Goal: Task Accomplishment & Management: Use online tool/utility

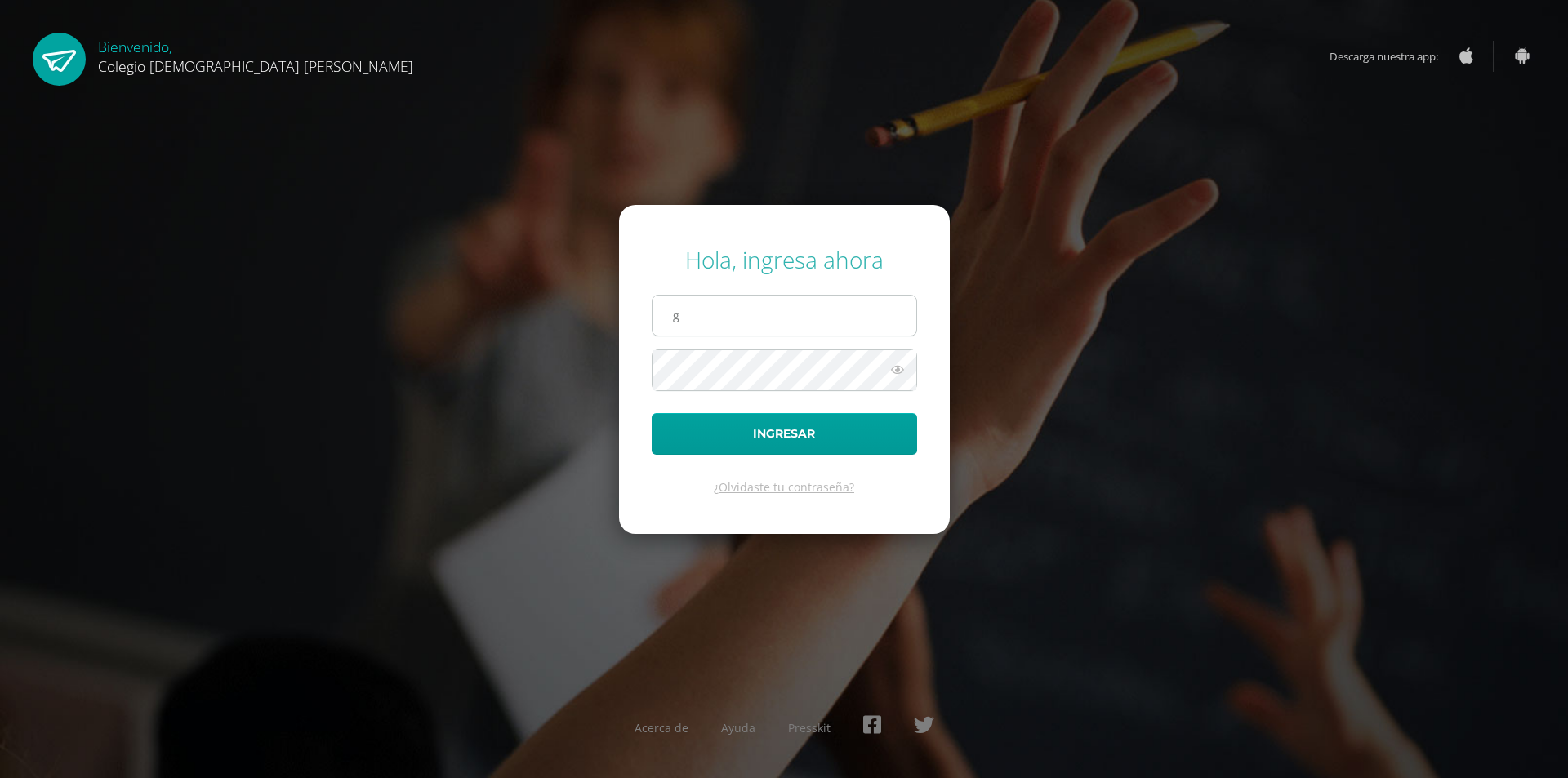
type input "[EMAIL_ADDRESS][DOMAIN_NAME]"
click at [613, 378] on div "Hola, ingresa ahora g_liquez@donbosco.edu.gt Ingresar ¿Olvidaste tu contraseña?…" at bounding box center [784, 388] width 1054 height 315
click at [652, 413] on button "Ingresar" at bounding box center [784, 434] width 266 height 42
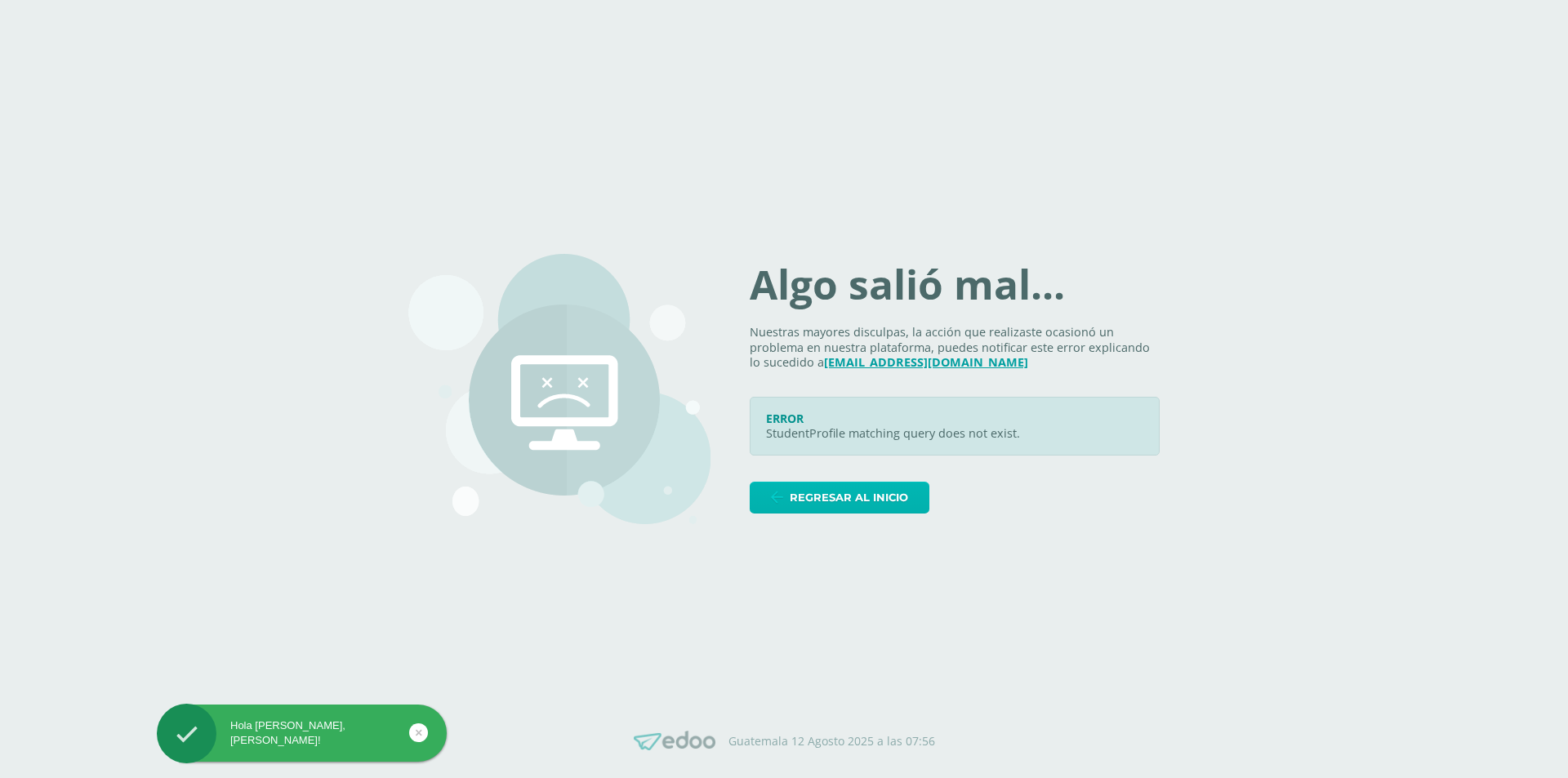
click at [866, 497] on span "Regresar al inicio" at bounding box center [848, 497] width 118 height 31
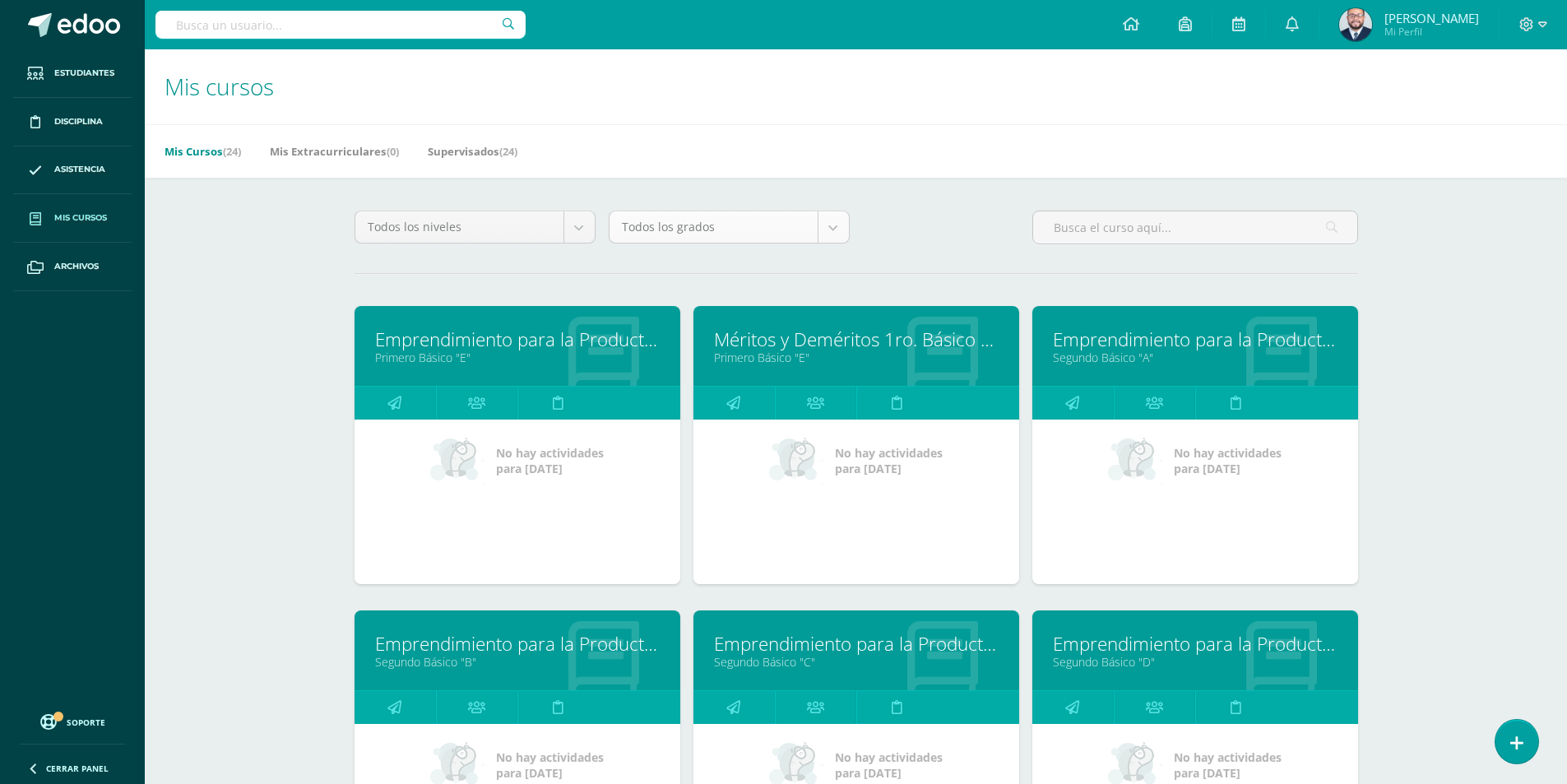
click at [824, 227] on body "Estudiantes Disciplina Asistencia Mis cursos Archivos Soporte Centro de ayuda Ú…" at bounding box center [784, 661] width 1567 height 1323
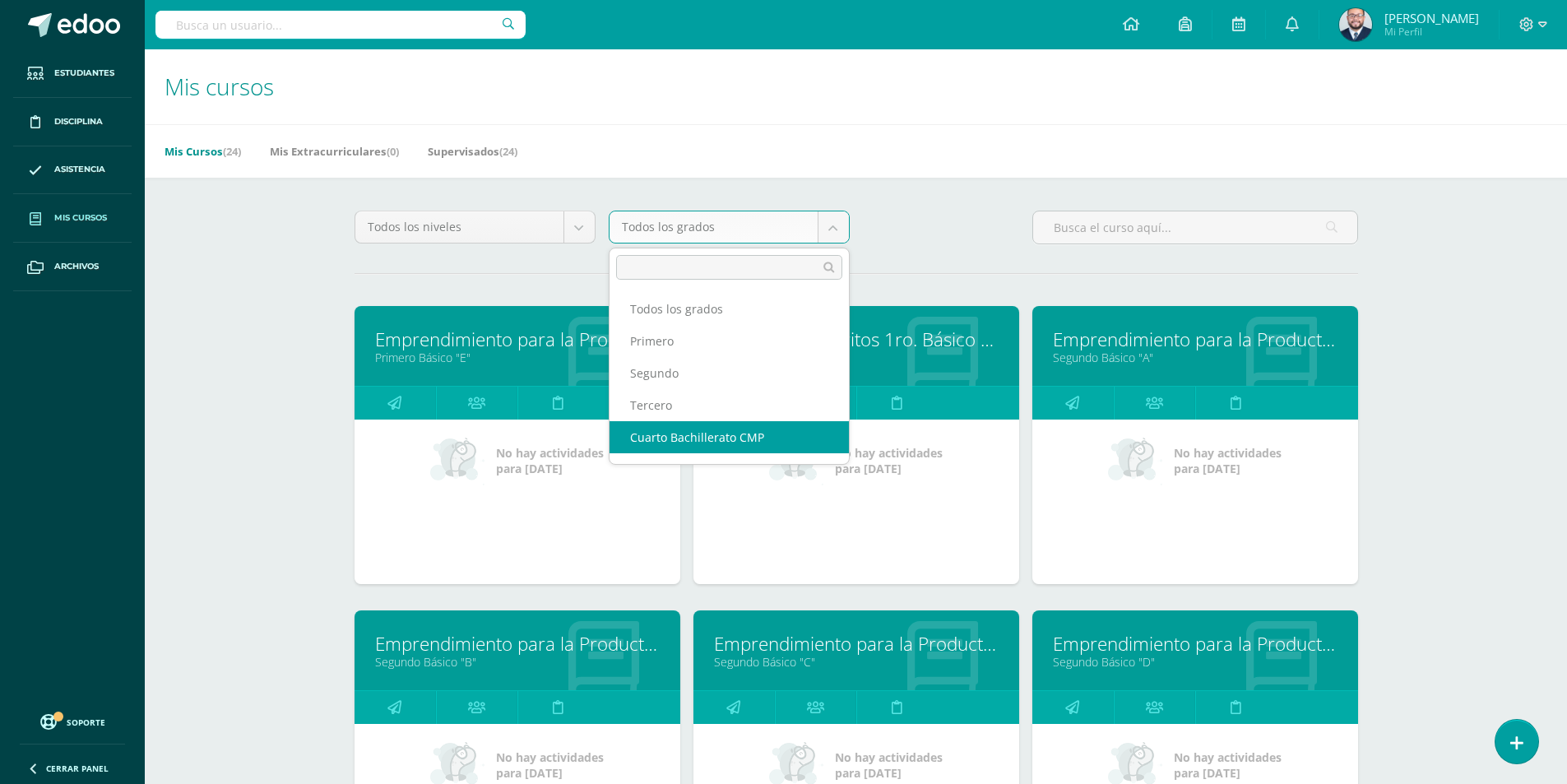
scroll to position [21, 0]
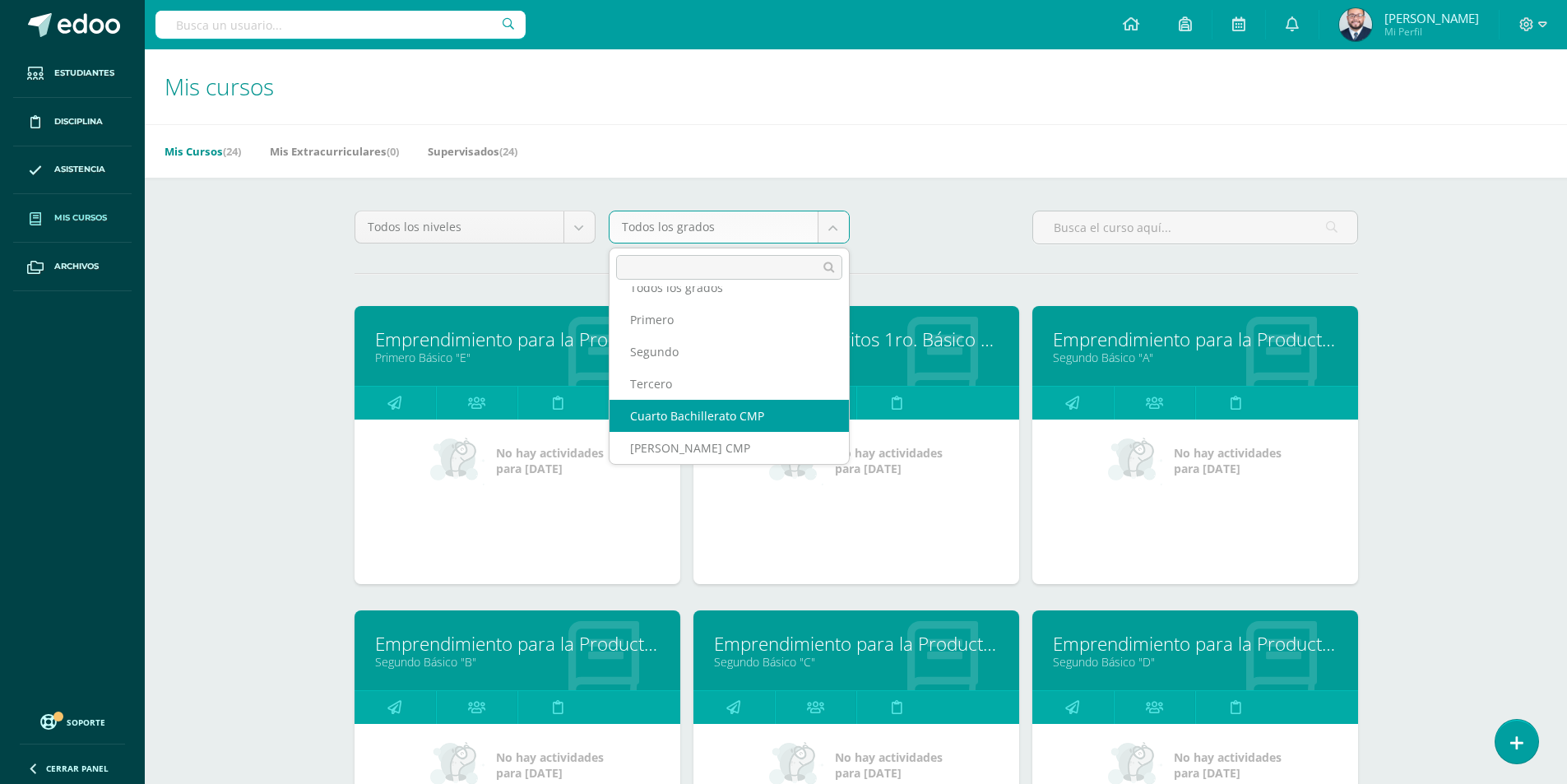
select select "13"
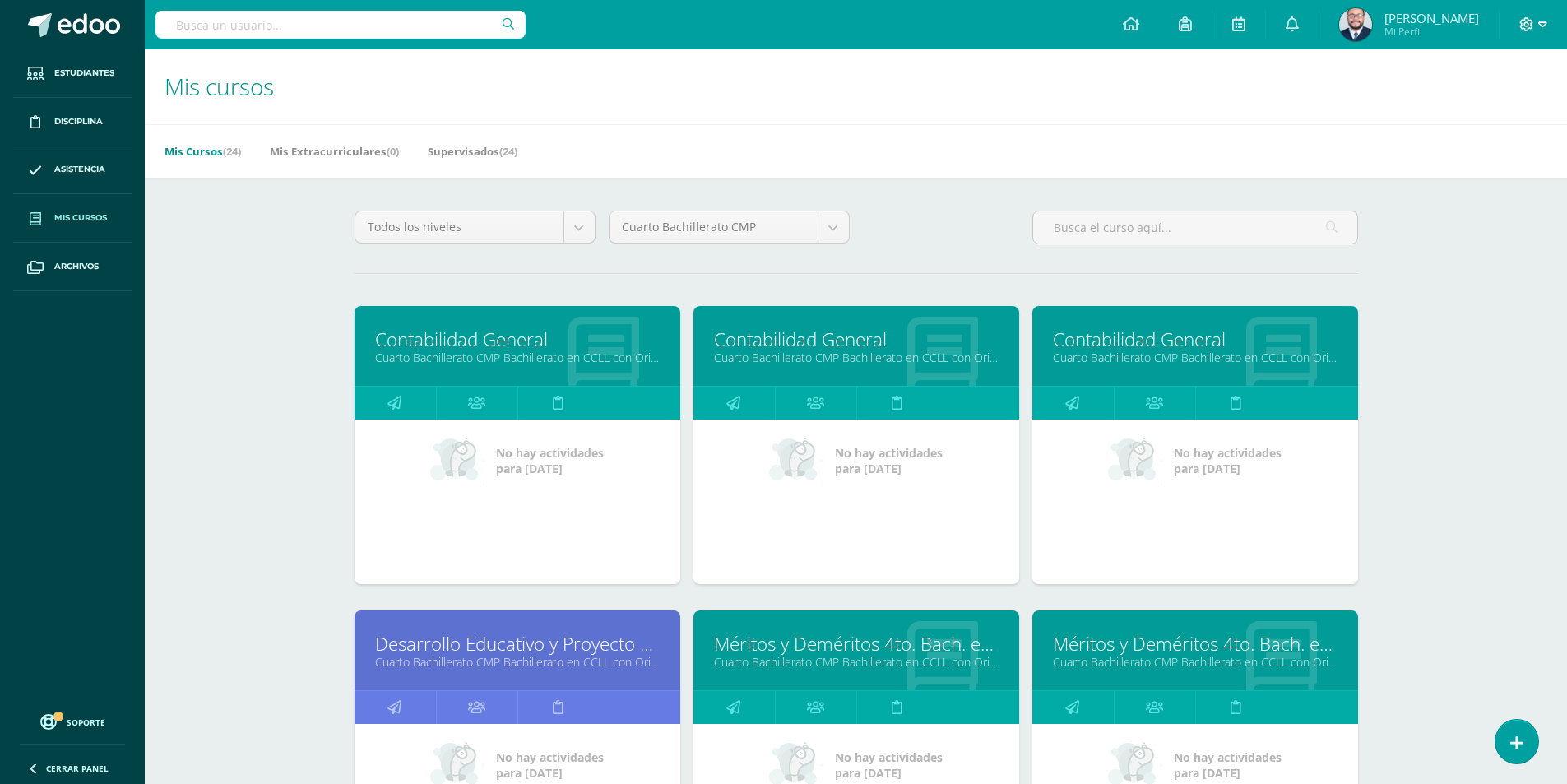
click at [1524, 27] on icon at bounding box center [1526, 24] width 15 height 15
click at [1483, 106] on span "Cerrar sesión" at bounding box center [1491, 112] width 74 height 15
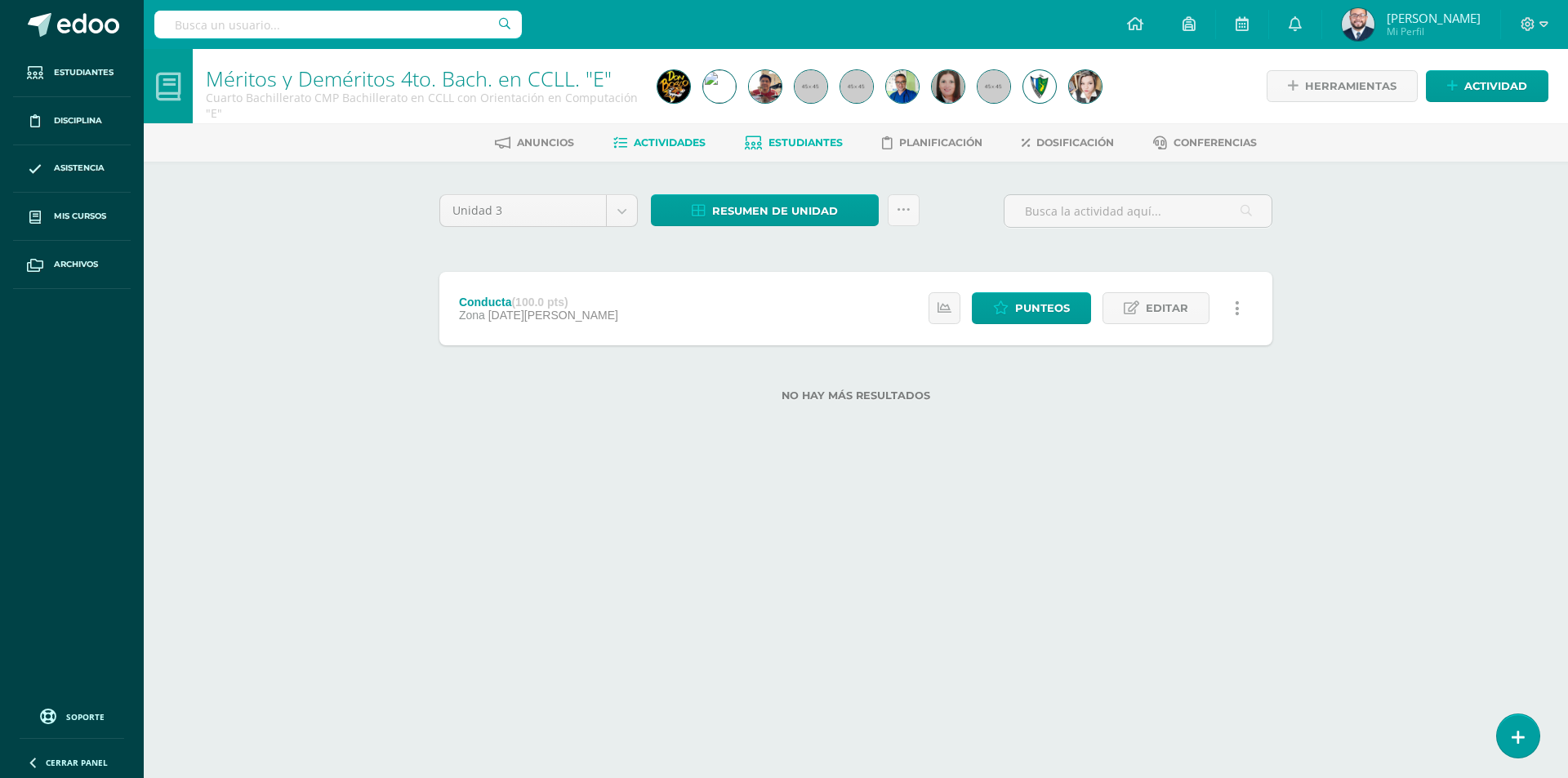
click at [806, 149] on link "Estudiantes" at bounding box center [793, 143] width 98 height 26
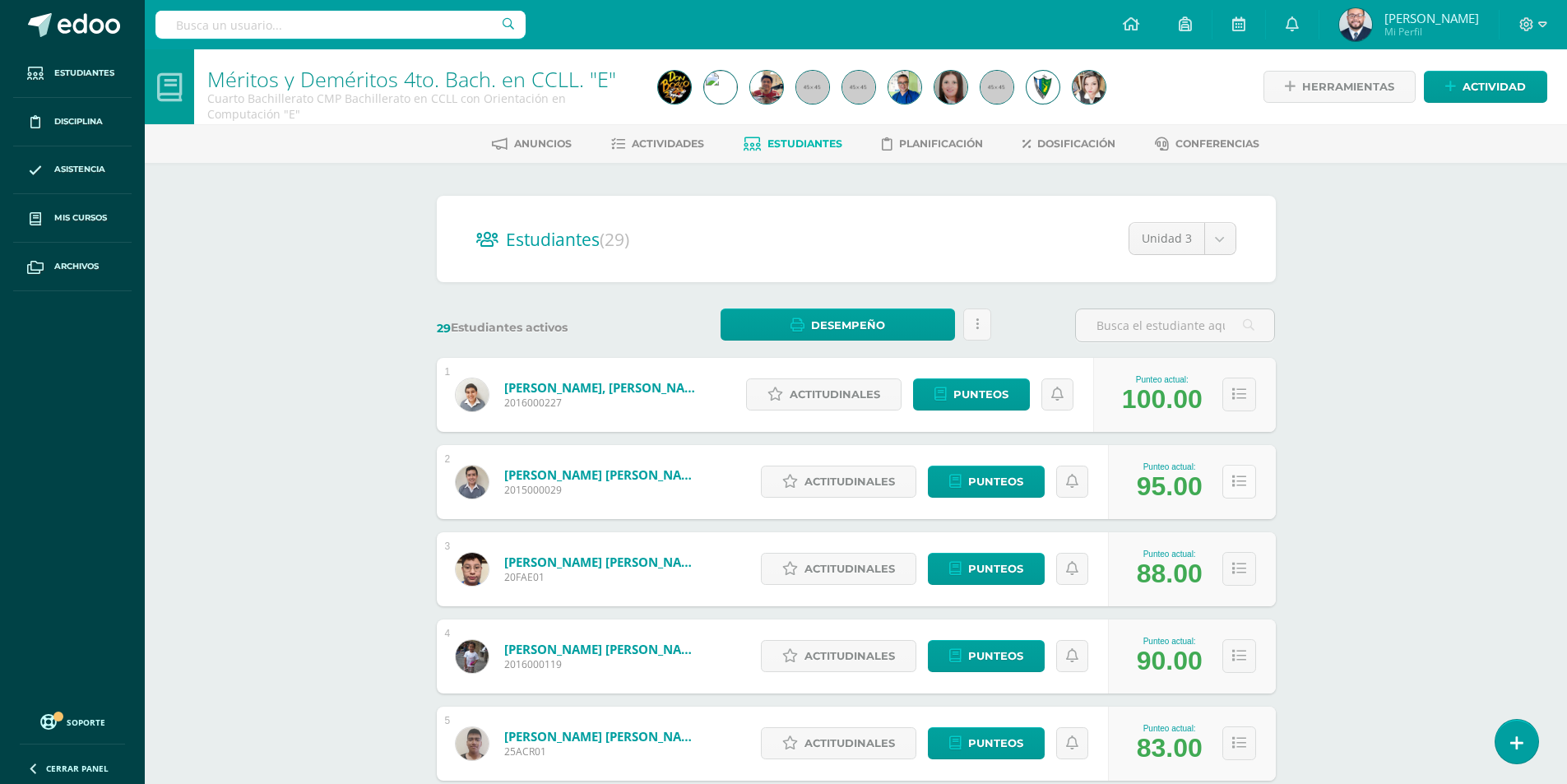
click at [1248, 485] on button at bounding box center [1239, 480] width 33 height 33
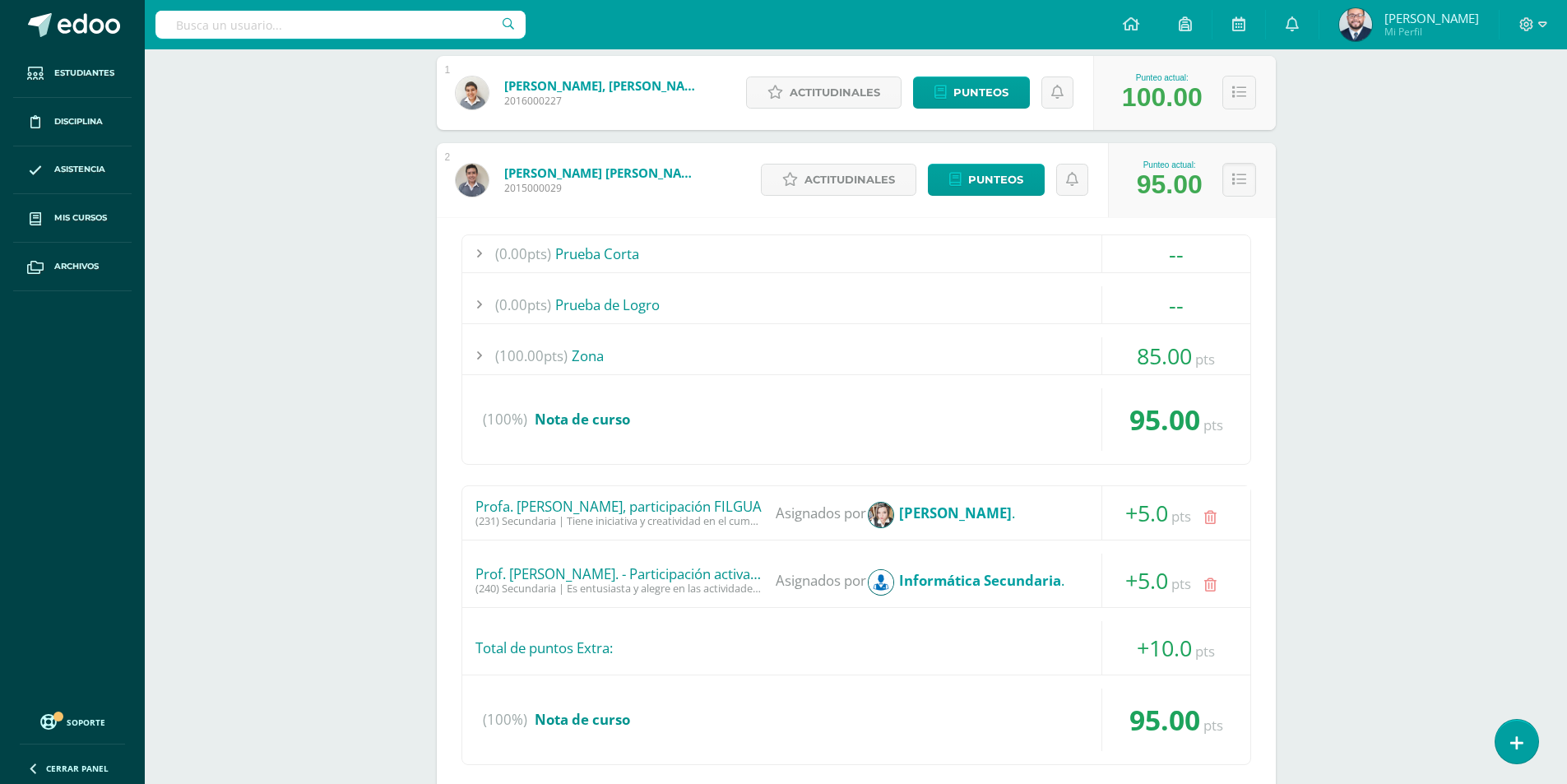
scroll to position [603, 0]
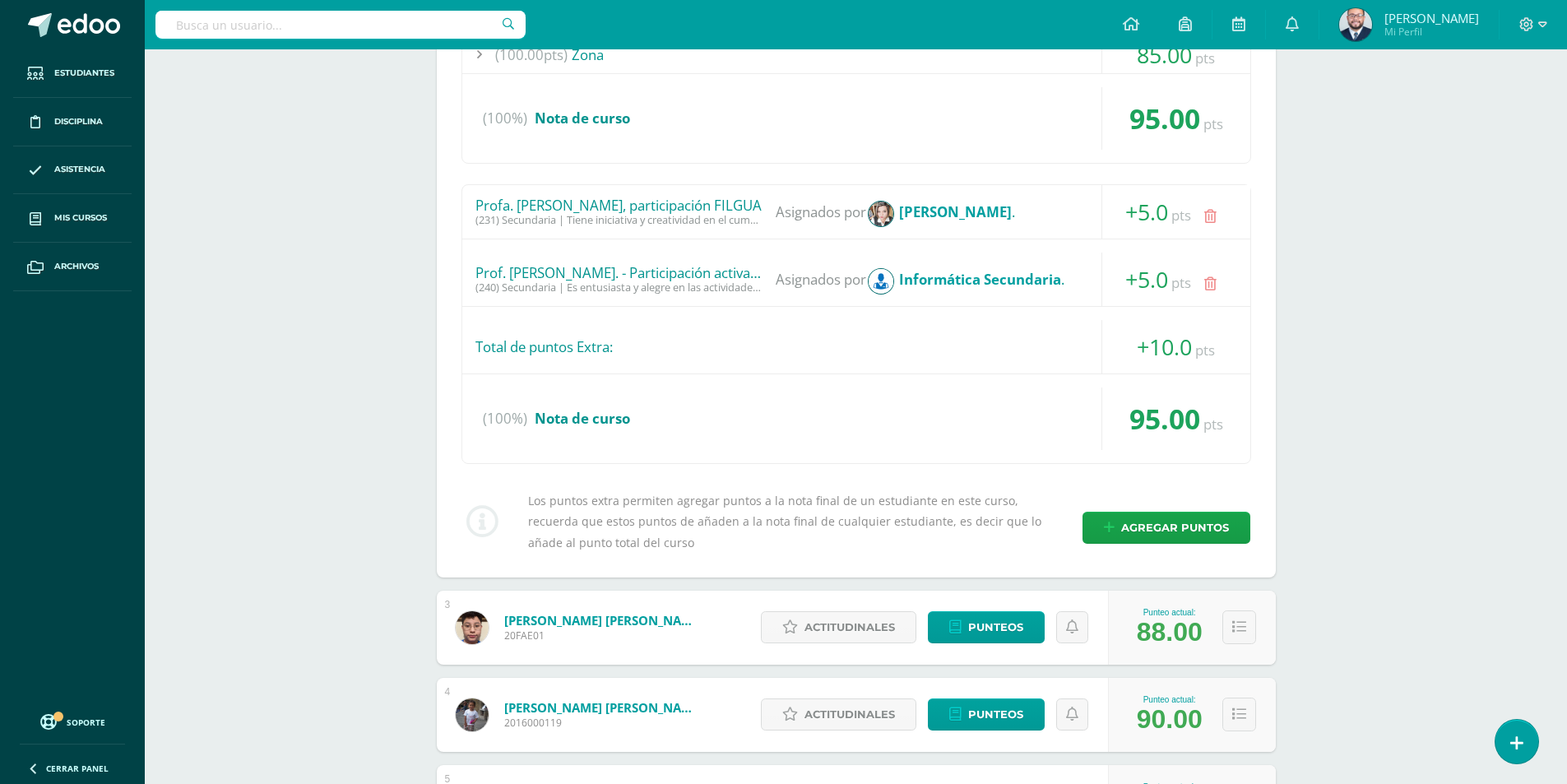
click at [1231, 188] on div "+5.0 pts" at bounding box center [1176, 211] width 149 height 54
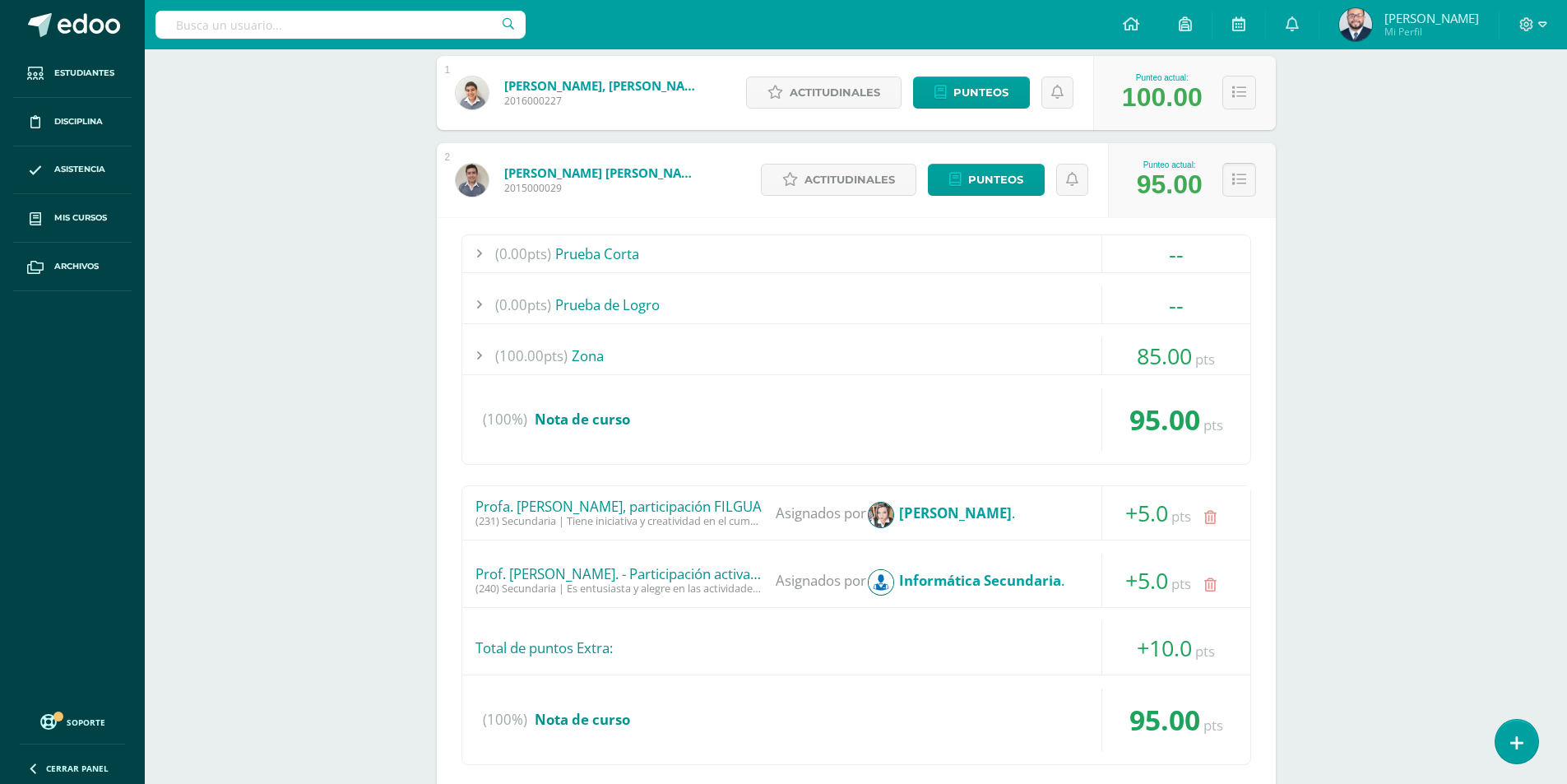
click at [1241, 182] on icon at bounding box center [1239, 180] width 14 height 14
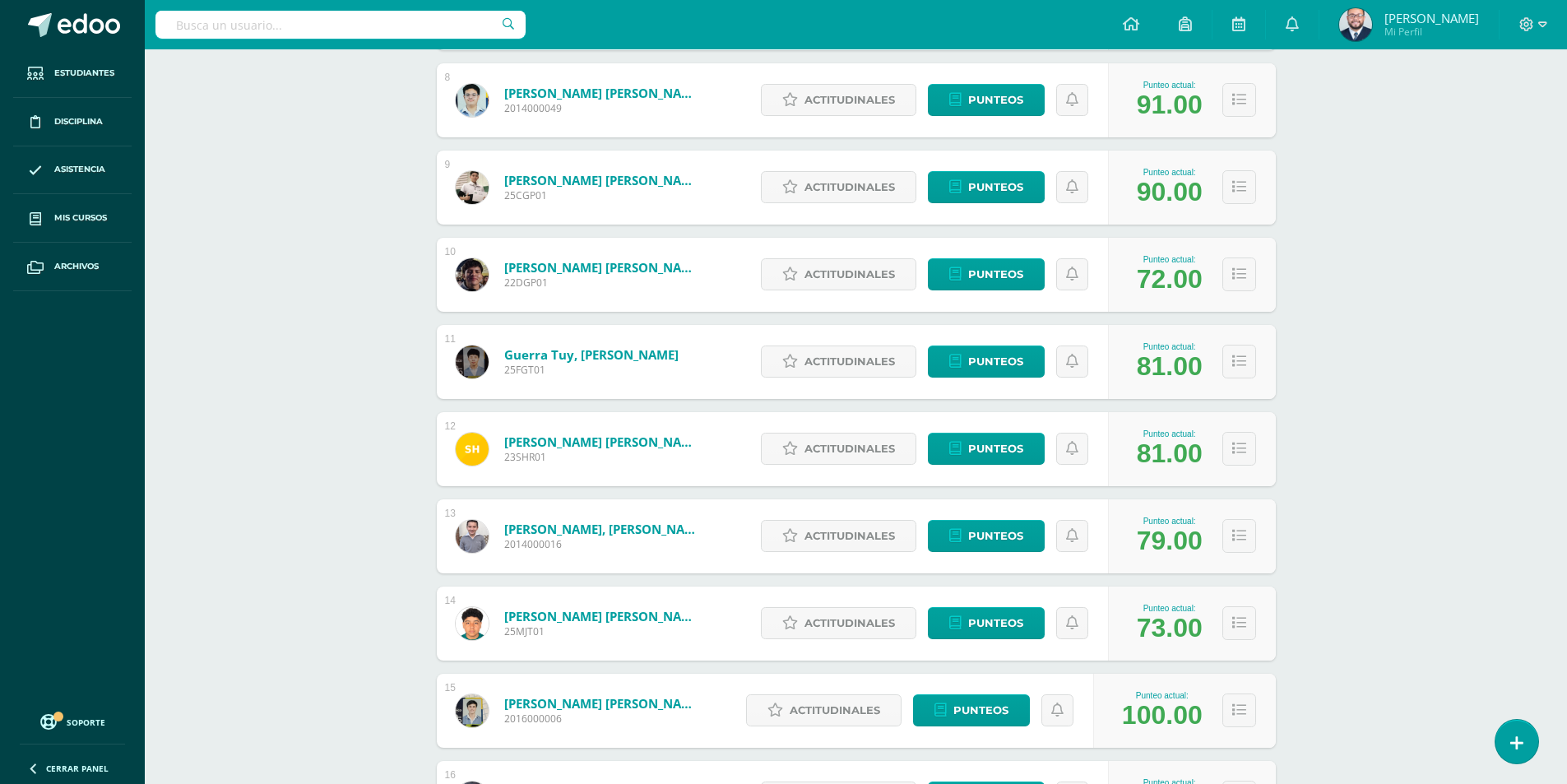
scroll to position [1206, 0]
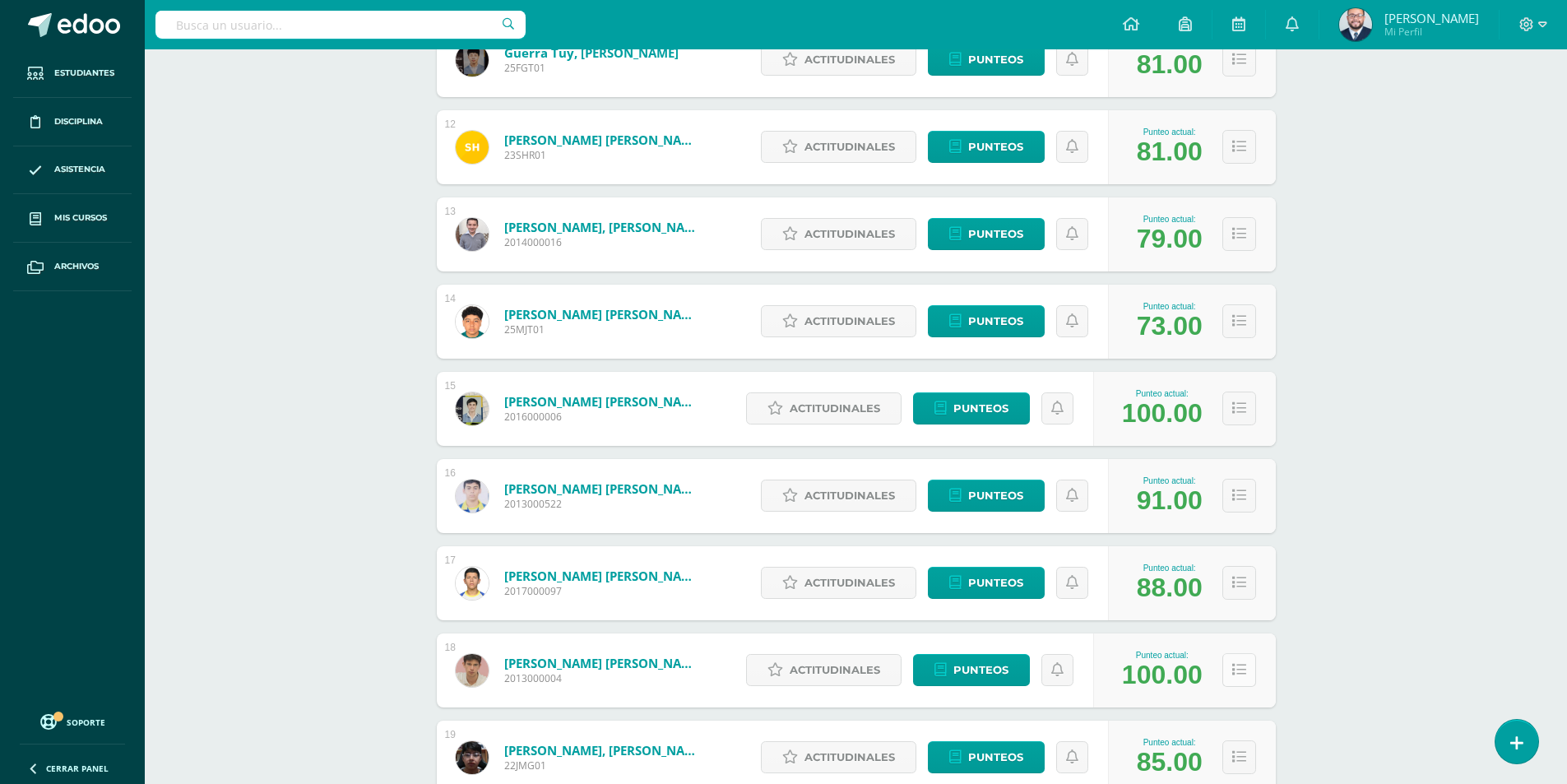
click at [1242, 680] on button at bounding box center [1239, 669] width 33 height 33
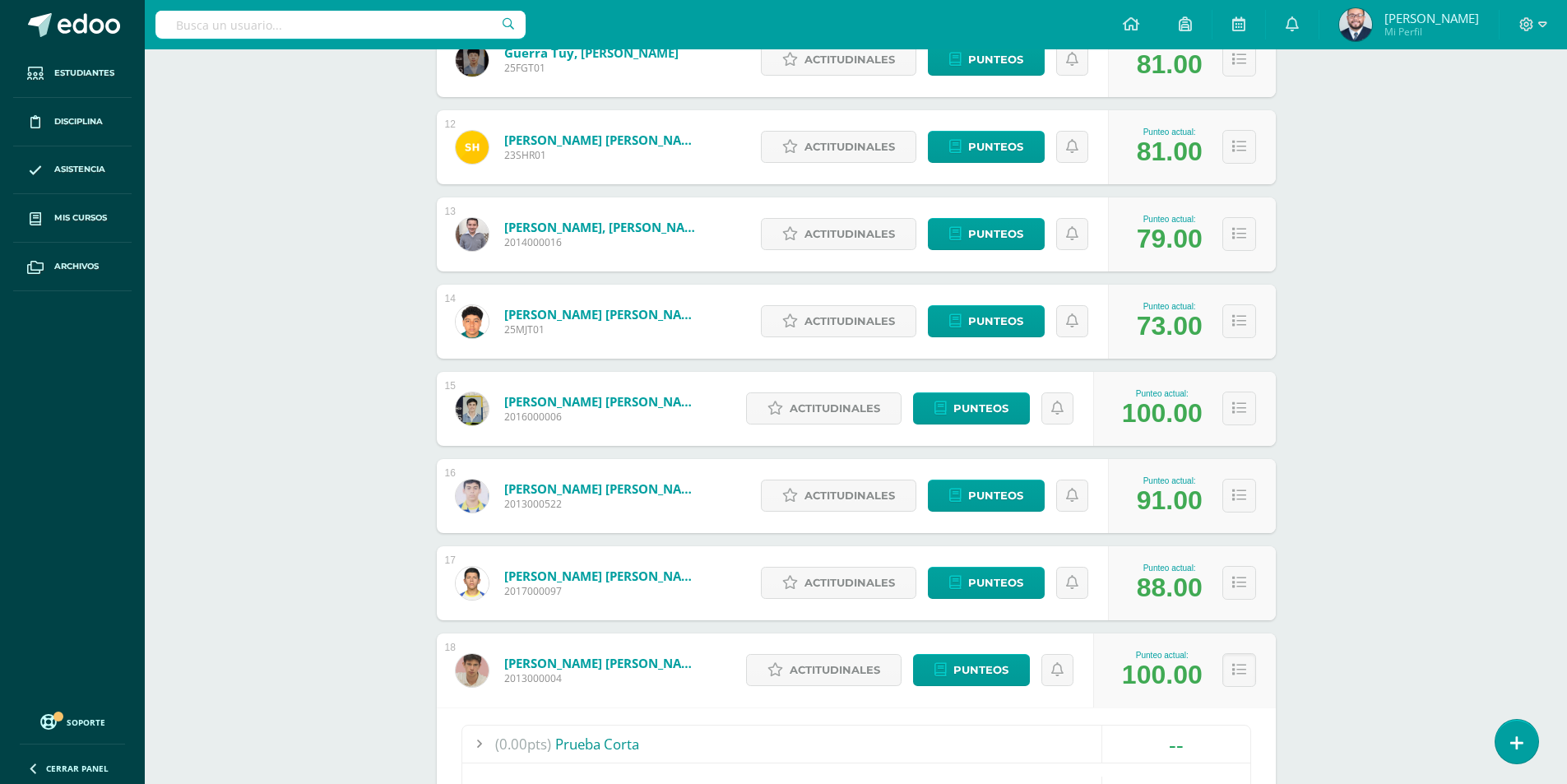
scroll to position [1507, 0]
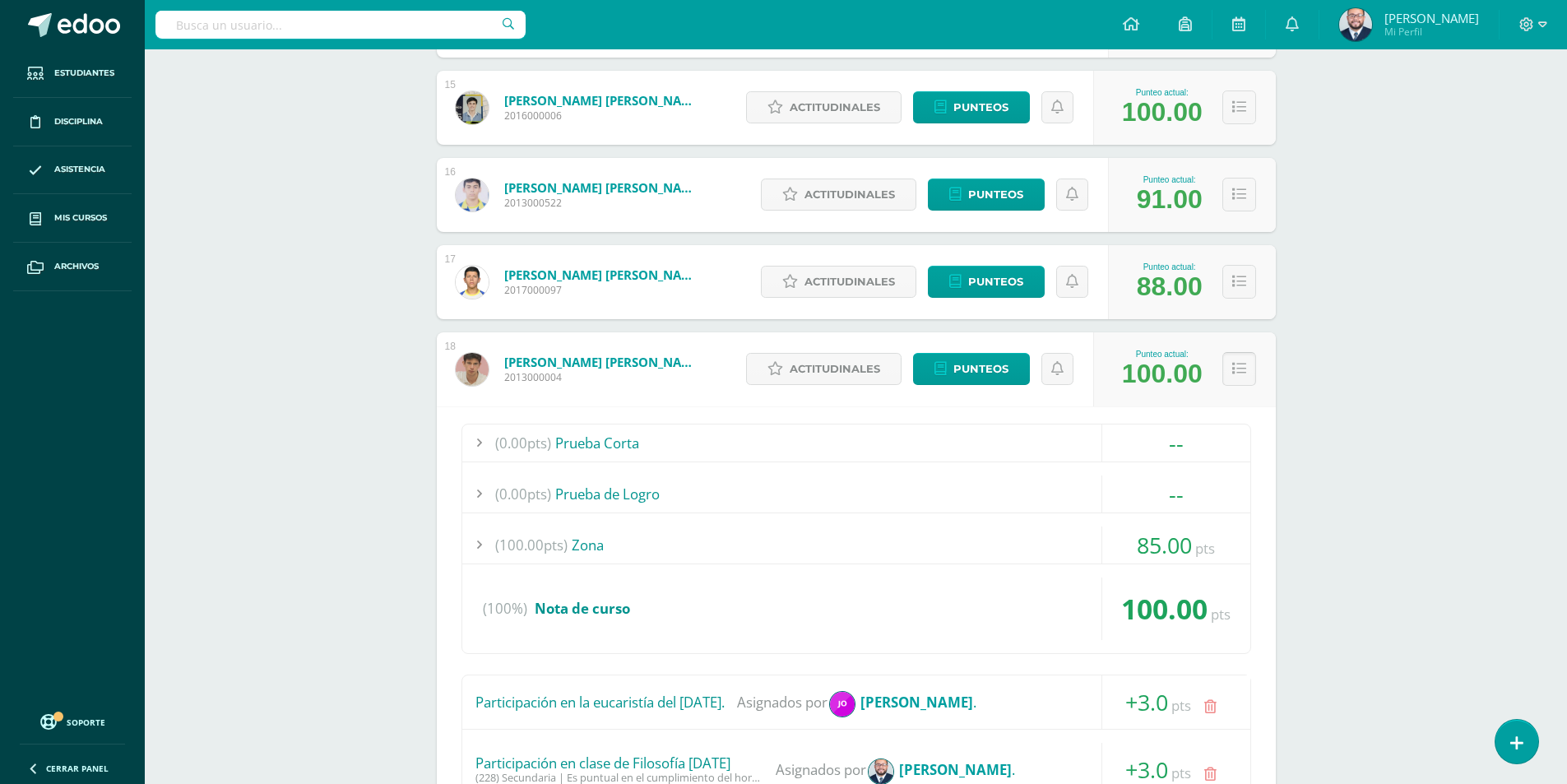
click at [1242, 368] on icon at bounding box center [1239, 368] width 14 height 14
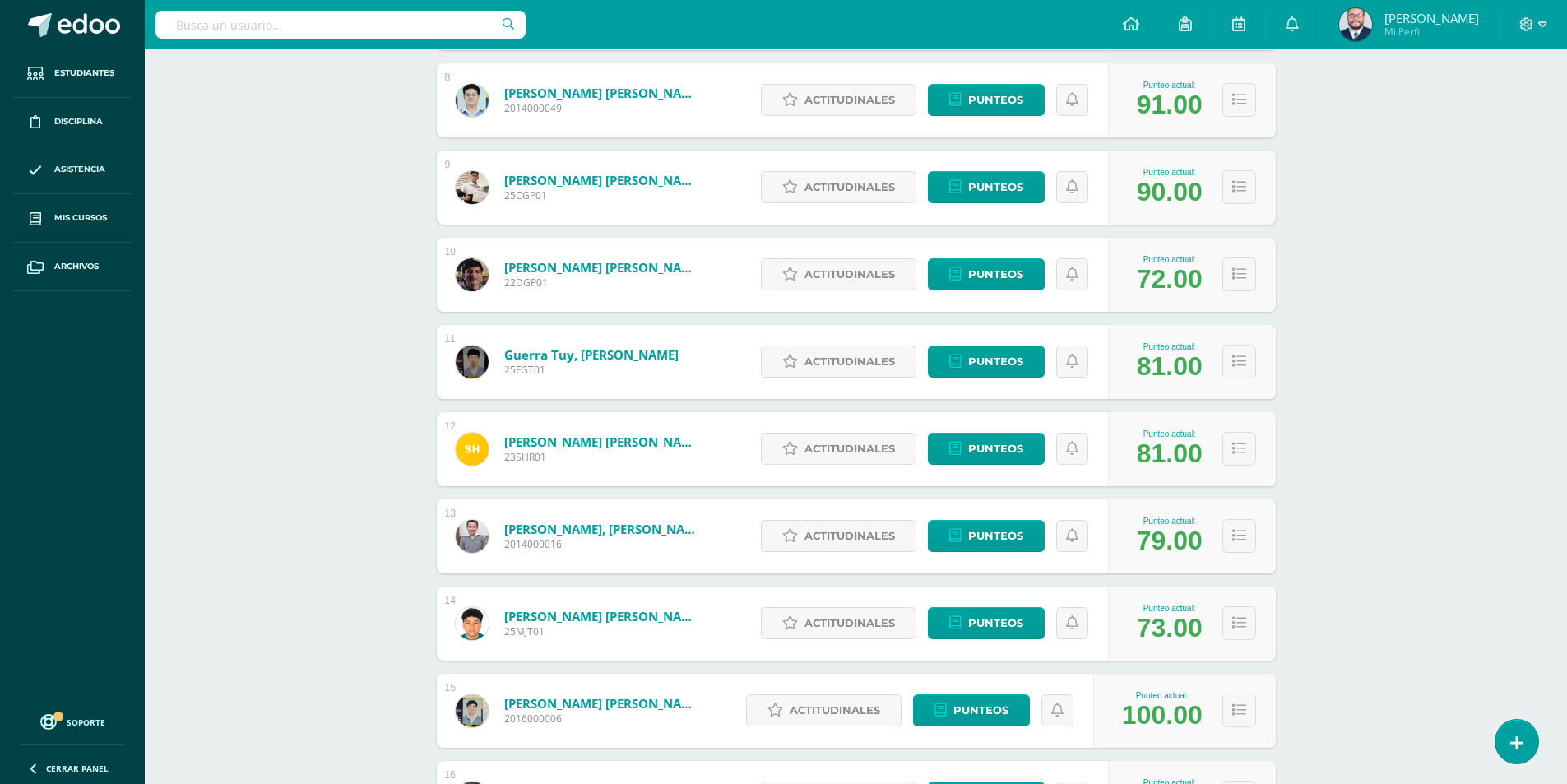
scroll to position [1206, 0]
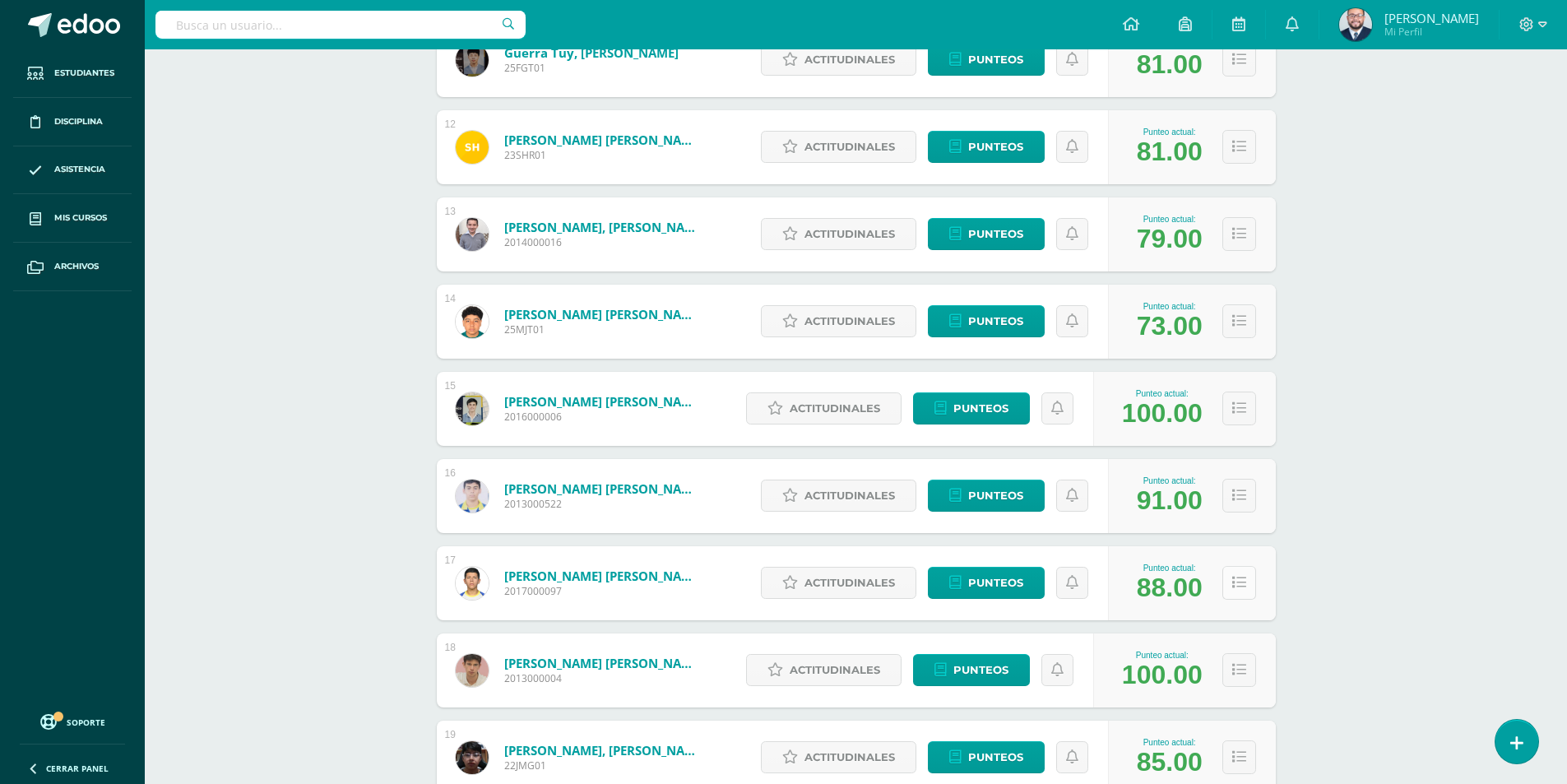
click at [1236, 587] on icon at bounding box center [1239, 582] width 14 height 14
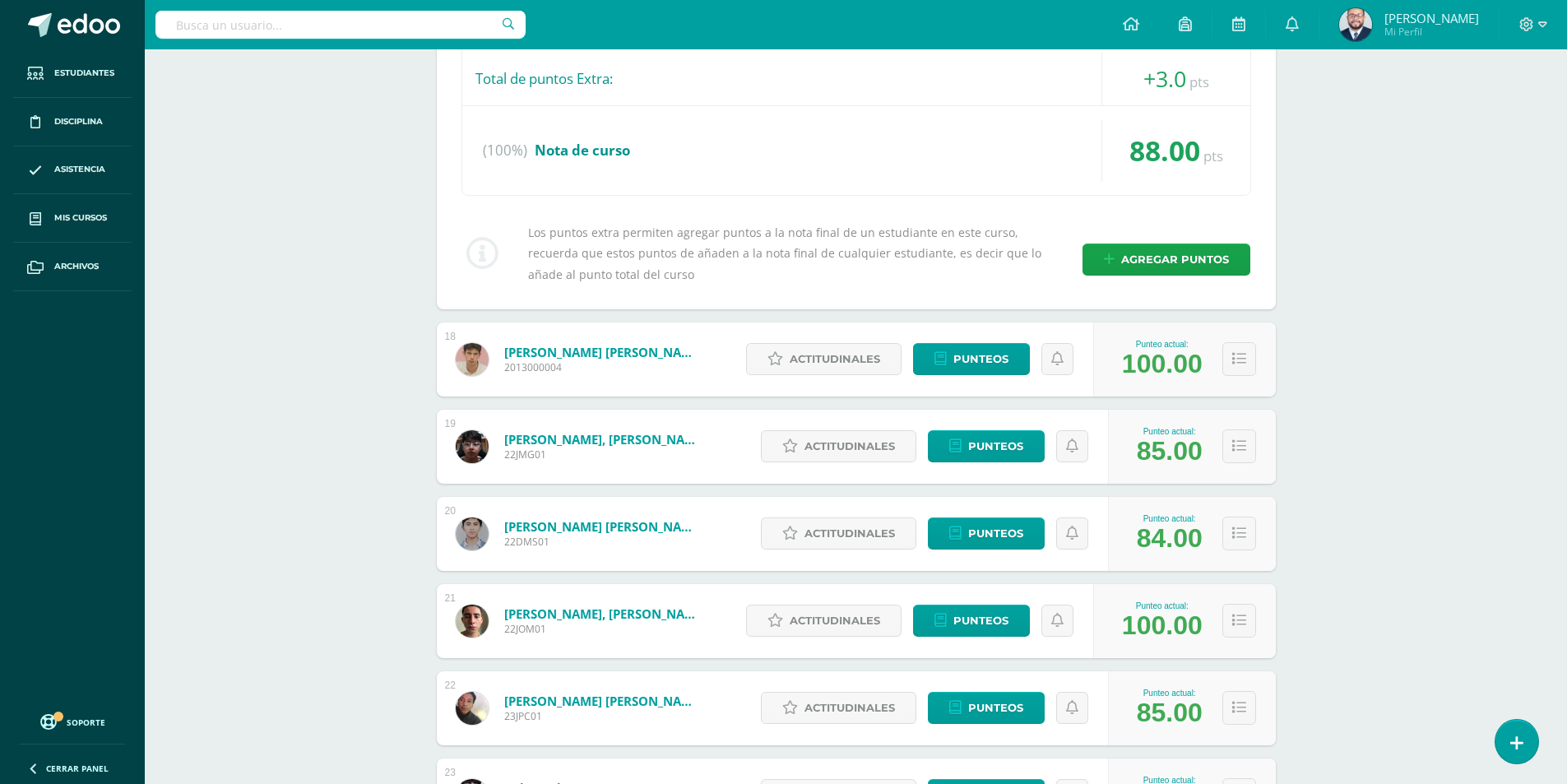
scroll to position [1507, 0]
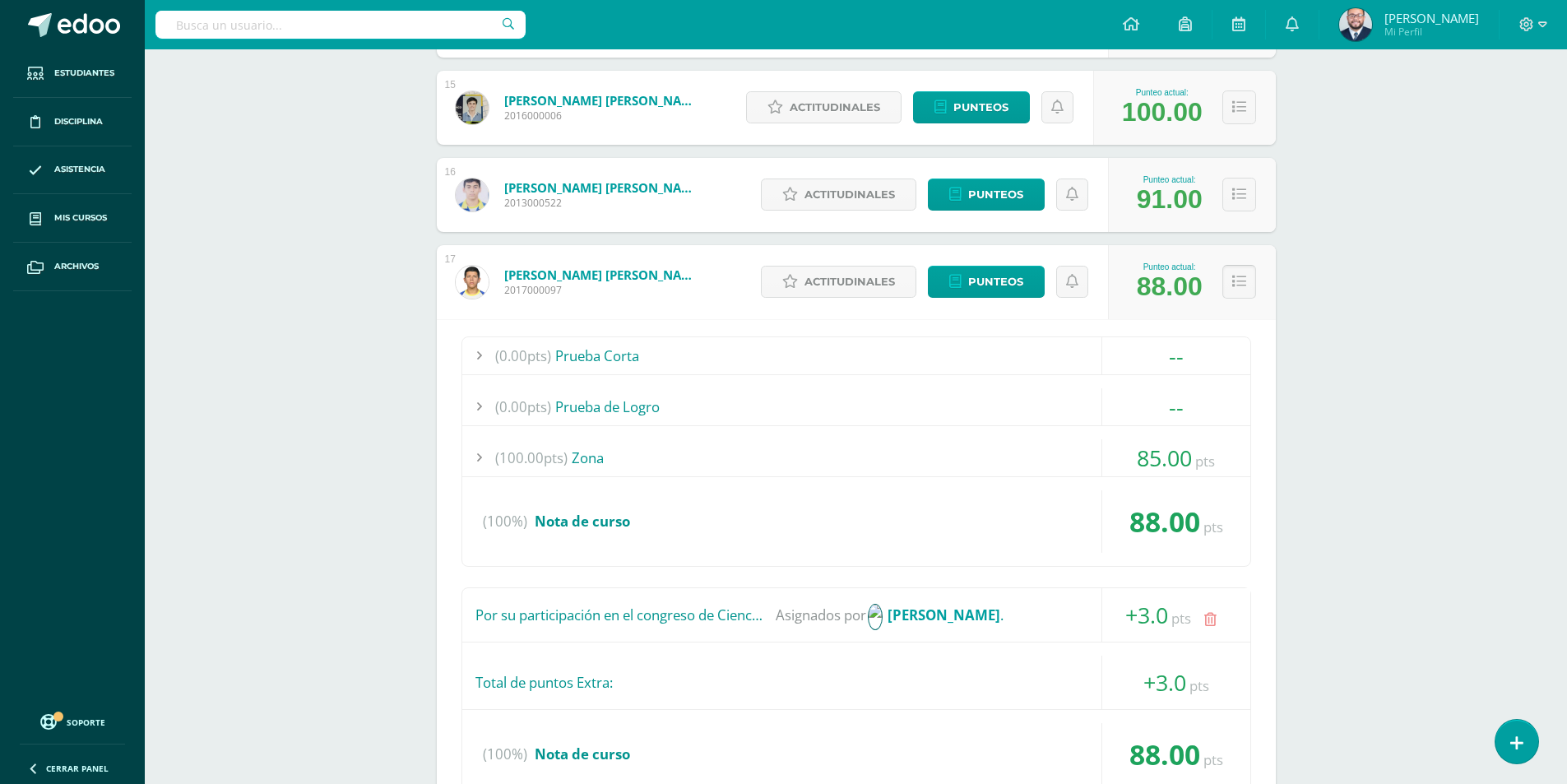
click at [1249, 275] on button at bounding box center [1239, 281] width 33 height 33
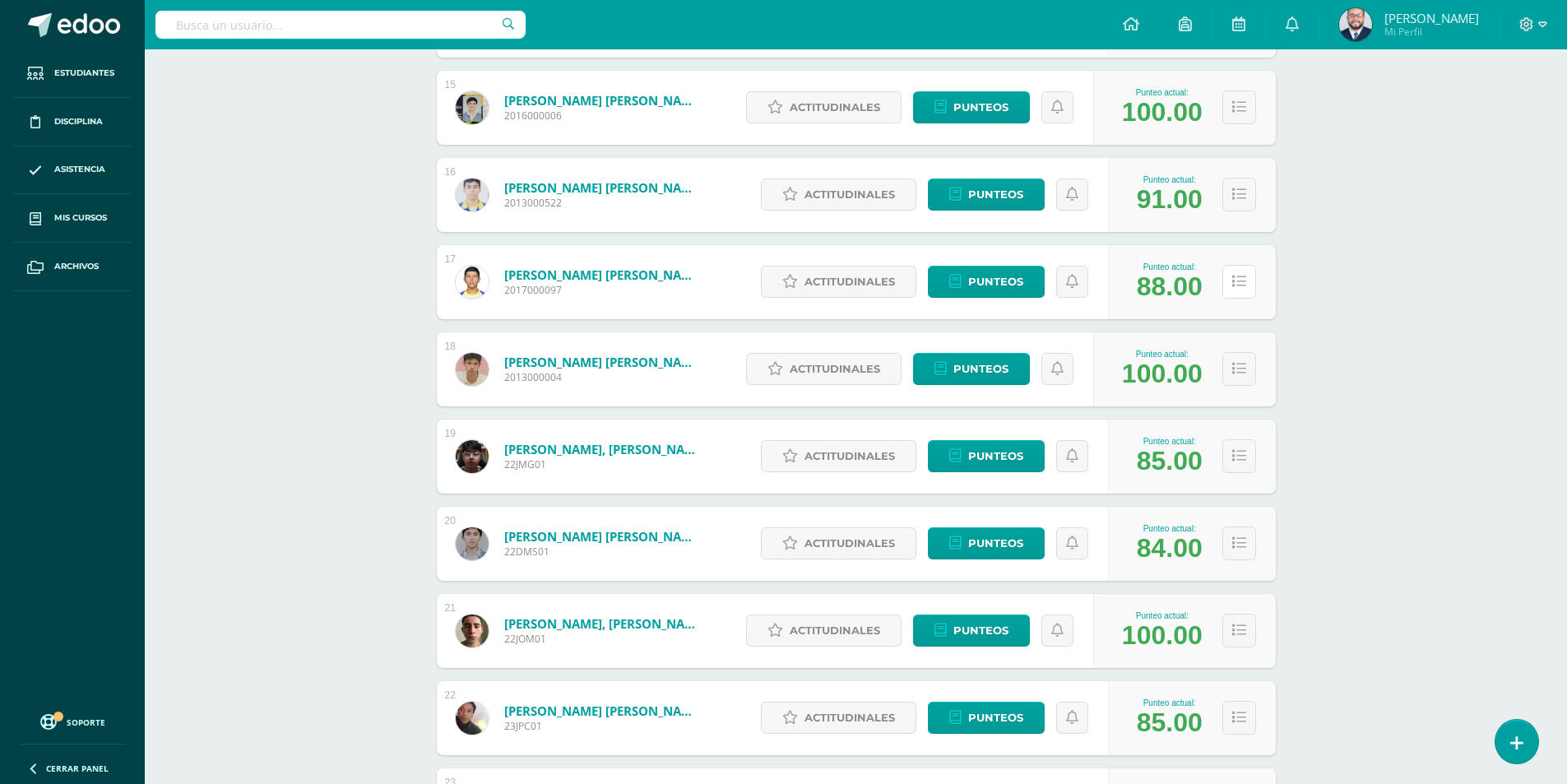
scroll to position [1206, 0]
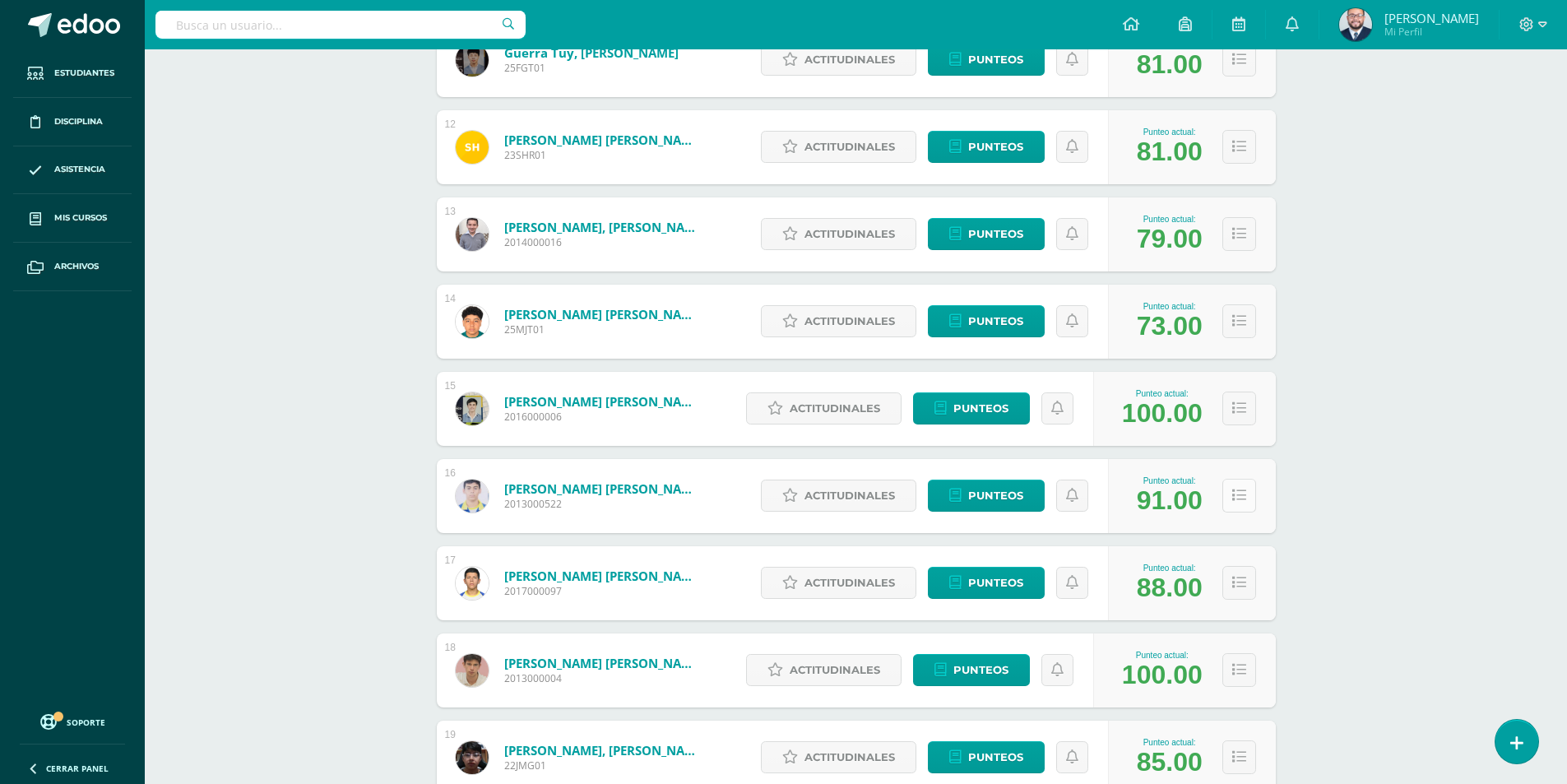
click at [1240, 492] on icon at bounding box center [1239, 495] width 14 height 14
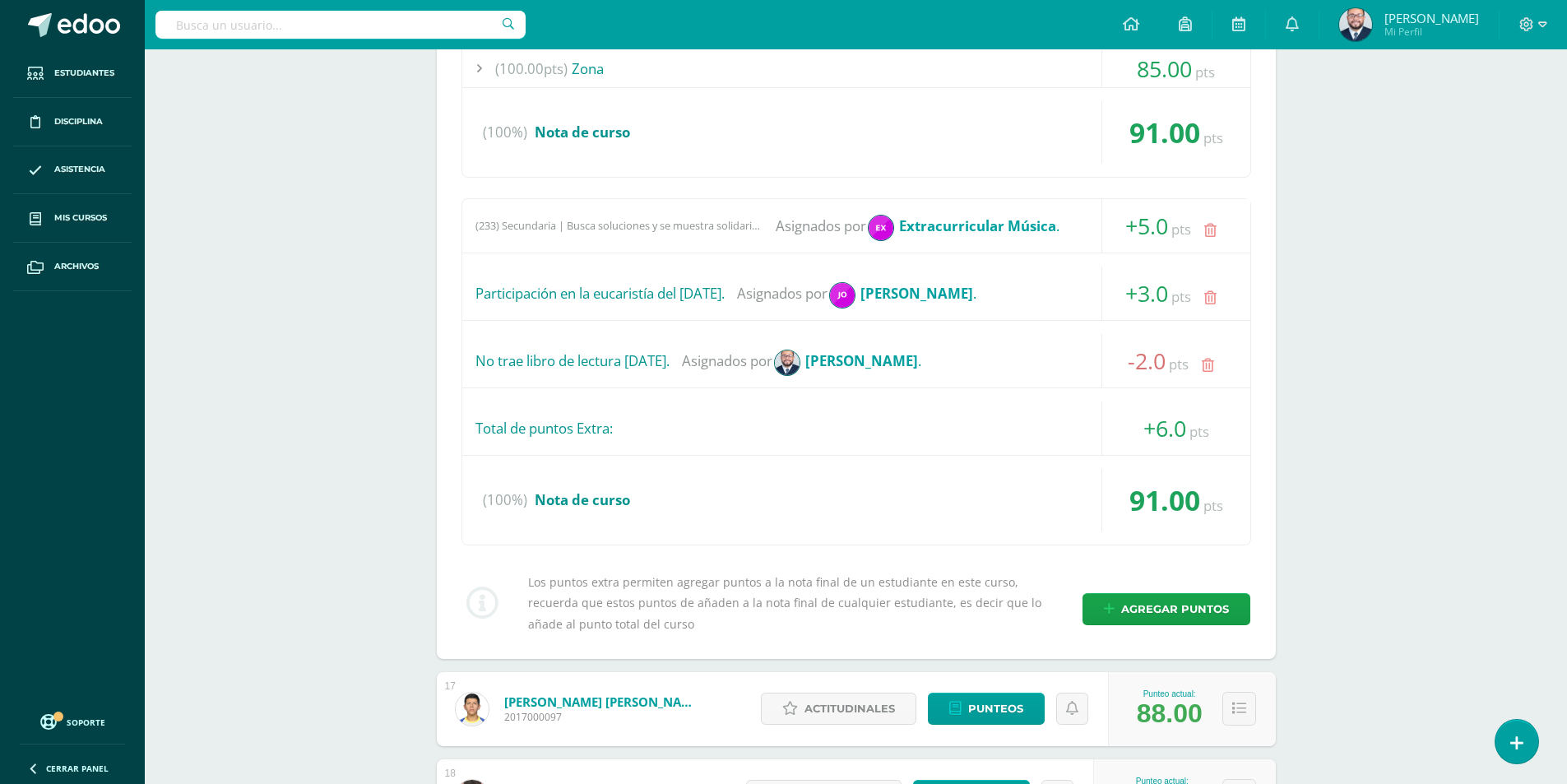
scroll to position [1507, 0]
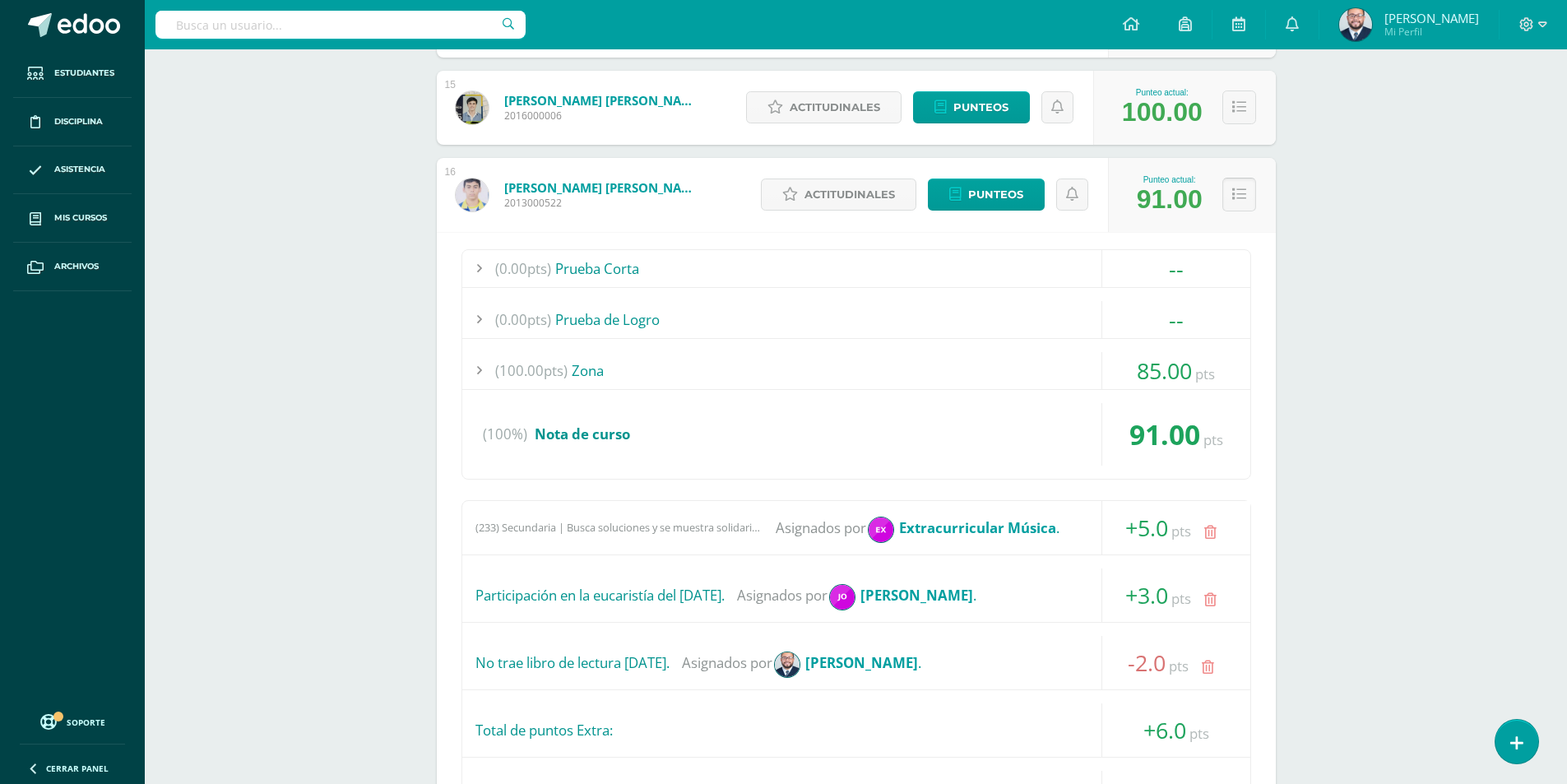
click at [1238, 197] on icon at bounding box center [1239, 194] width 14 height 14
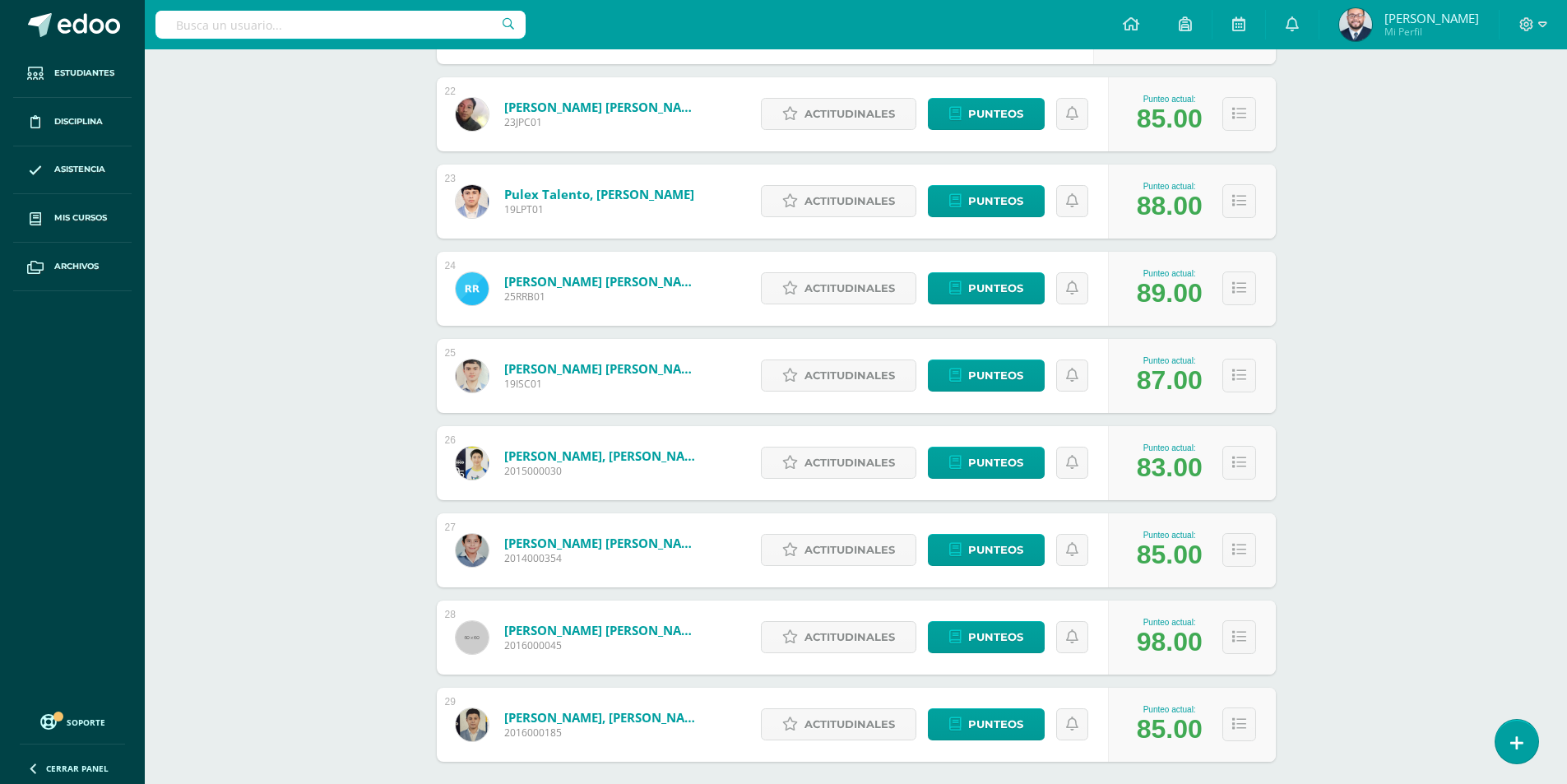
scroll to position [2198, 0]
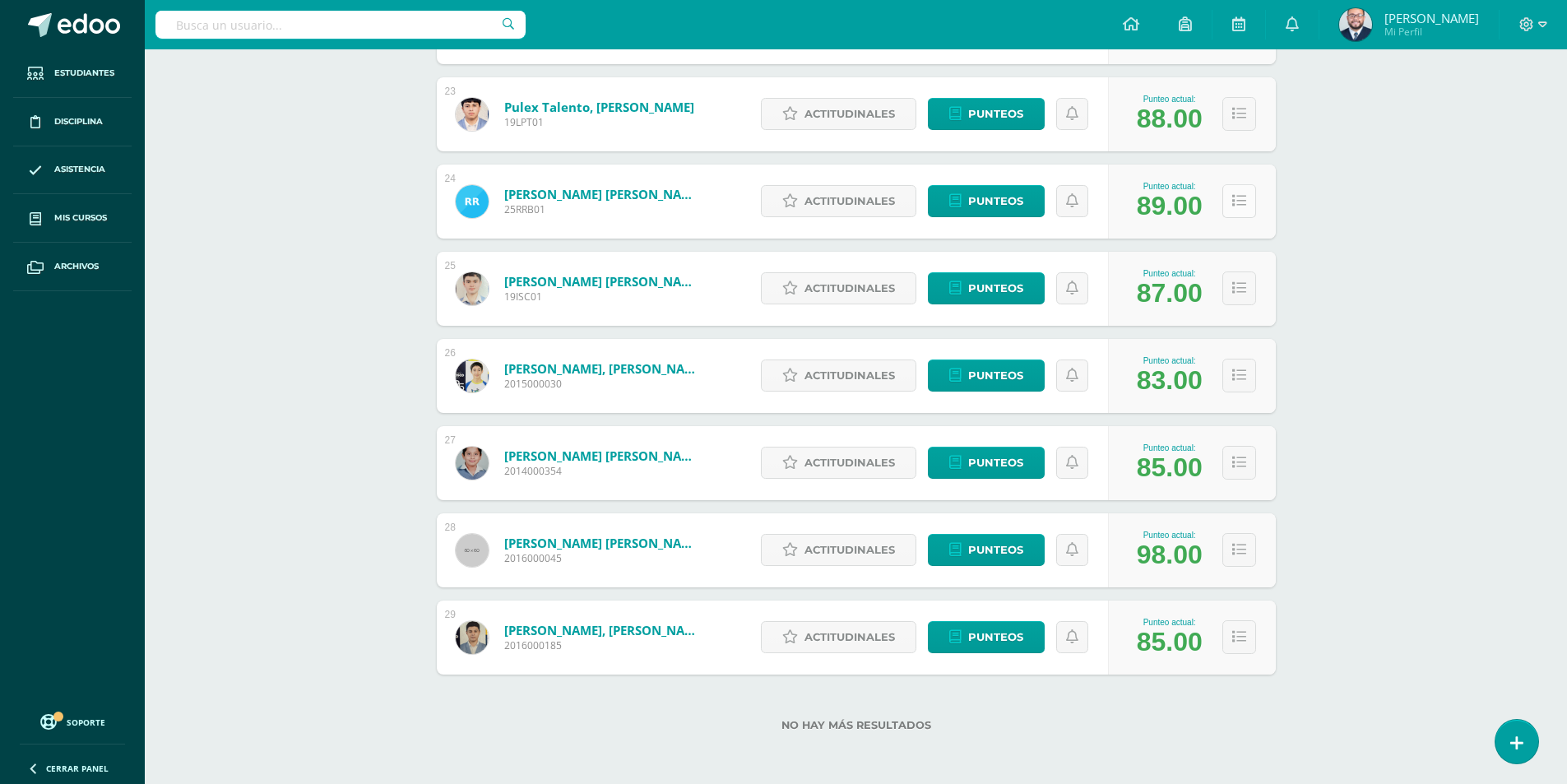
click at [1231, 201] on button at bounding box center [1239, 200] width 33 height 33
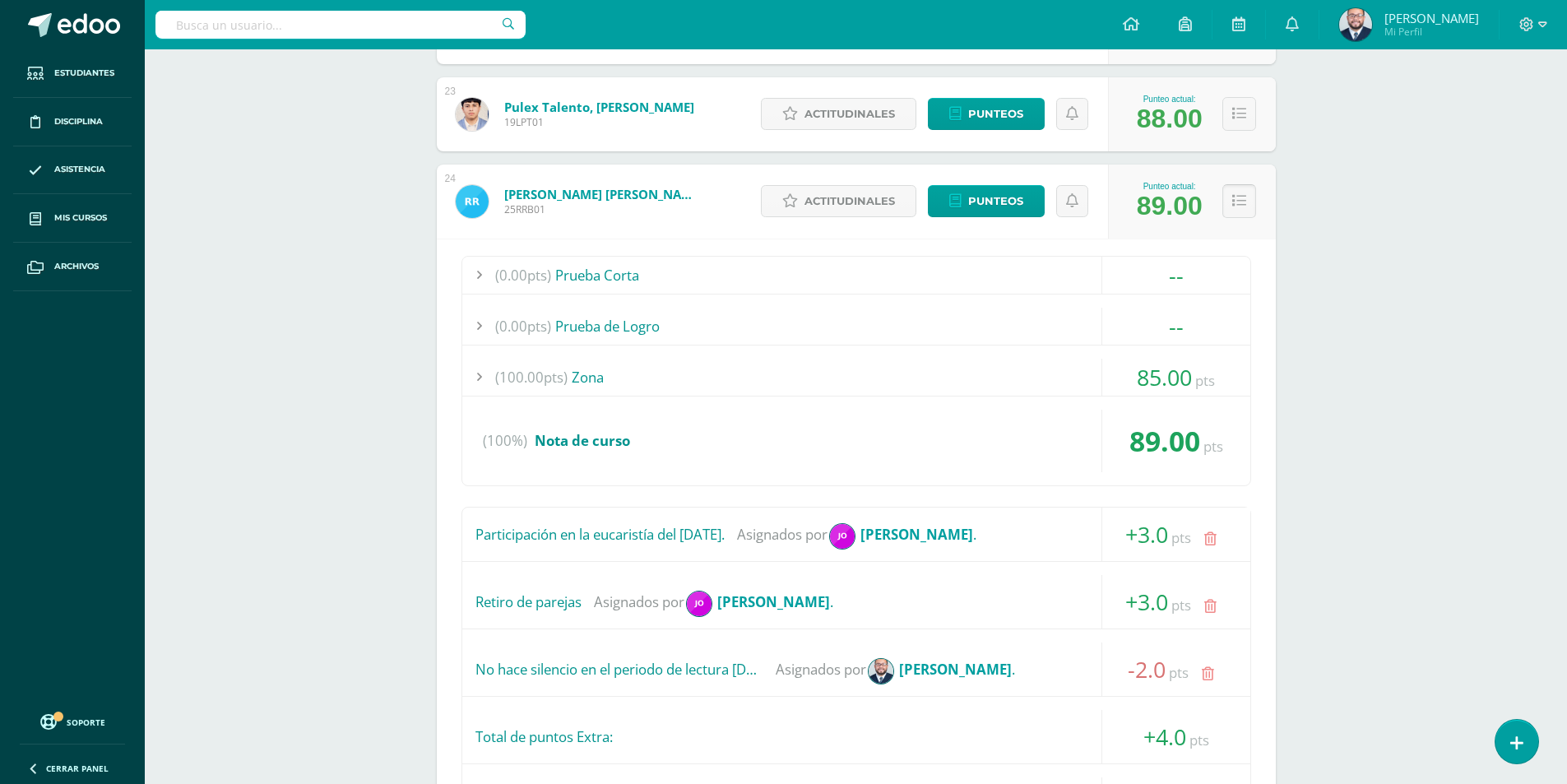
click at [1240, 204] on icon at bounding box center [1239, 201] width 14 height 14
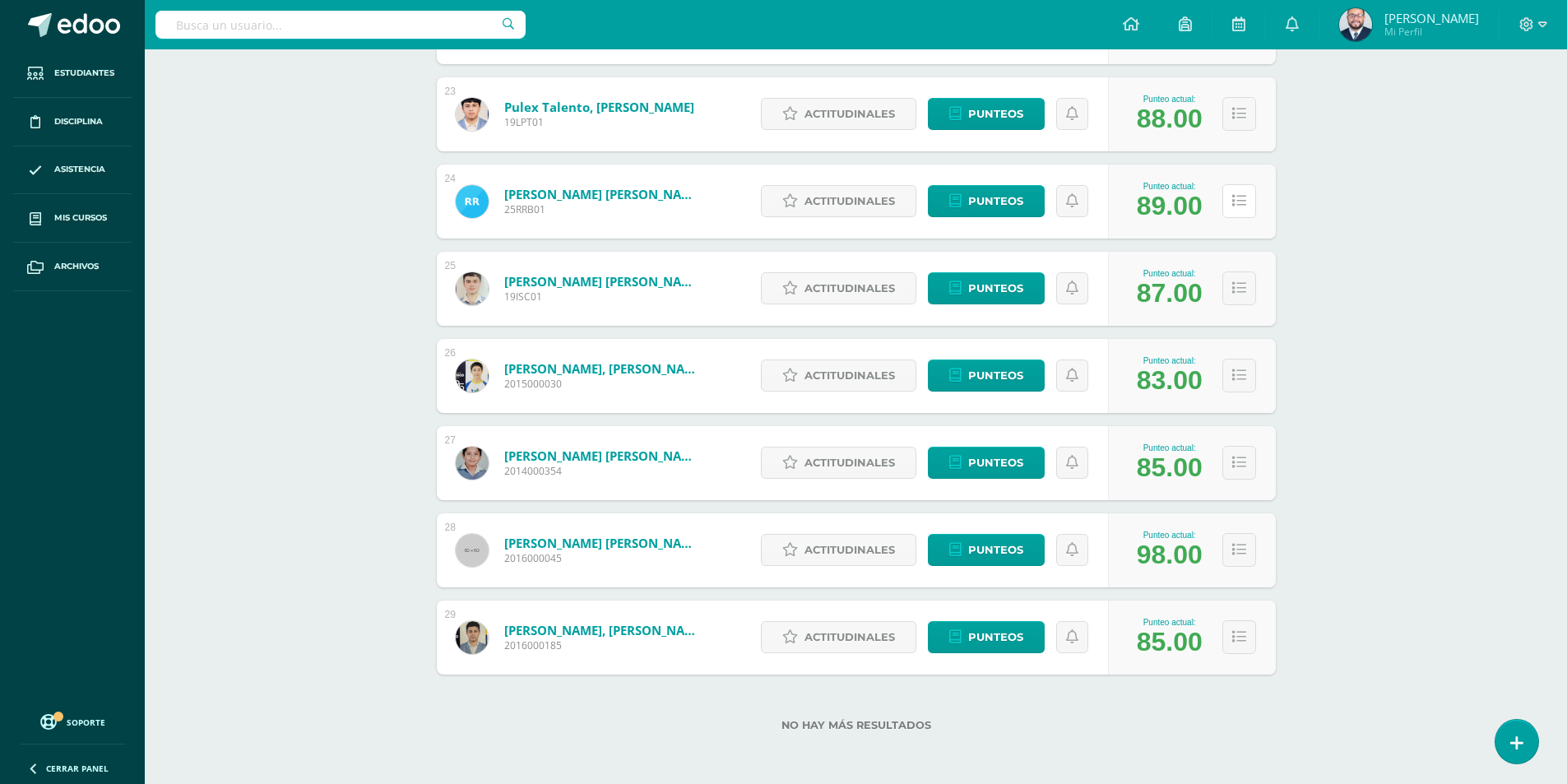
scroll to position [1595, 0]
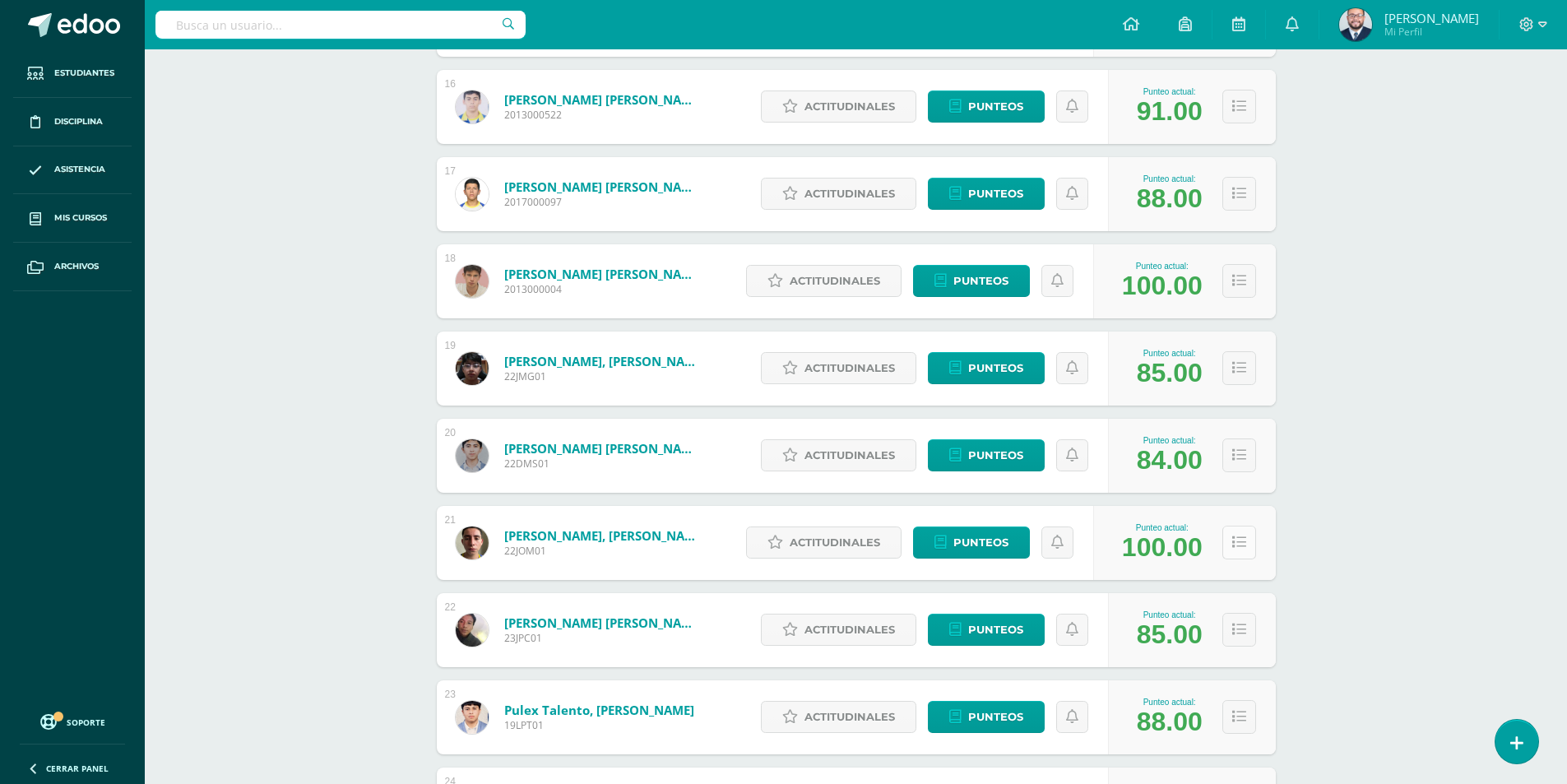
click at [1245, 539] on button at bounding box center [1239, 542] width 33 height 33
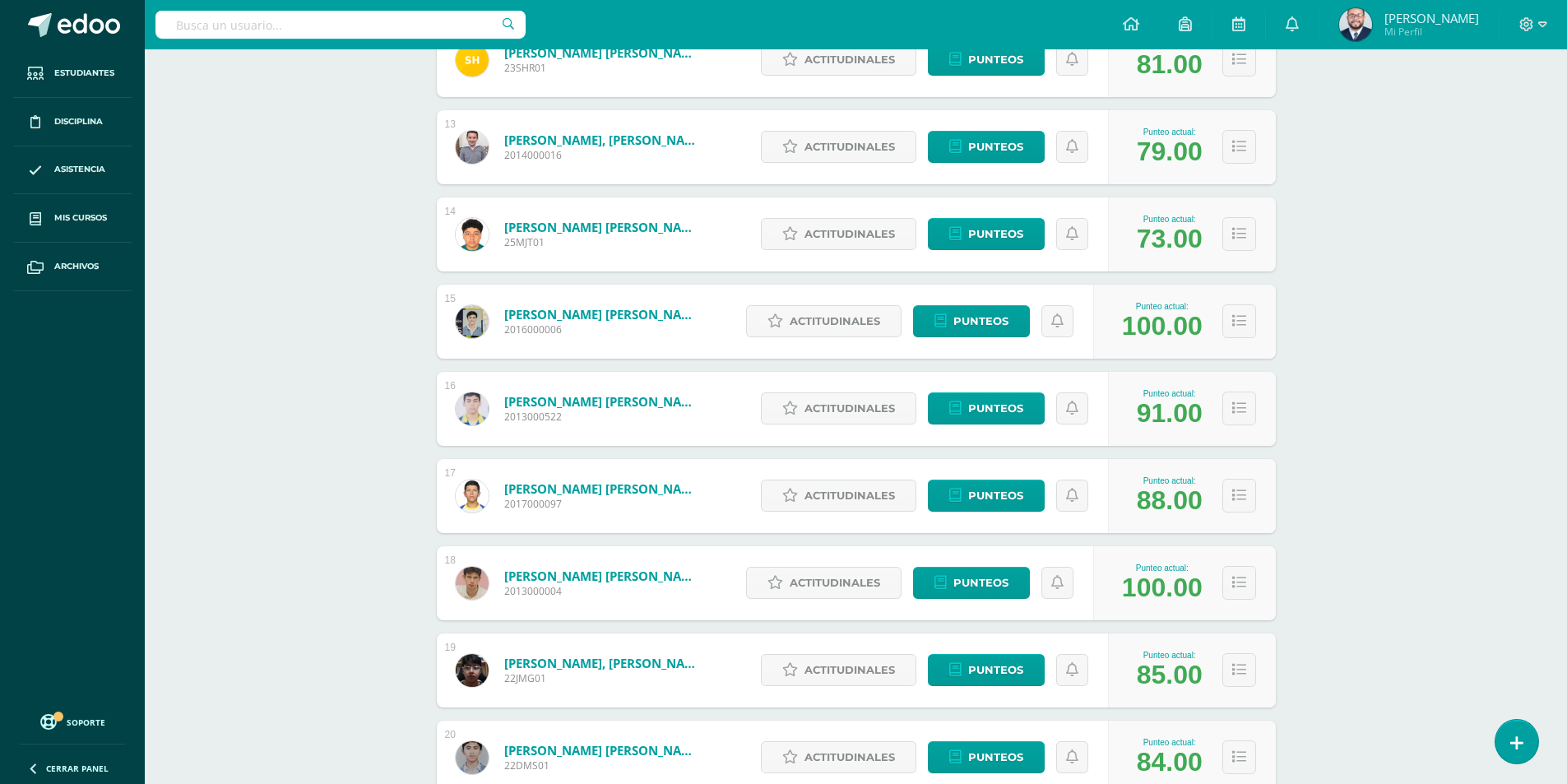
scroll to position [1896, 0]
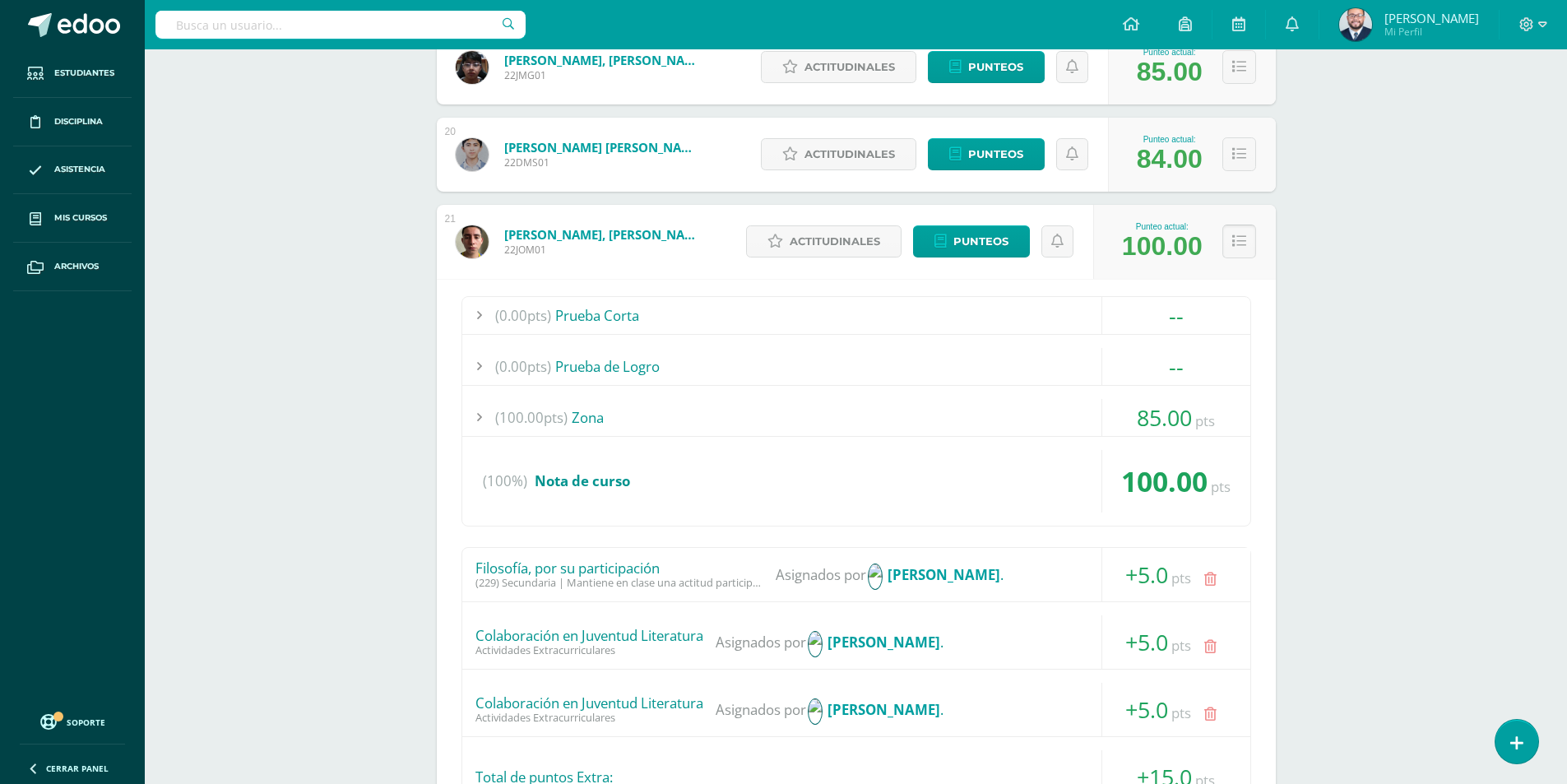
click at [1234, 251] on button at bounding box center [1239, 241] width 33 height 33
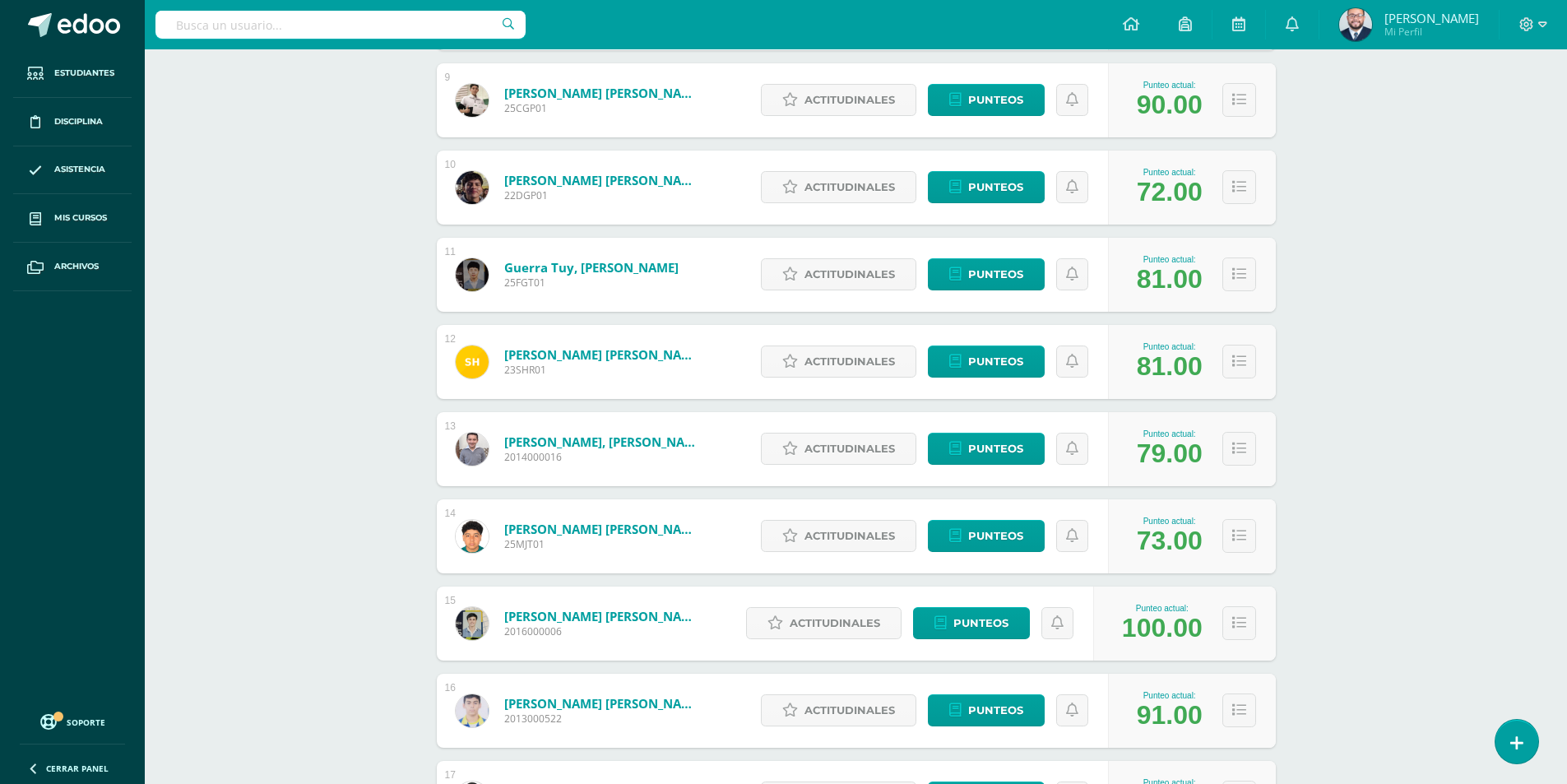
scroll to position [0, 0]
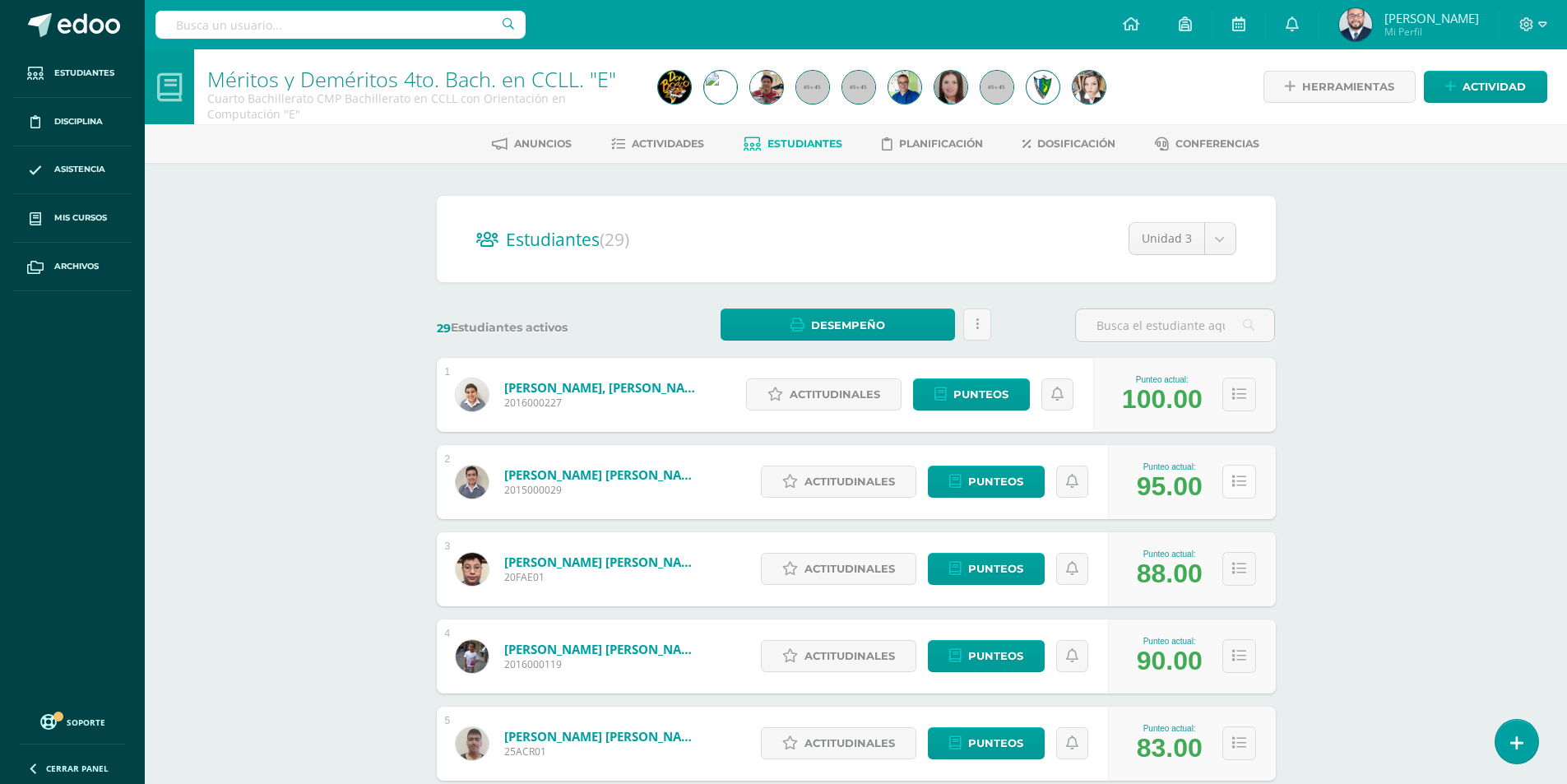
click at [1225, 481] on button at bounding box center [1239, 480] width 33 height 33
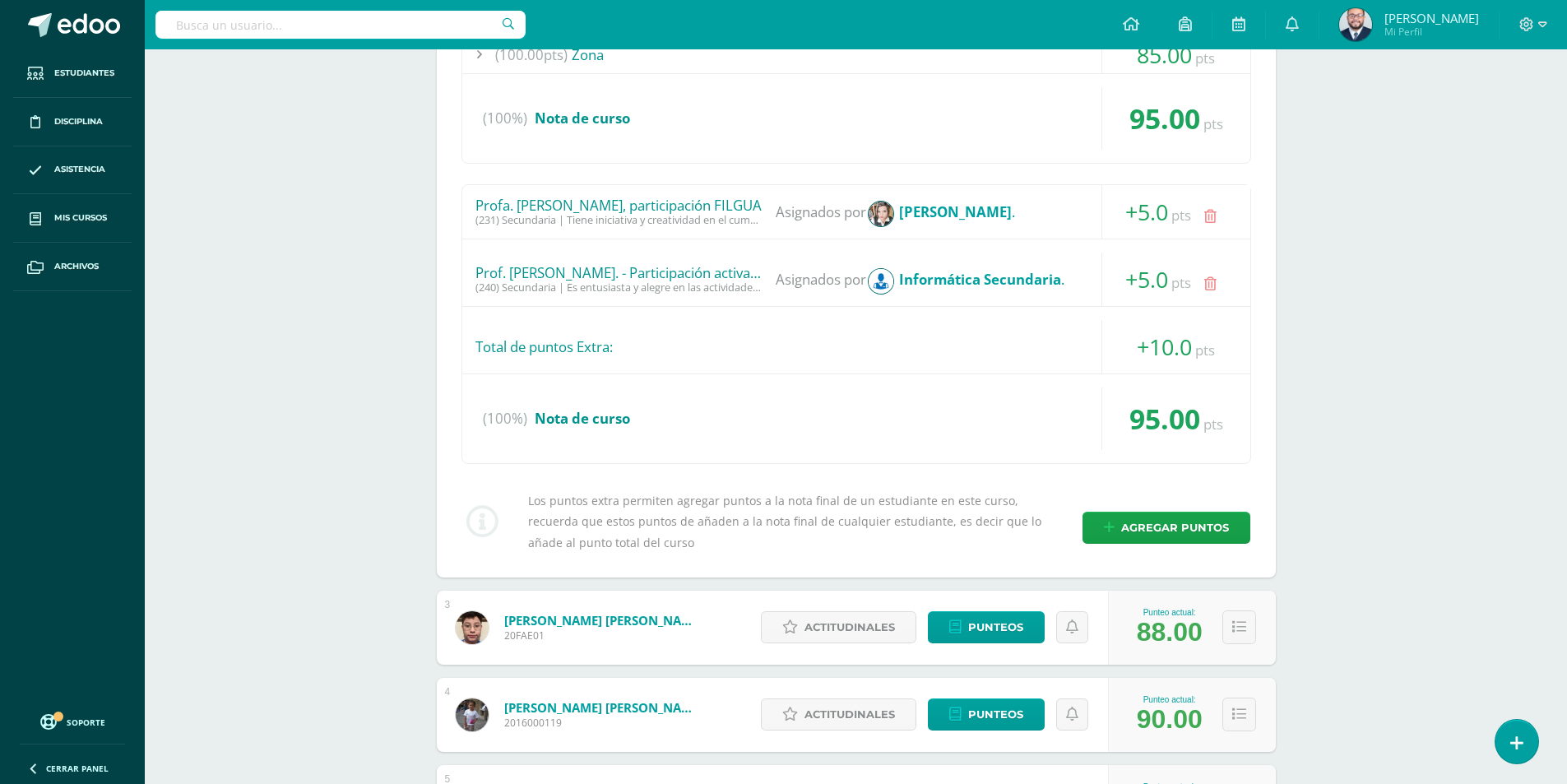
scroll to position [302, 0]
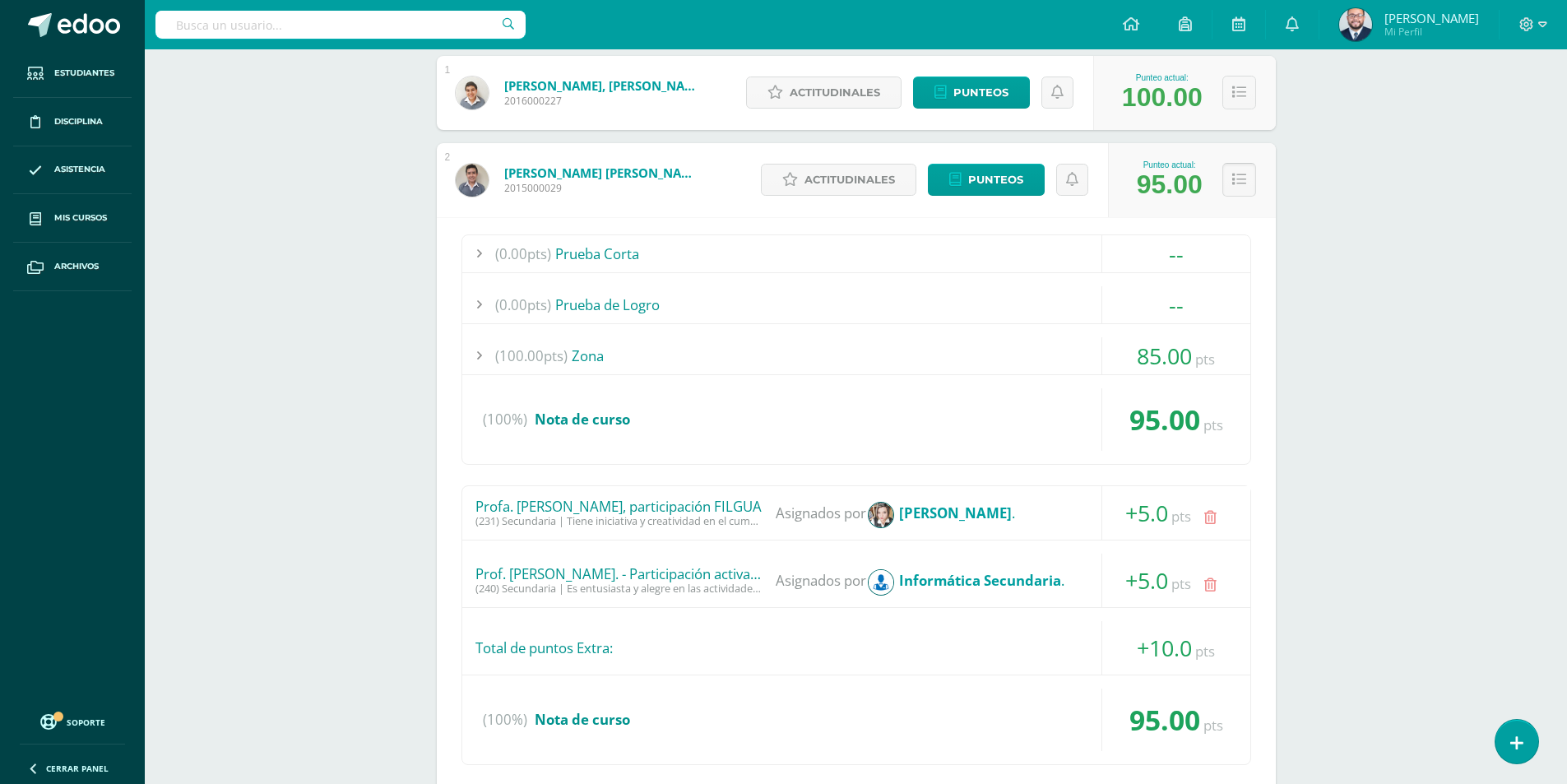
click at [1239, 188] on button at bounding box center [1239, 179] width 33 height 33
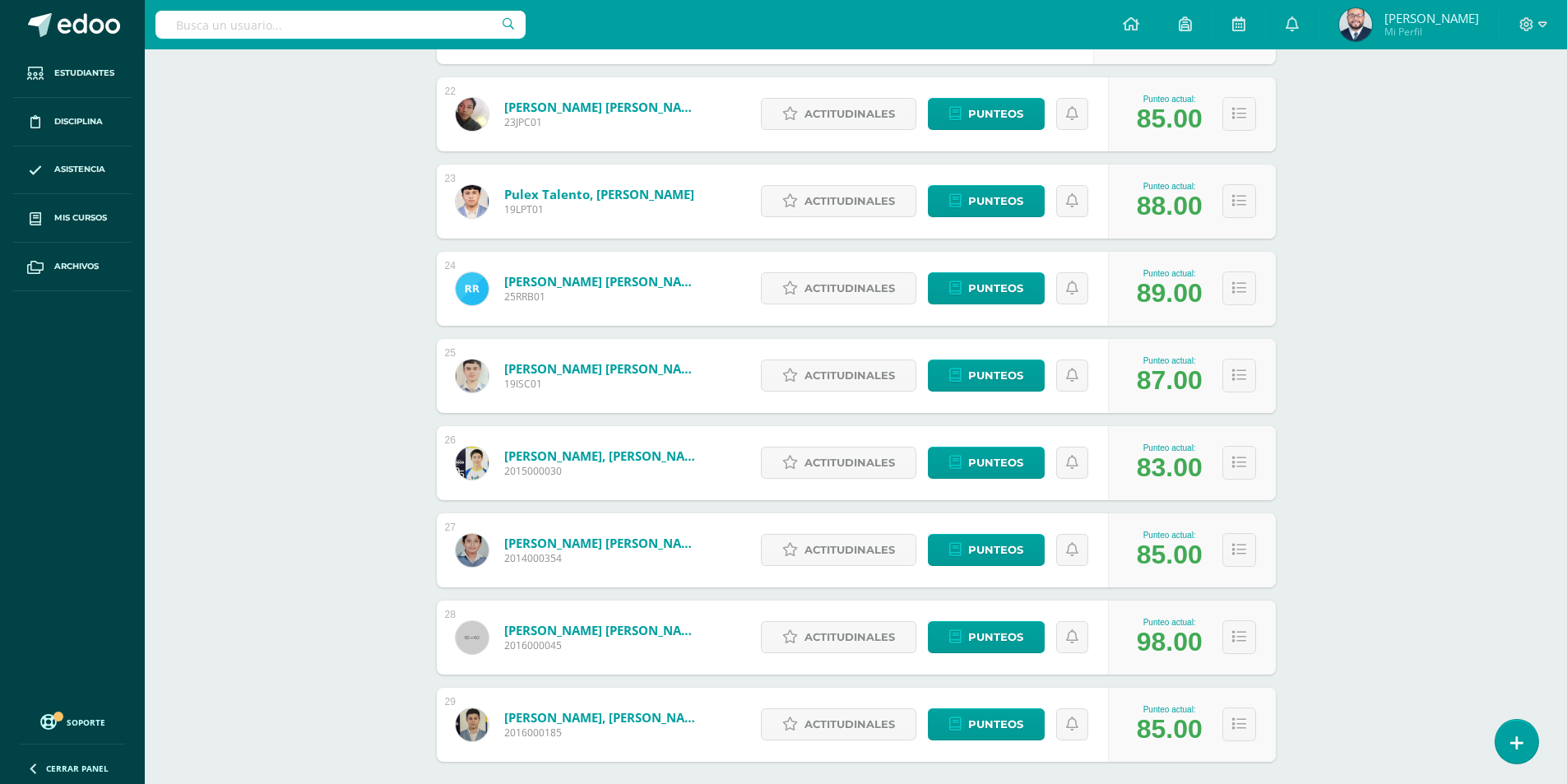
scroll to position [2198, 0]
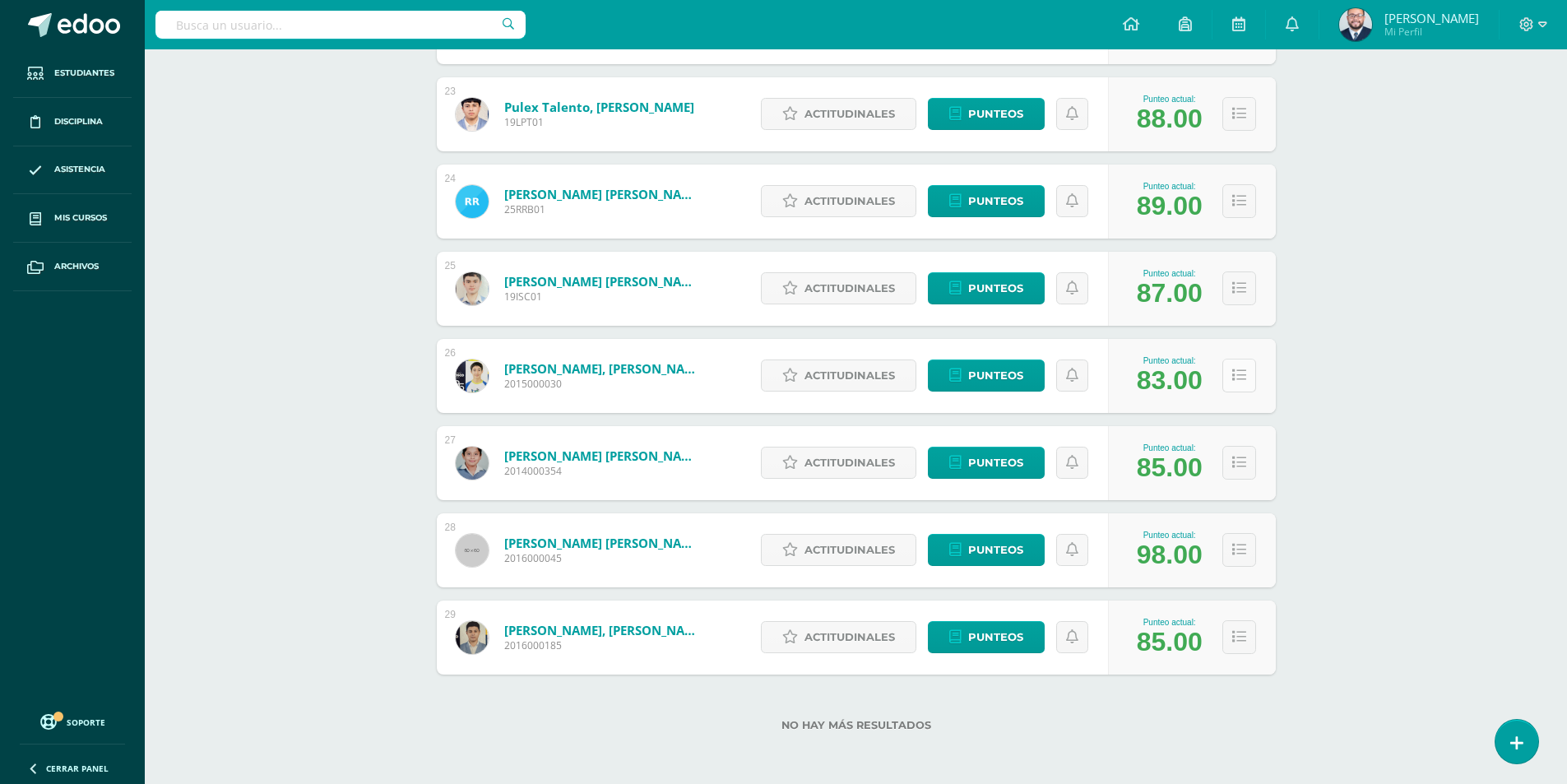
click at [1245, 374] on button at bounding box center [1239, 374] width 33 height 33
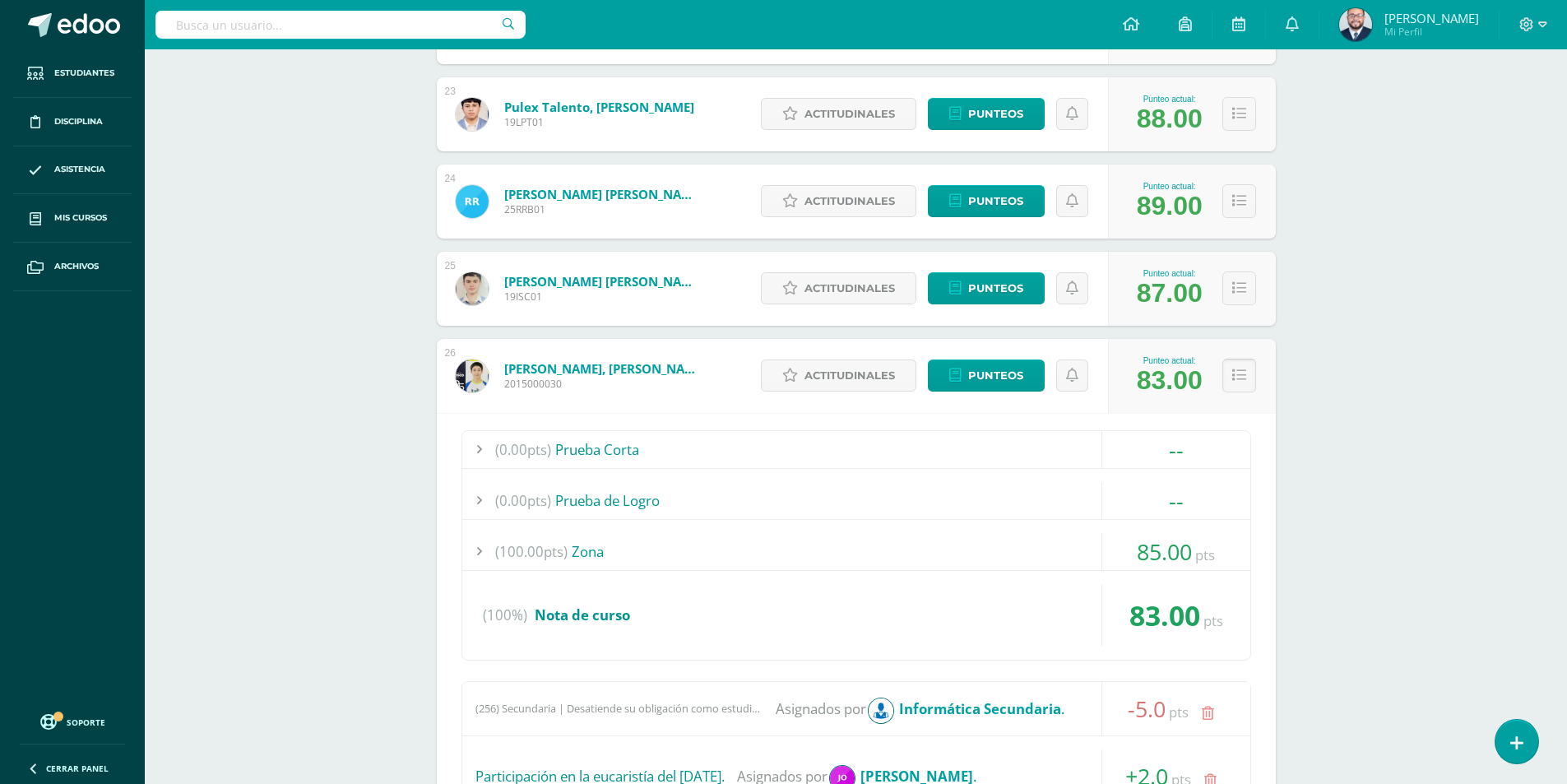
click at [1234, 368] on icon at bounding box center [1239, 375] width 14 height 14
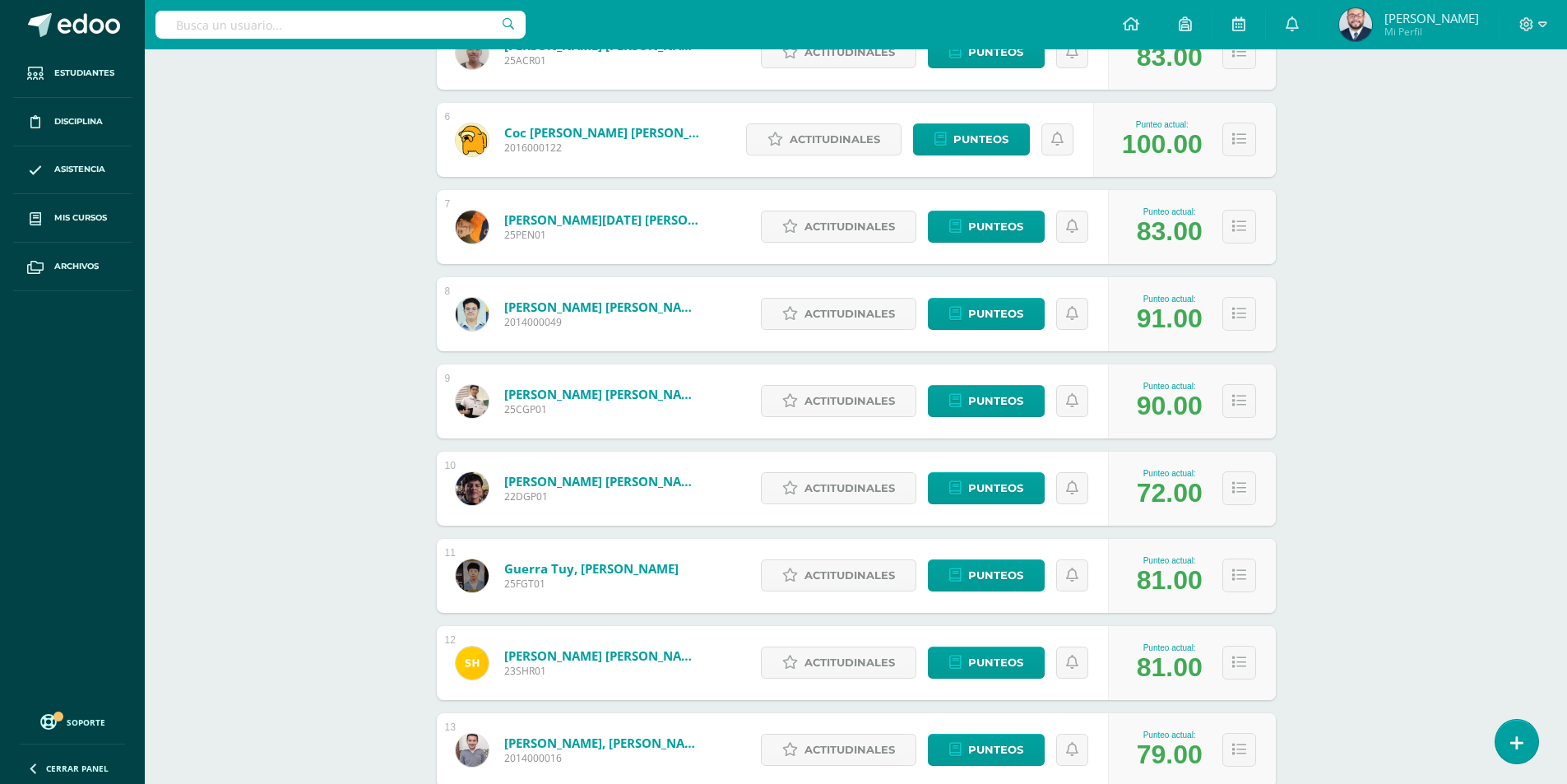
scroll to position [0, 0]
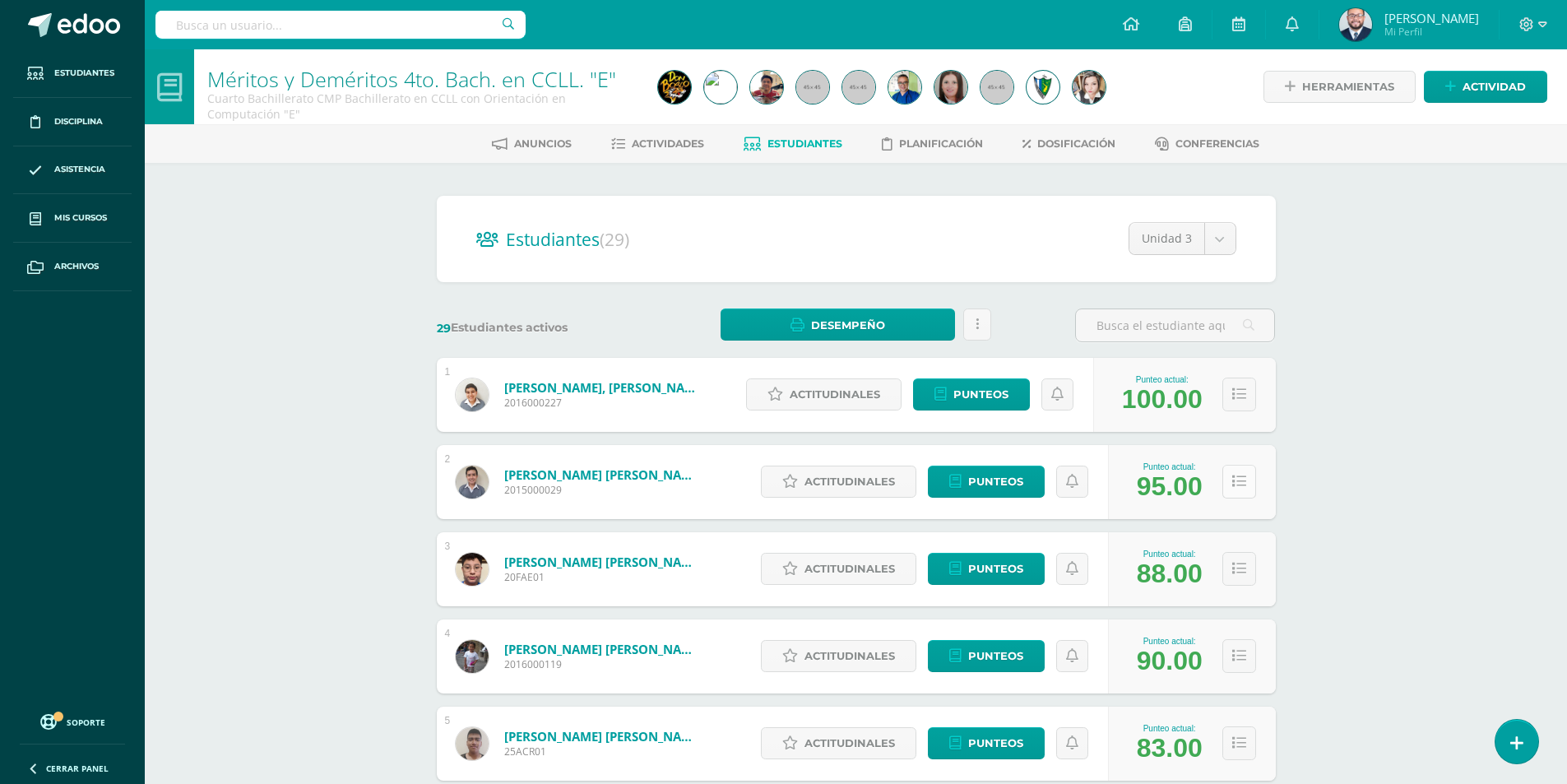
click at [1231, 486] on button at bounding box center [1239, 480] width 33 height 33
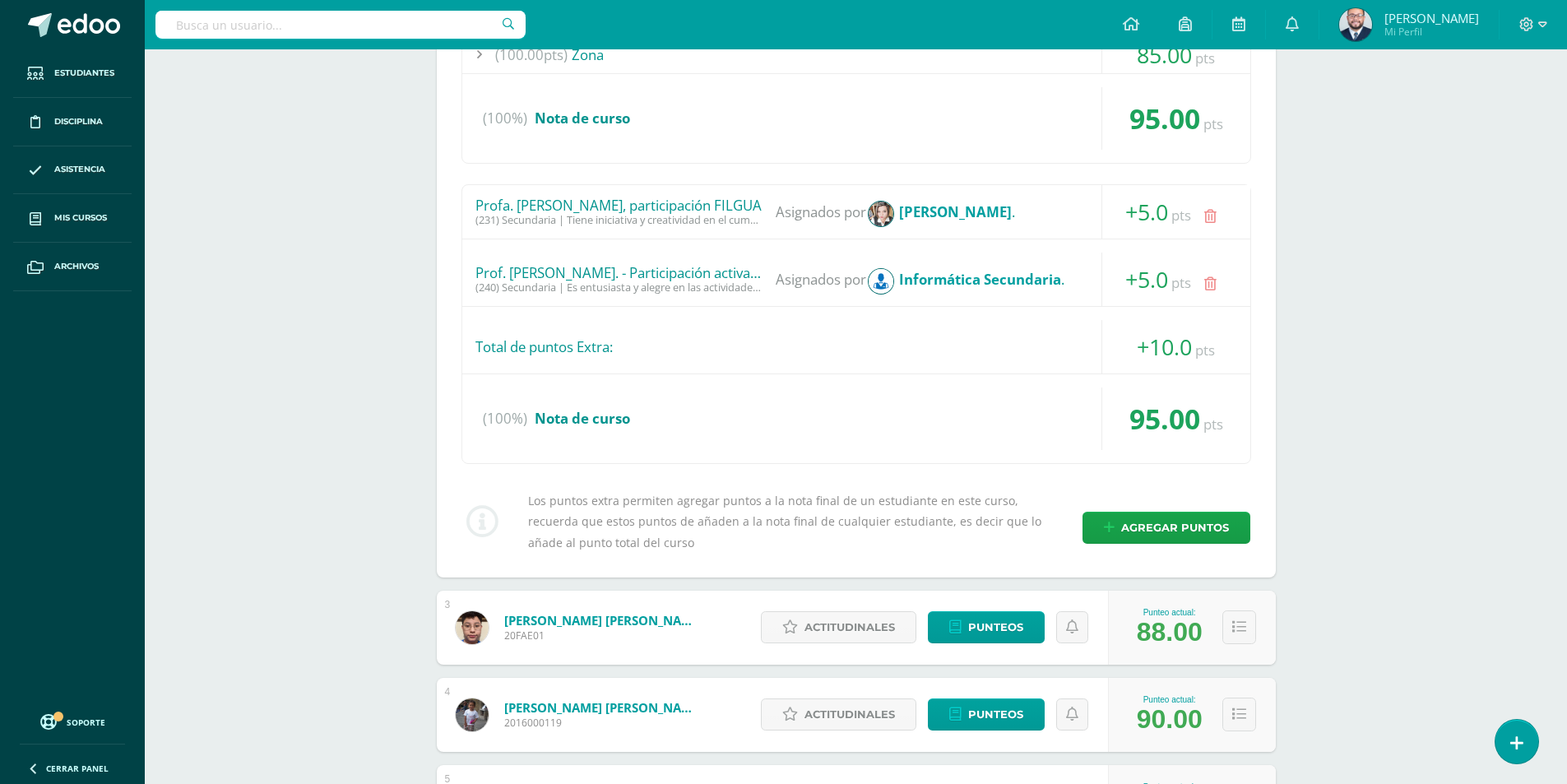
scroll to position [302, 0]
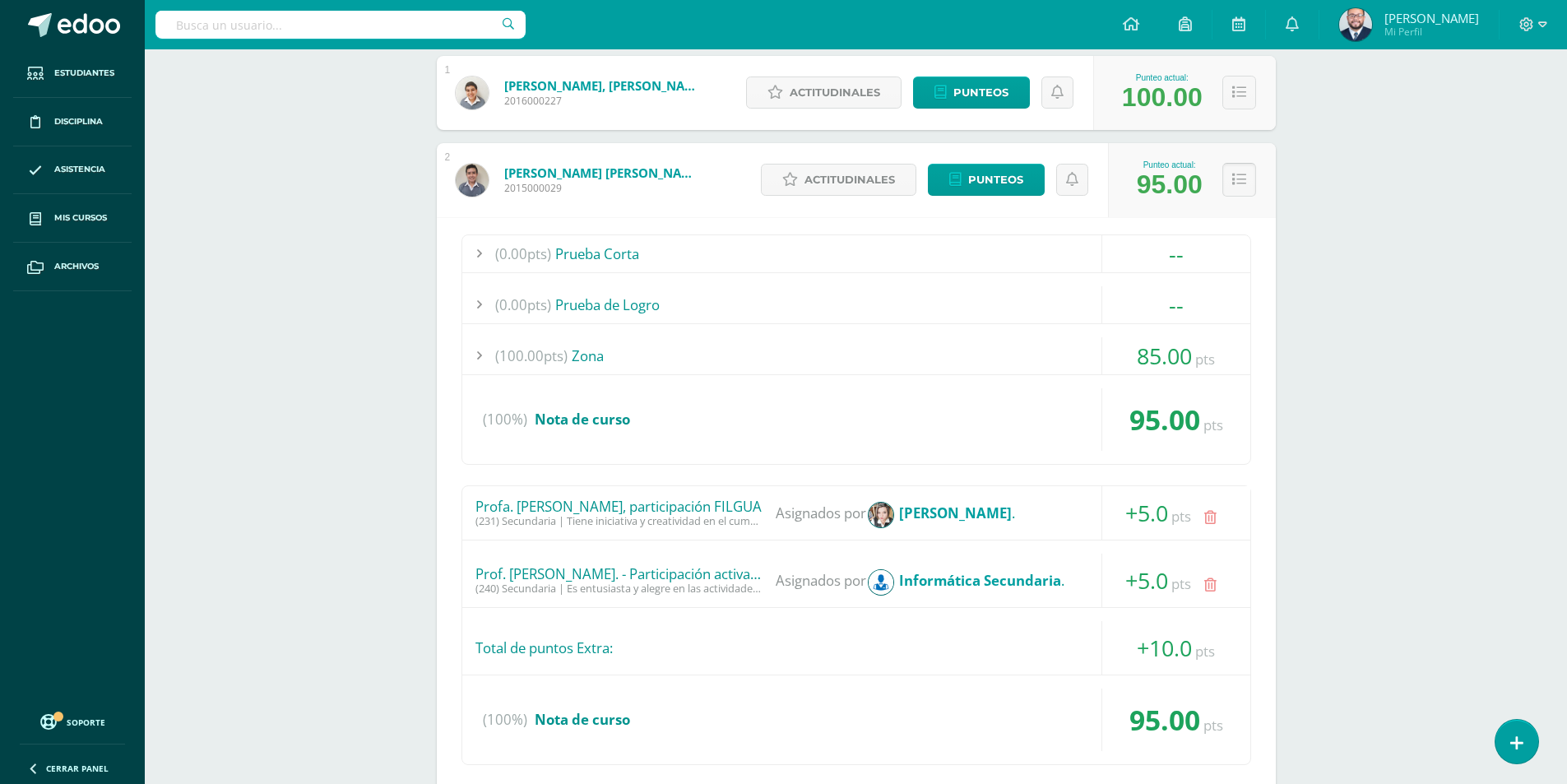
click at [1245, 189] on button at bounding box center [1239, 179] width 33 height 33
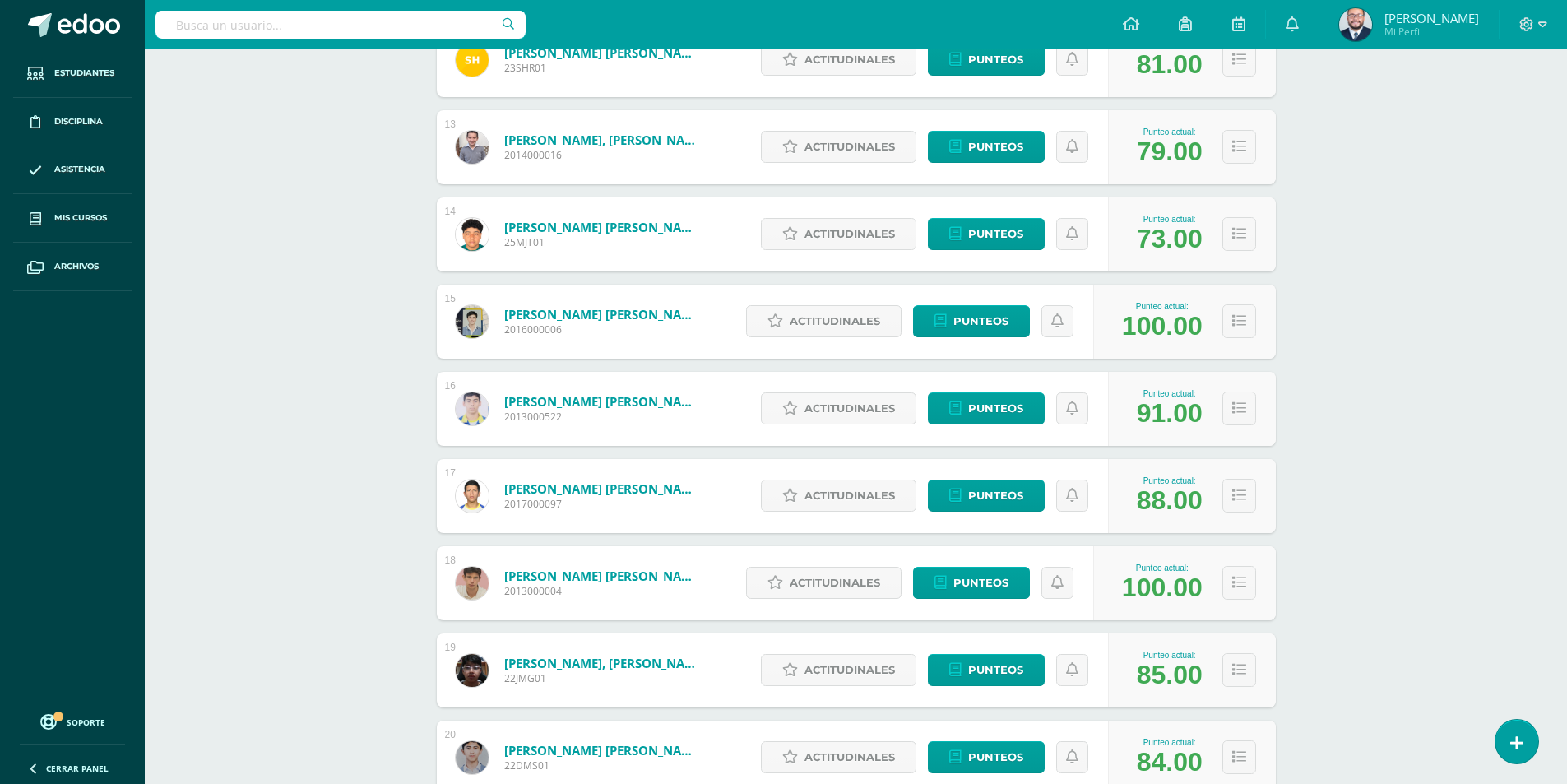
scroll to position [992, 0]
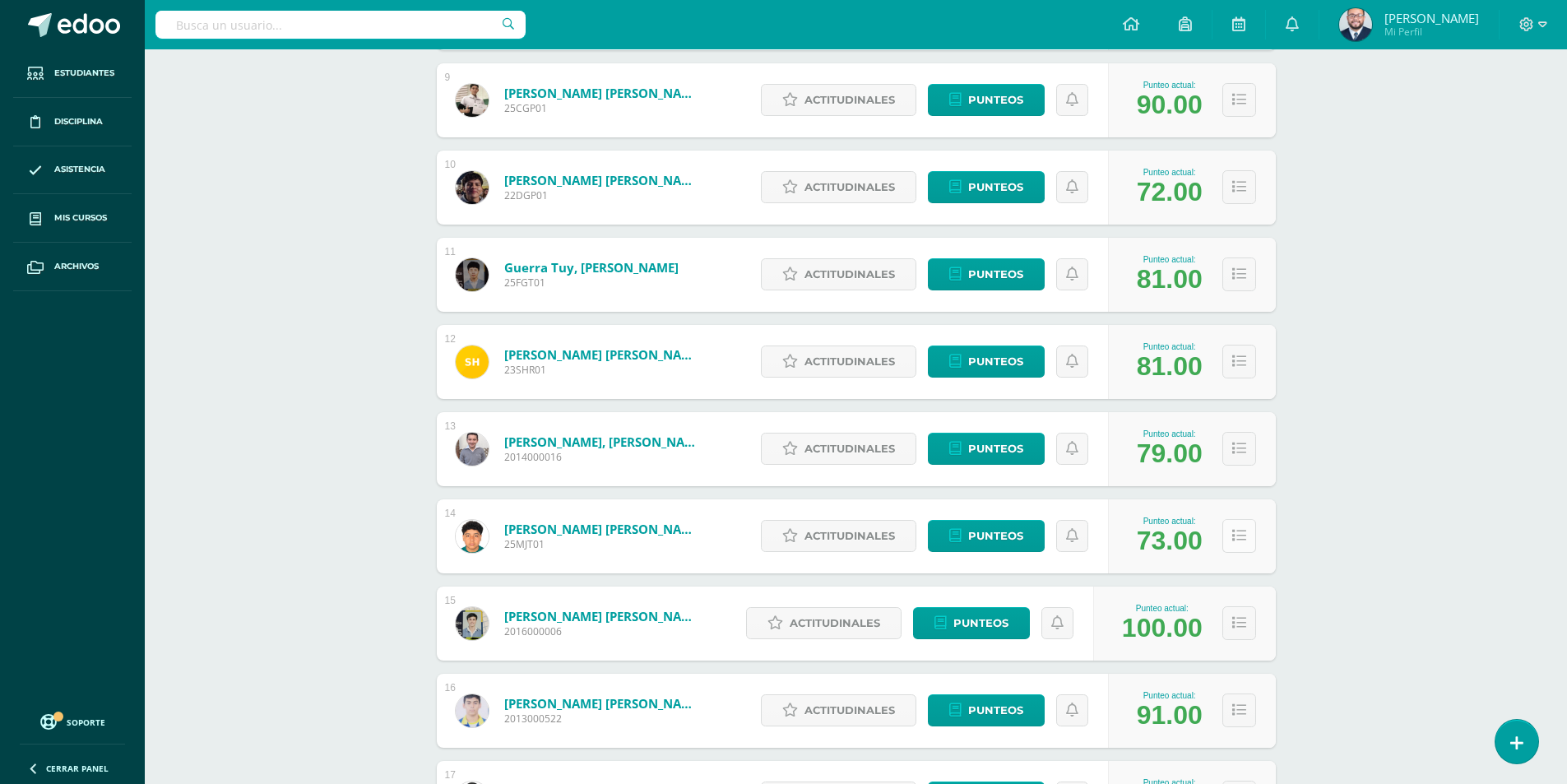
click at [1235, 542] on icon at bounding box center [1239, 535] width 14 height 14
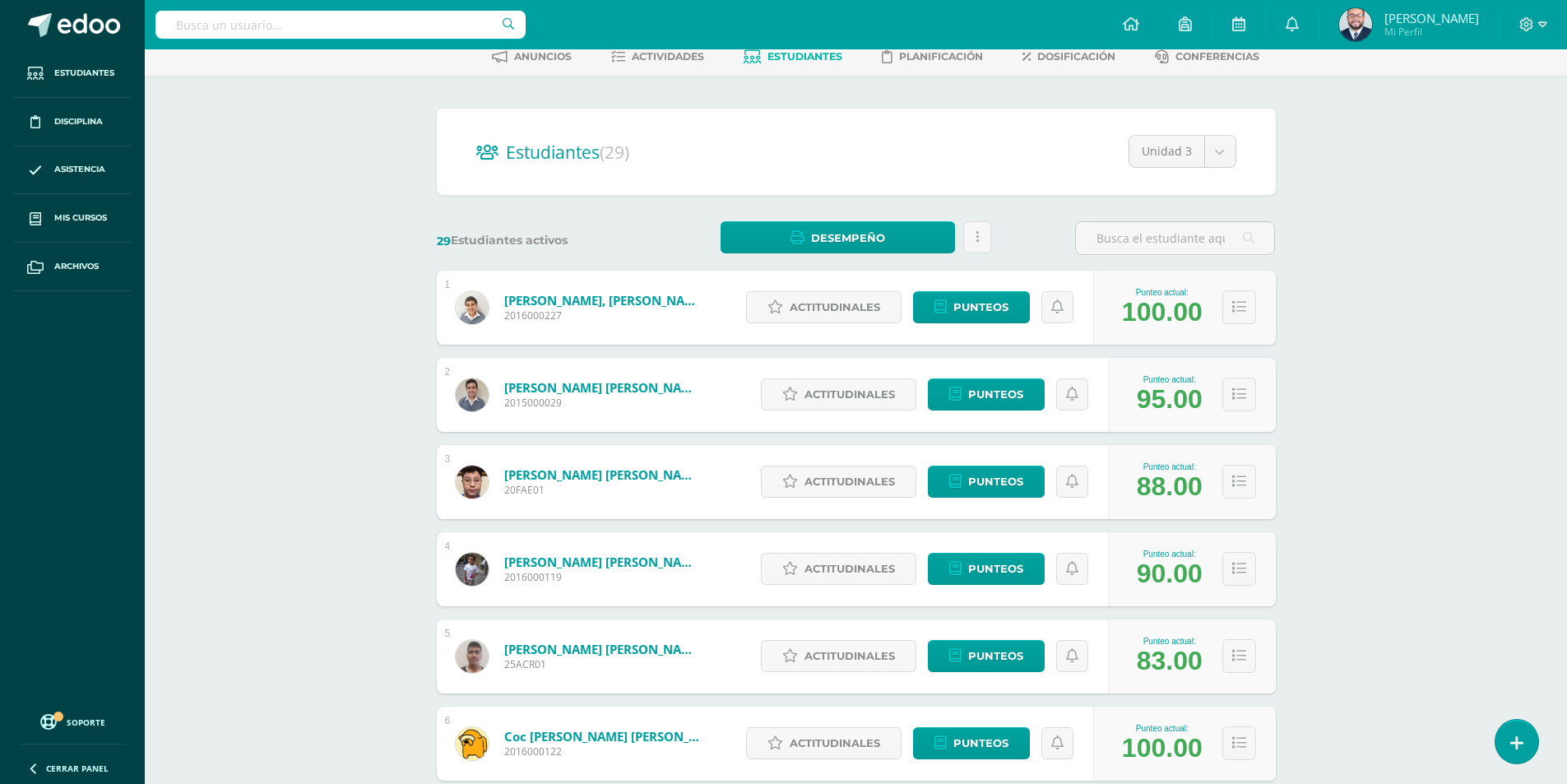
scroll to position [0, 0]
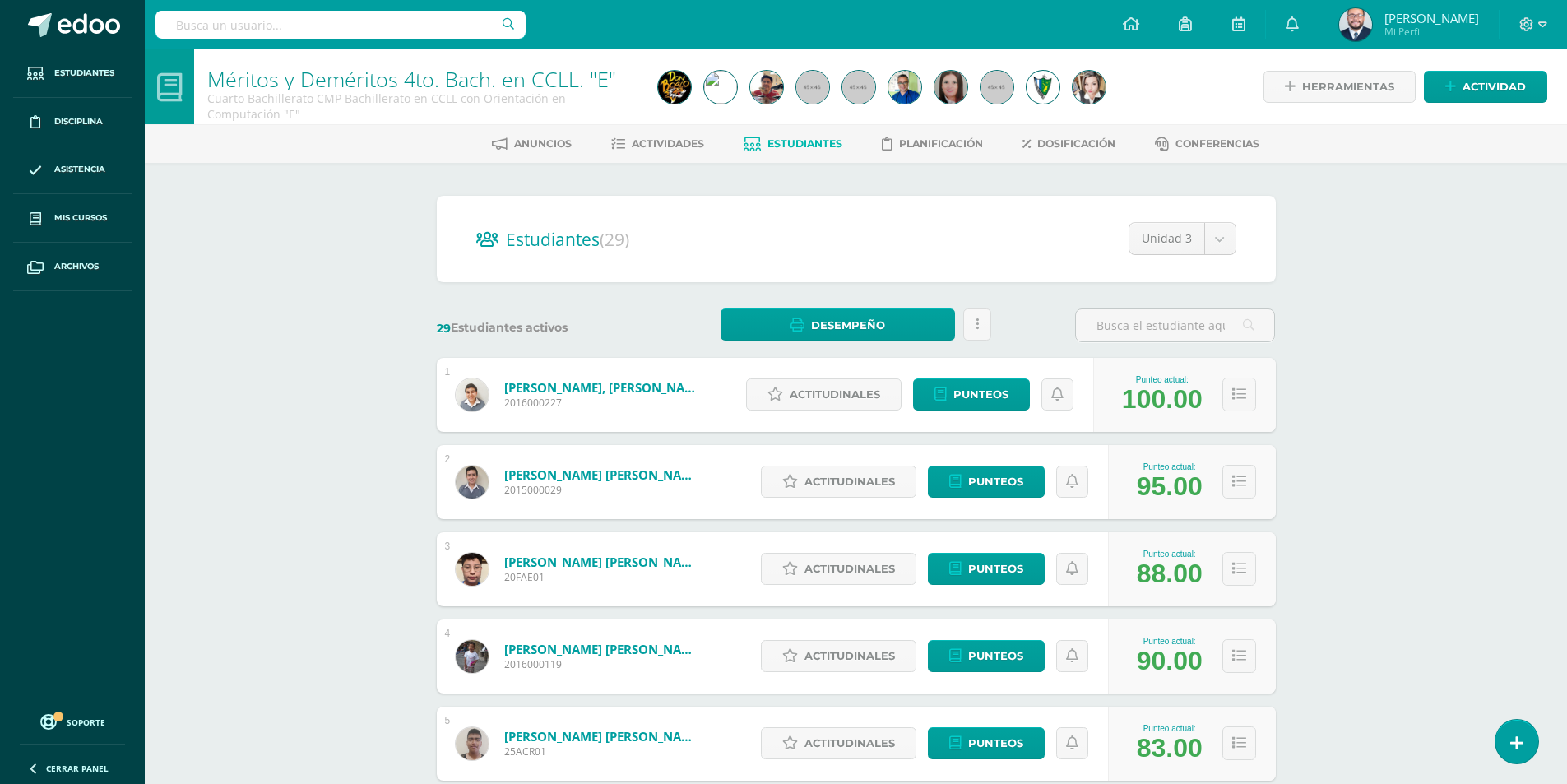
click at [1240, 480] on icon at bounding box center [1239, 481] width 14 height 14
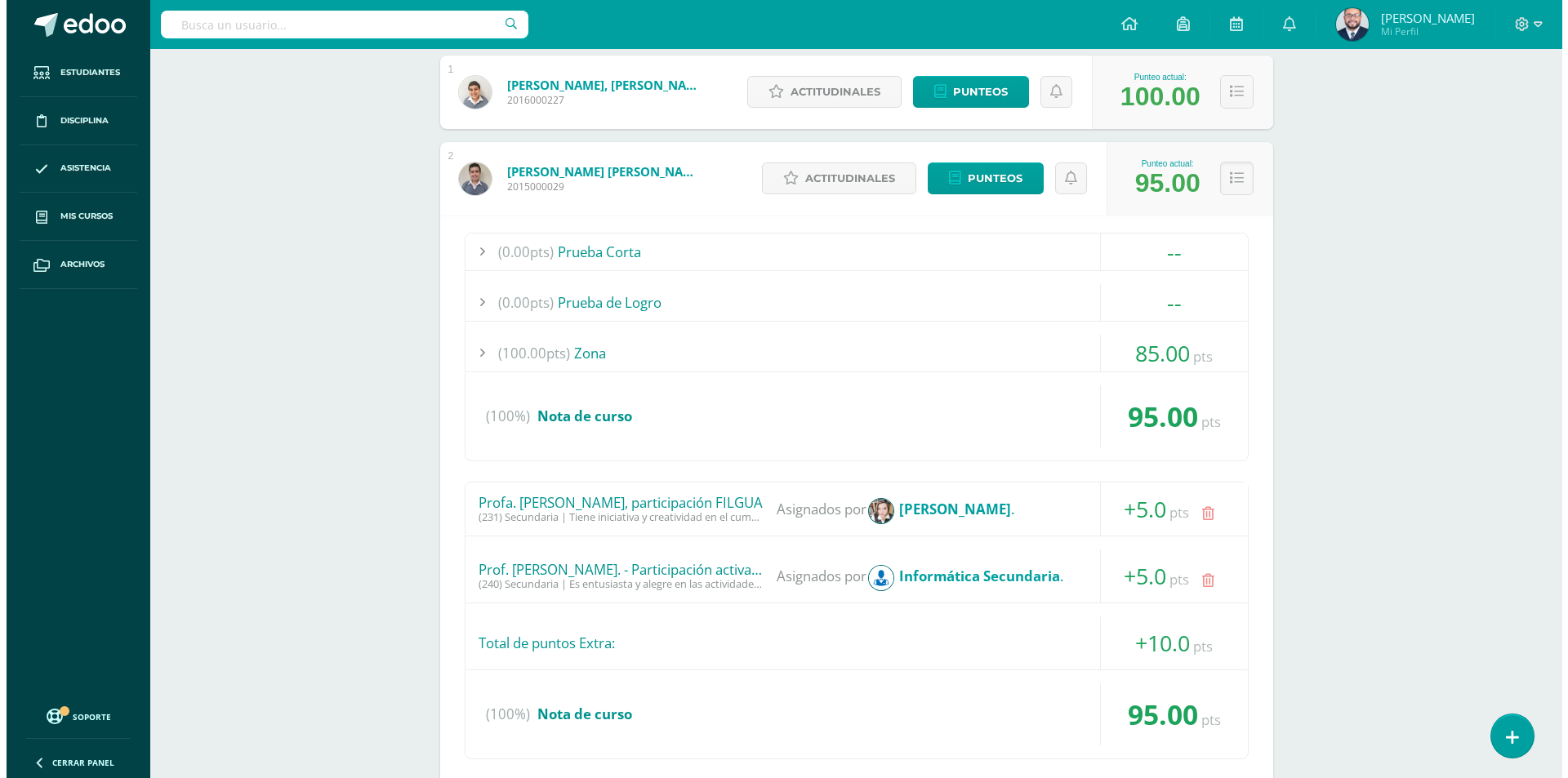
scroll to position [598, 0]
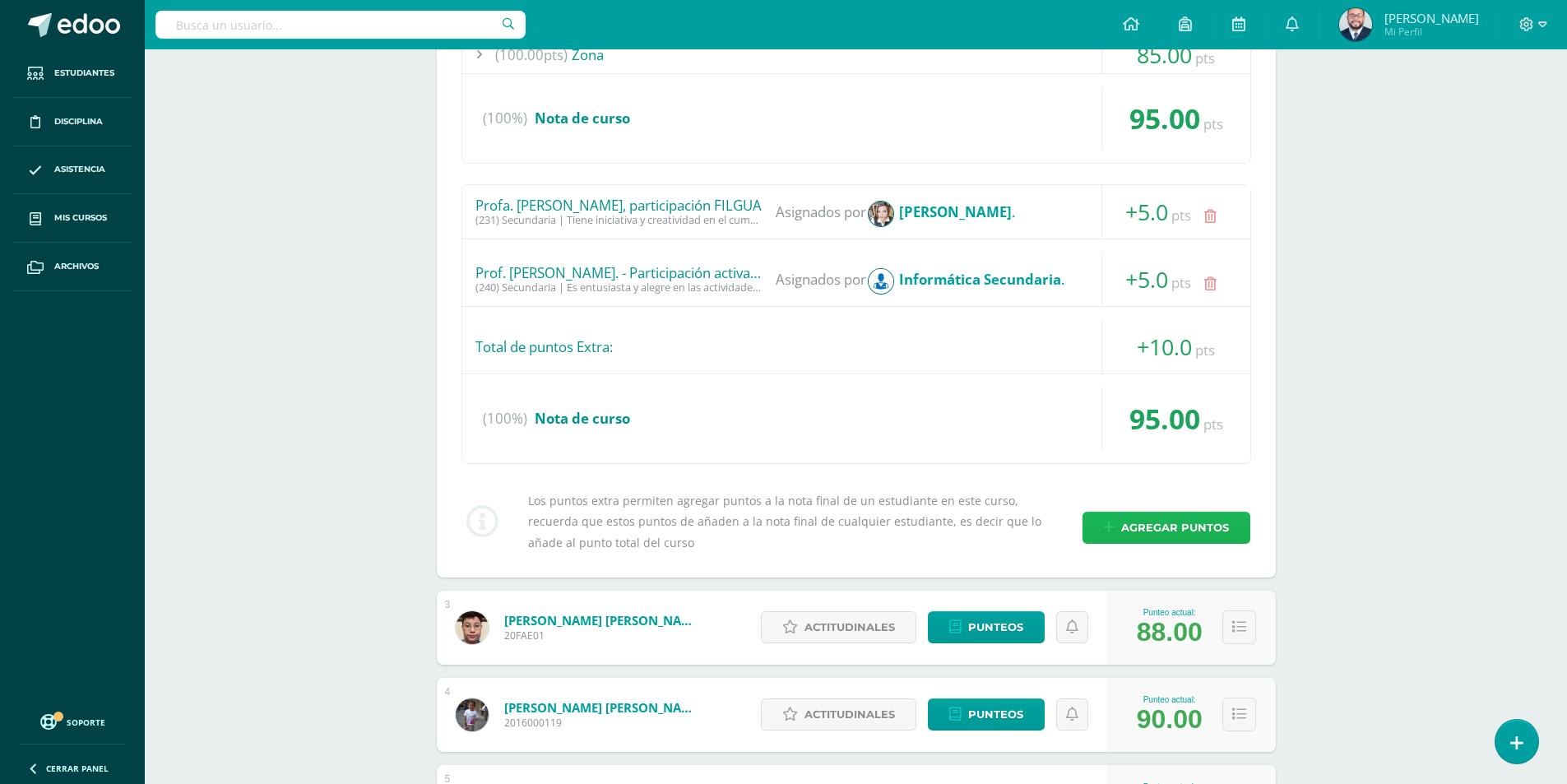
click at [1134, 529] on span "Agregar puntos" at bounding box center [1175, 528] width 108 height 31
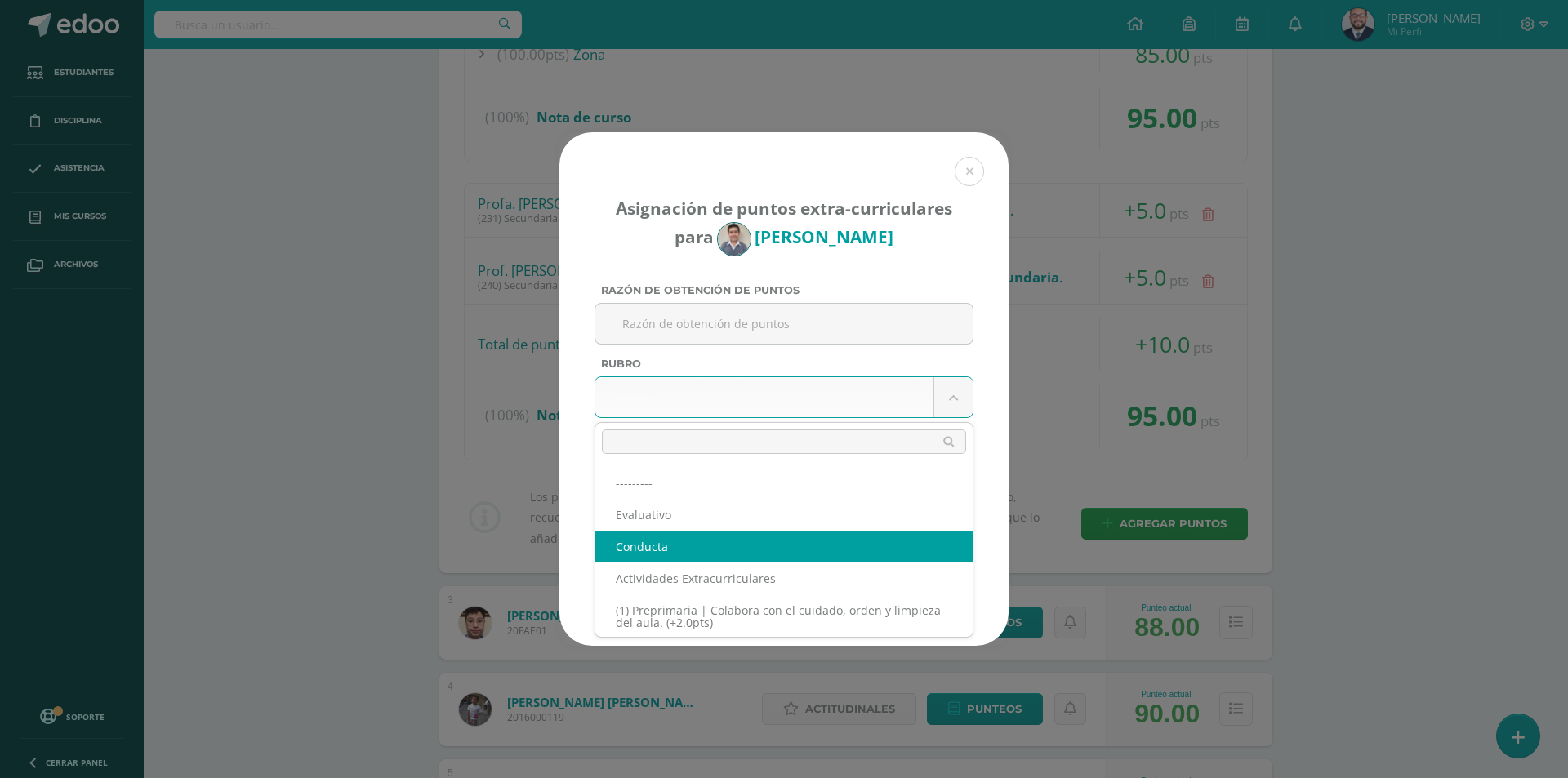
select select "2"
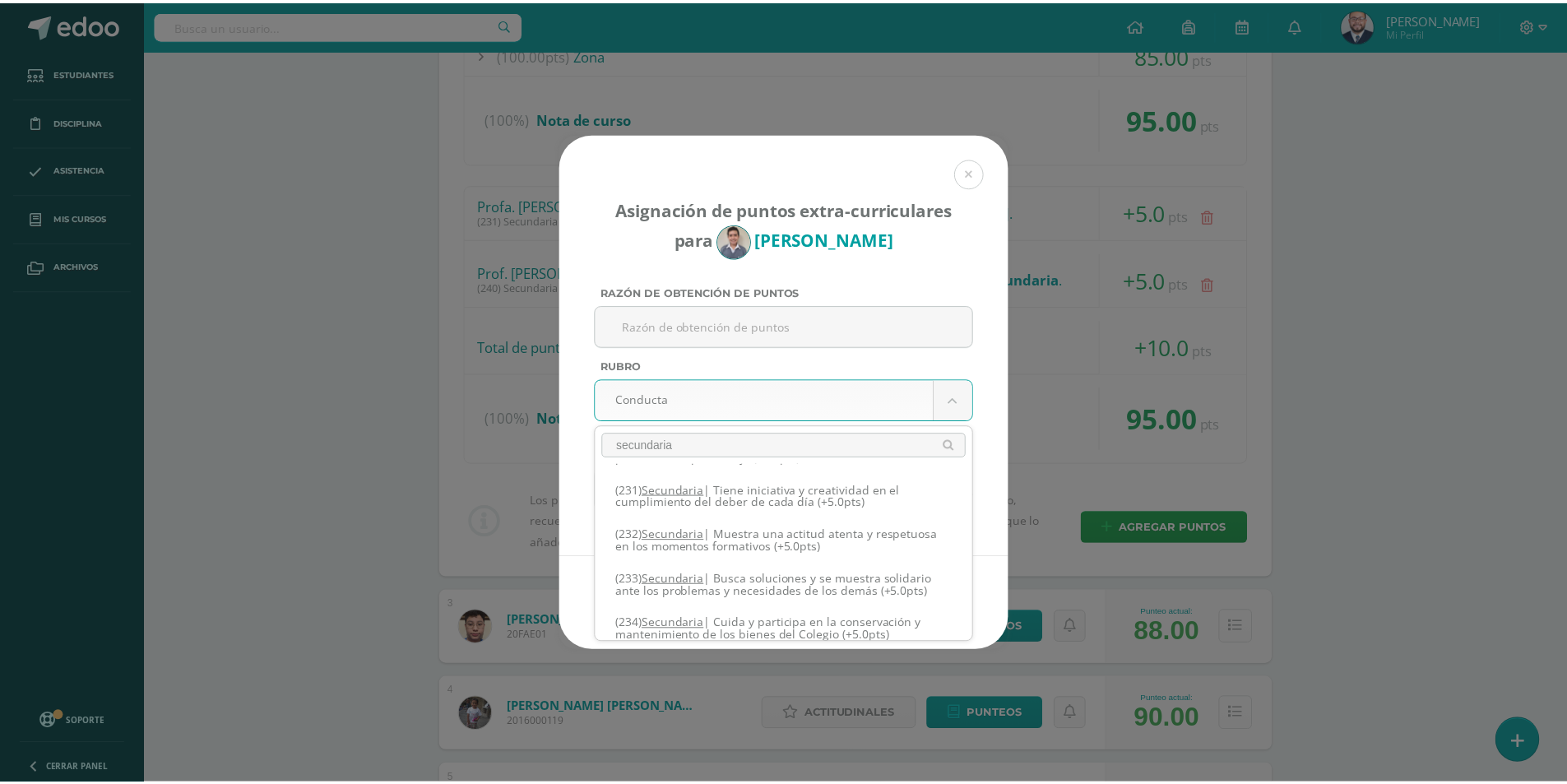
scroll to position [431, 0]
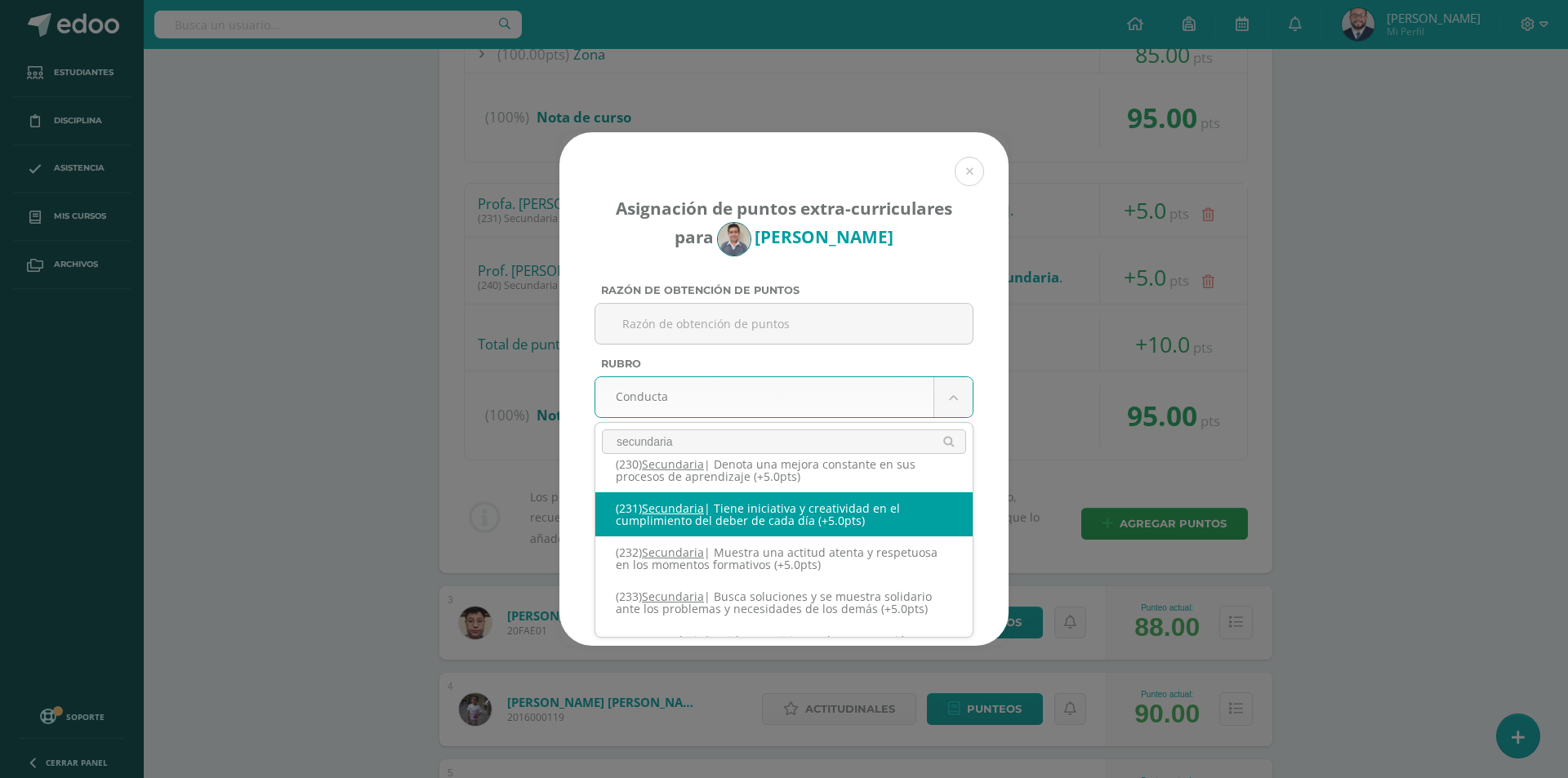
type input "secundaria"
select select "262"
type input "5"
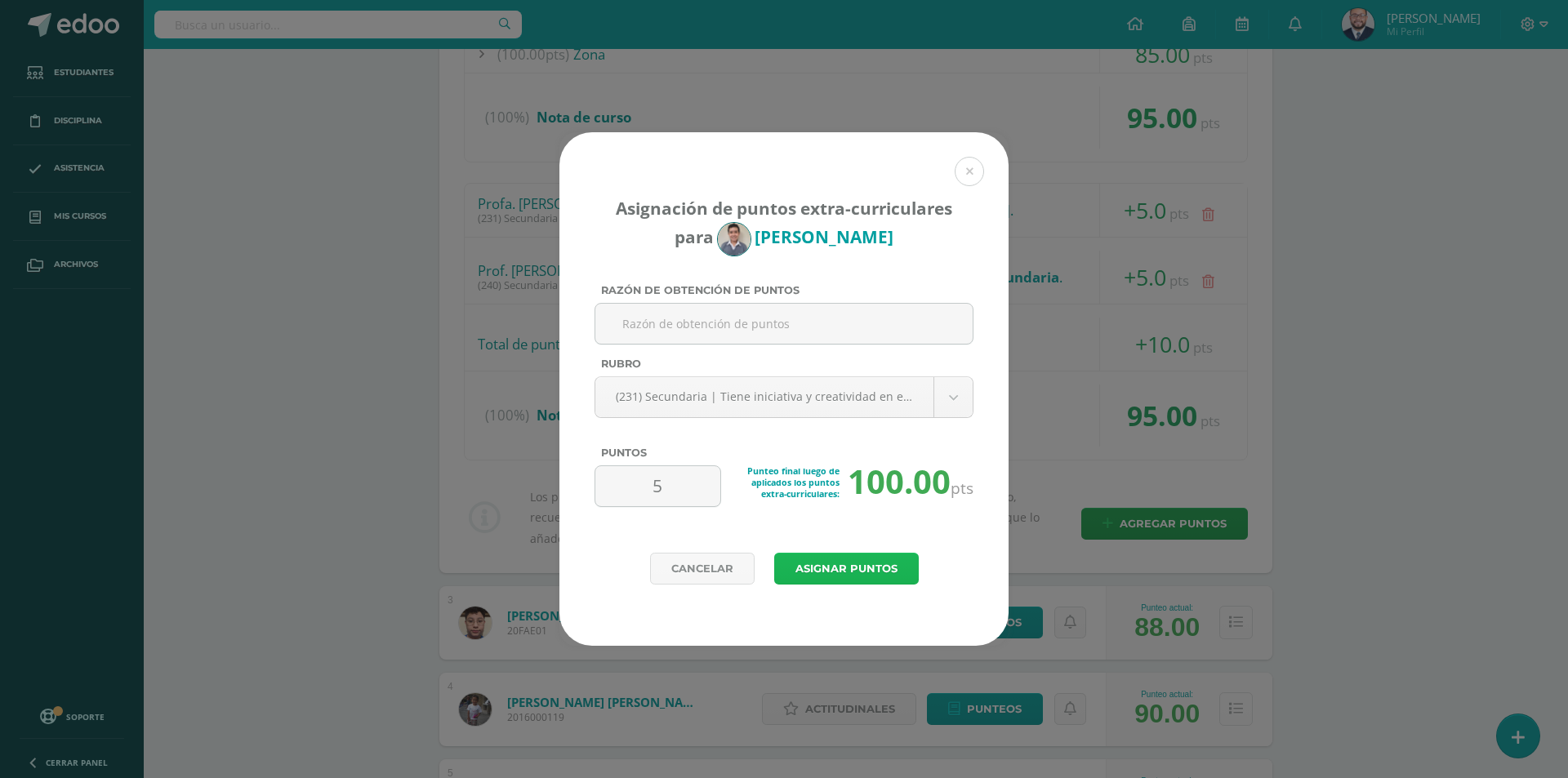
click at [846, 563] on button "Asignar puntos" at bounding box center [846, 568] width 144 height 32
click at [1446, 359] on div "Asignación de puntos extra-curriculares para Andrés Alvarado Razón de obtención…" at bounding box center [784, 389] width 1554 height 513
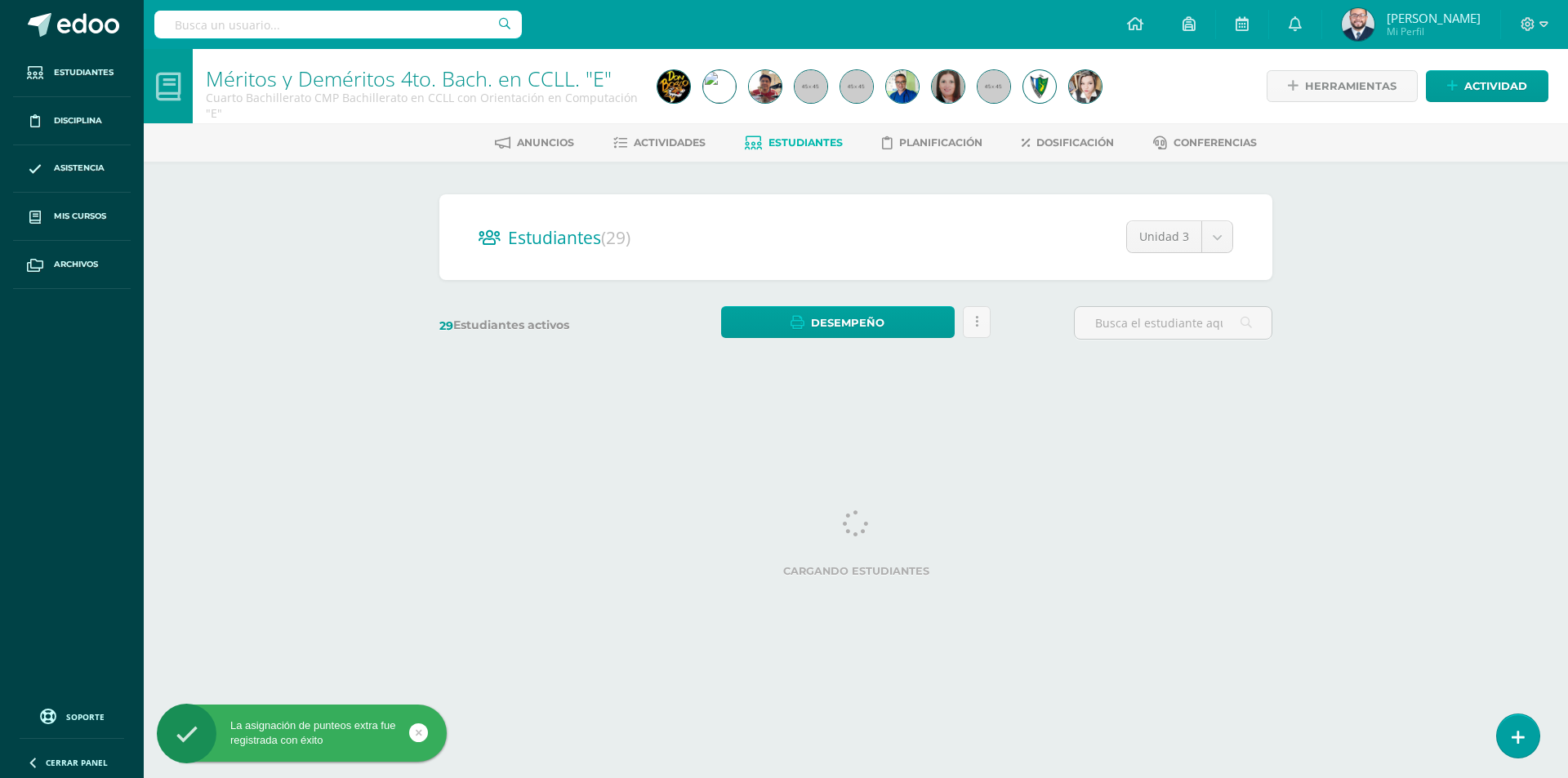
click at [1424, 365] on div "Méritos y Deméritos 4to. [PERSON_NAME]. en CCLL. "E" Cuarto Bachillerato CMP Ba…" at bounding box center [855, 218] width 1424 height 339
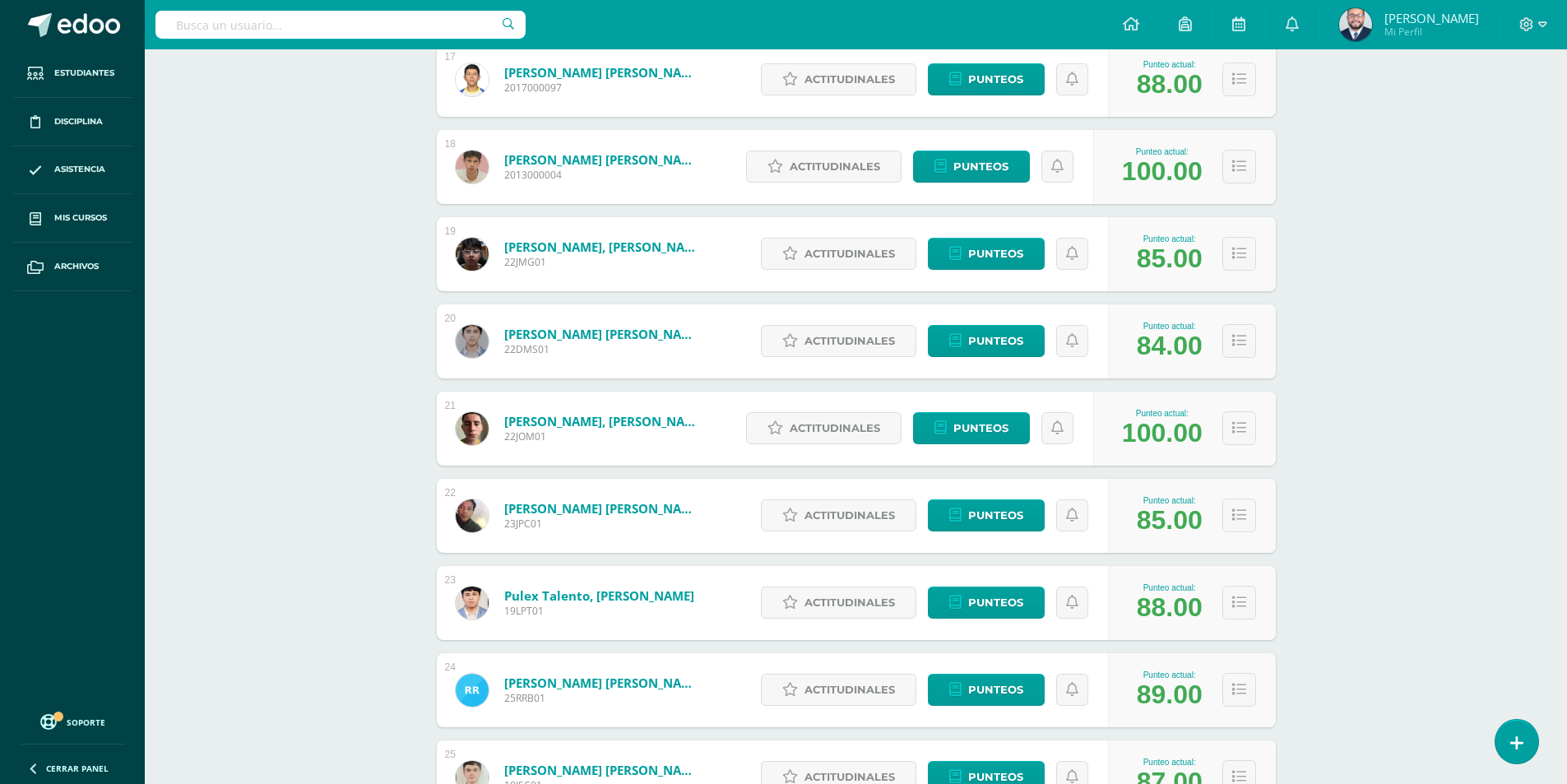
scroll to position [2011, 0]
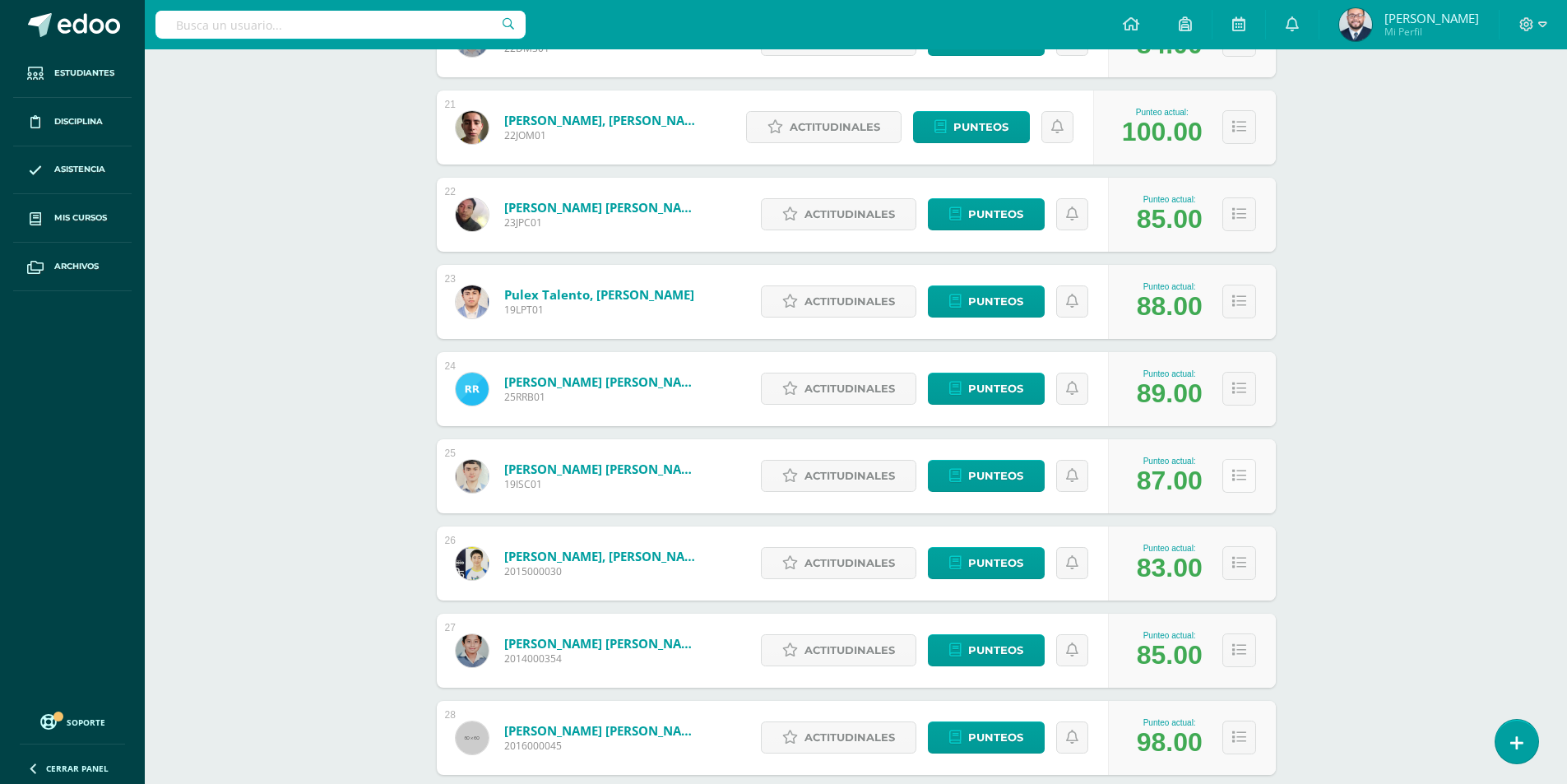
click at [1224, 473] on button at bounding box center [1239, 475] width 33 height 33
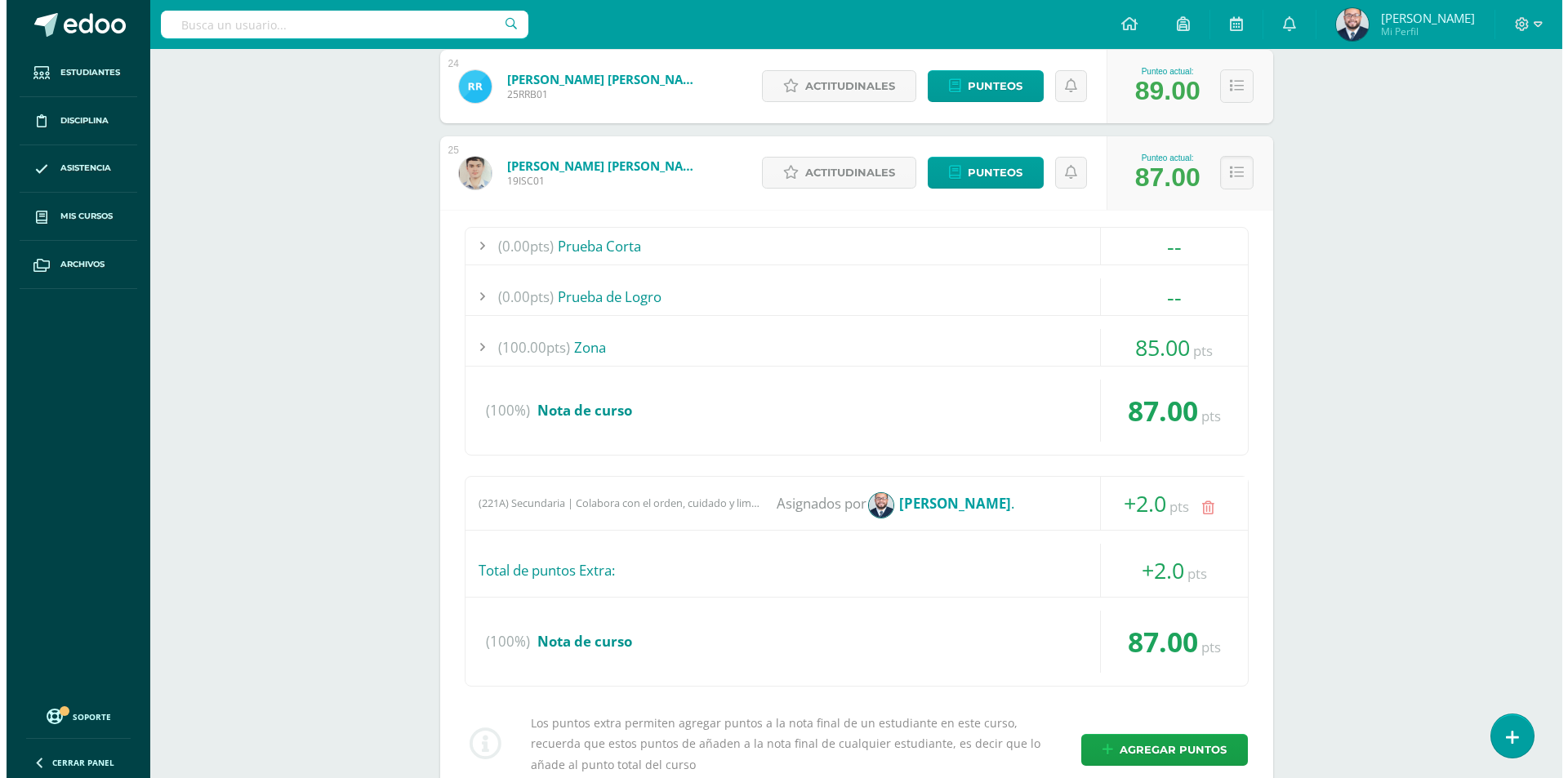
scroll to position [2594, 0]
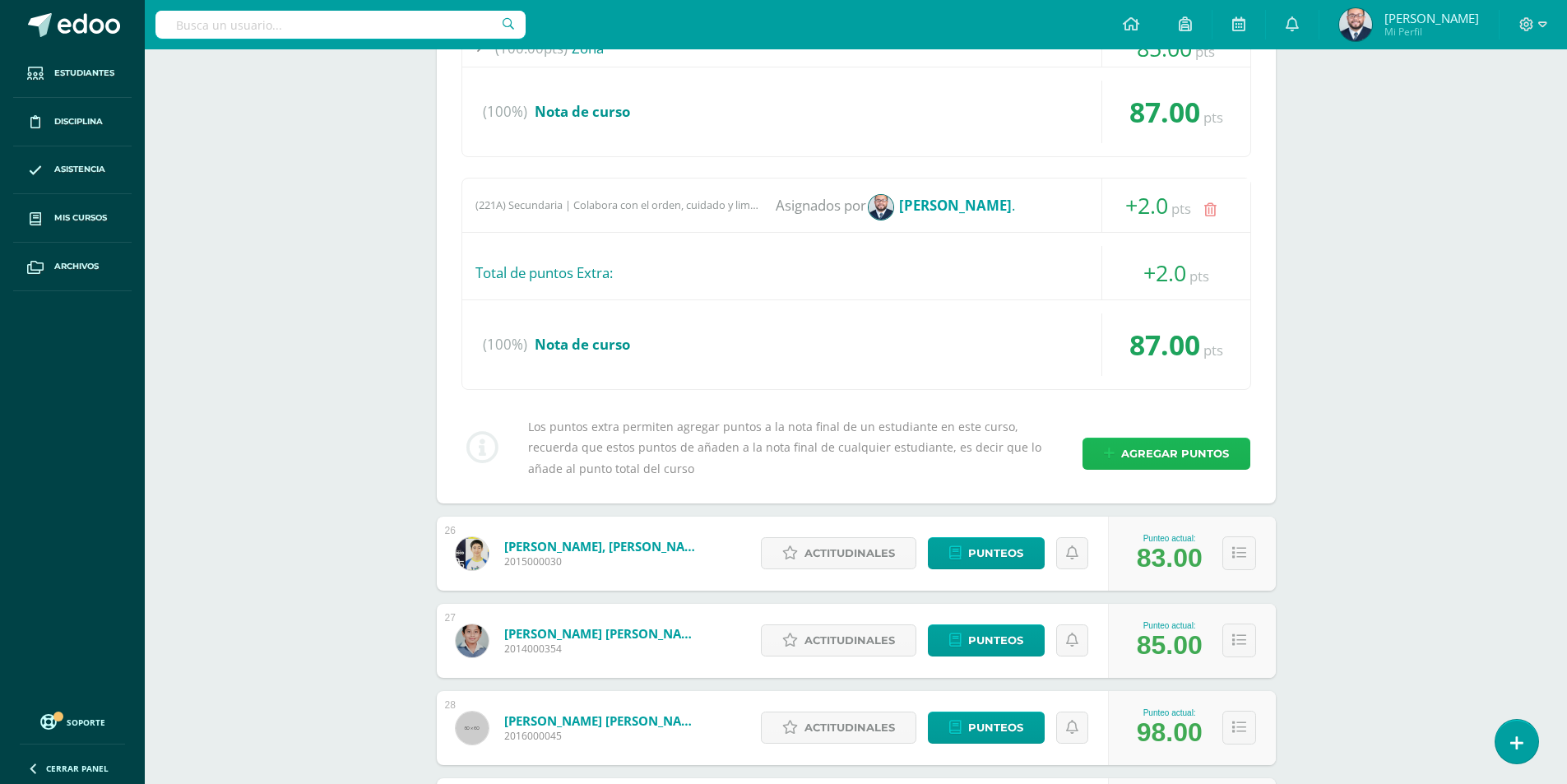
click at [1174, 457] on span "Agregar puntos" at bounding box center [1175, 454] width 108 height 31
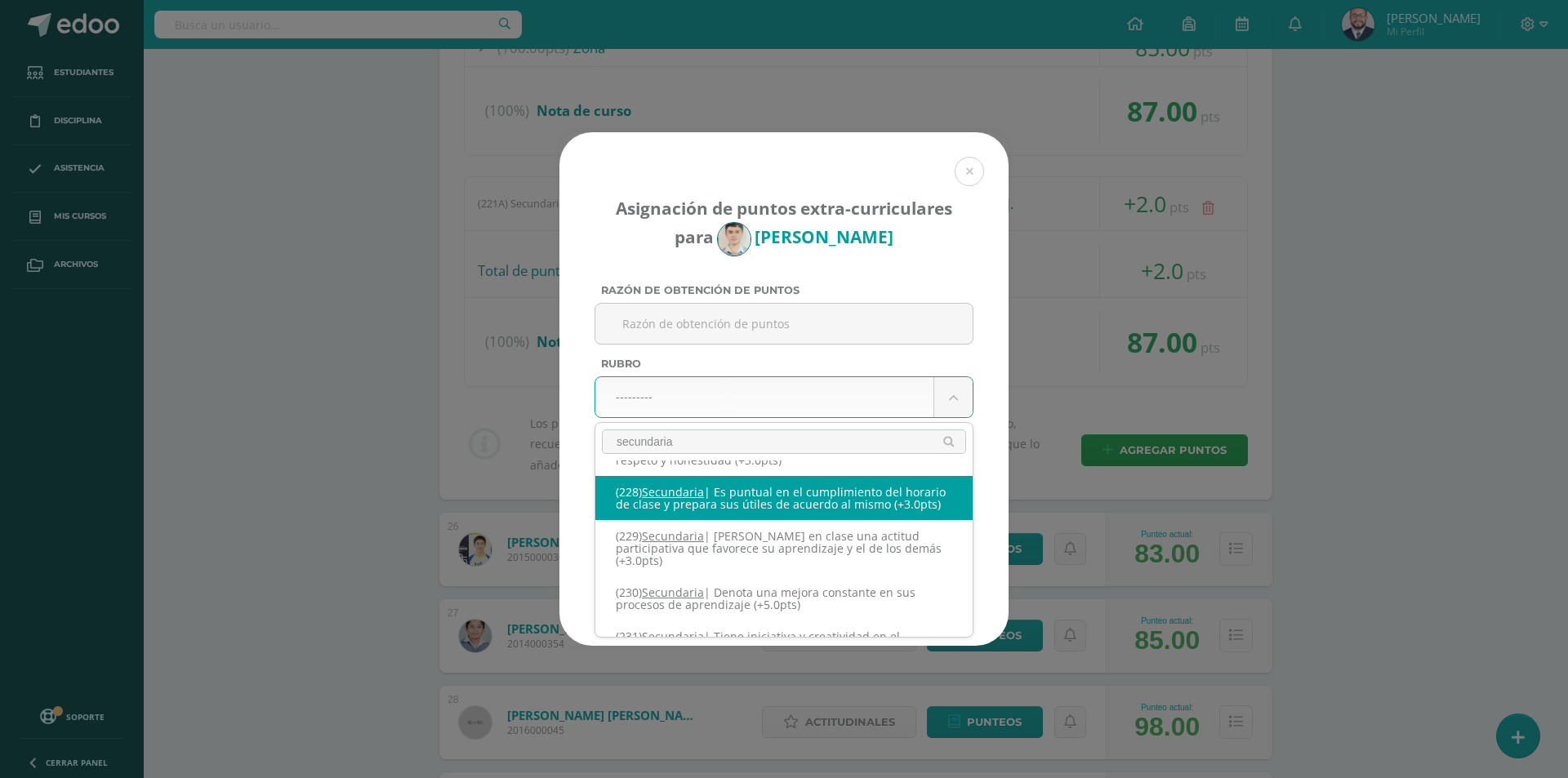
scroll to position [271, 0]
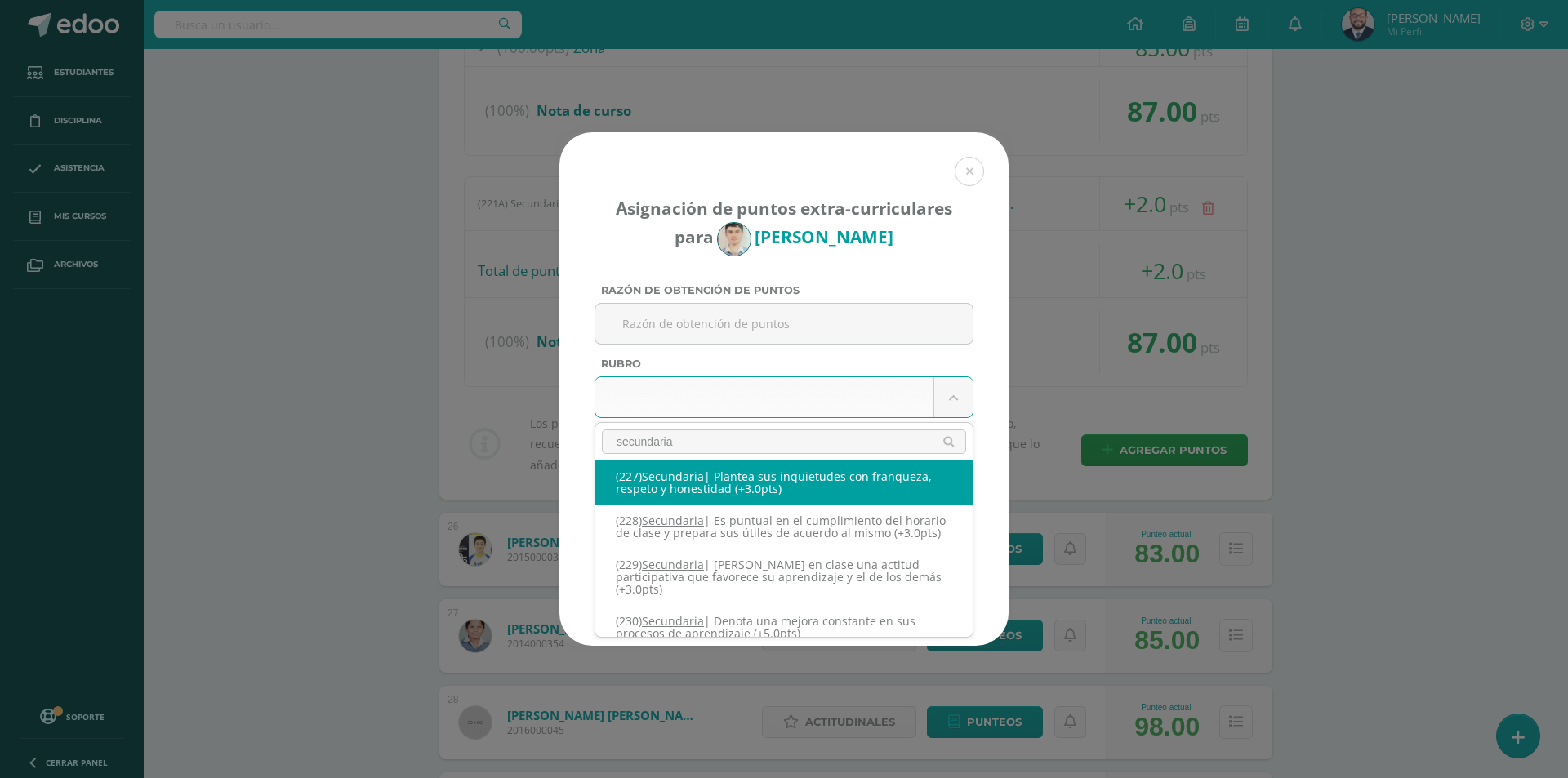
type input "secundaria"
select select "258"
type input "3"
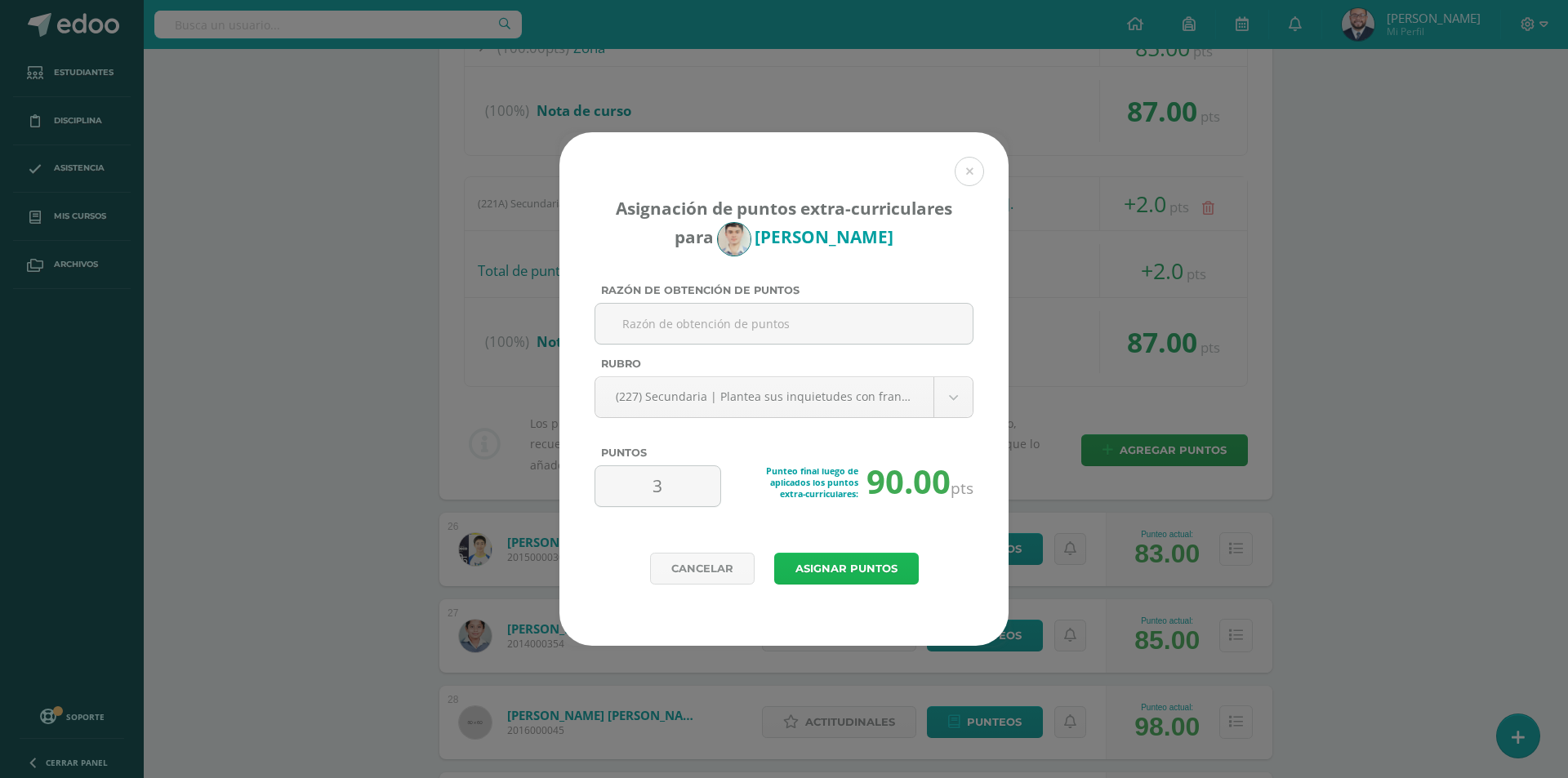
click at [845, 564] on button "Asignar puntos" at bounding box center [846, 568] width 144 height 32
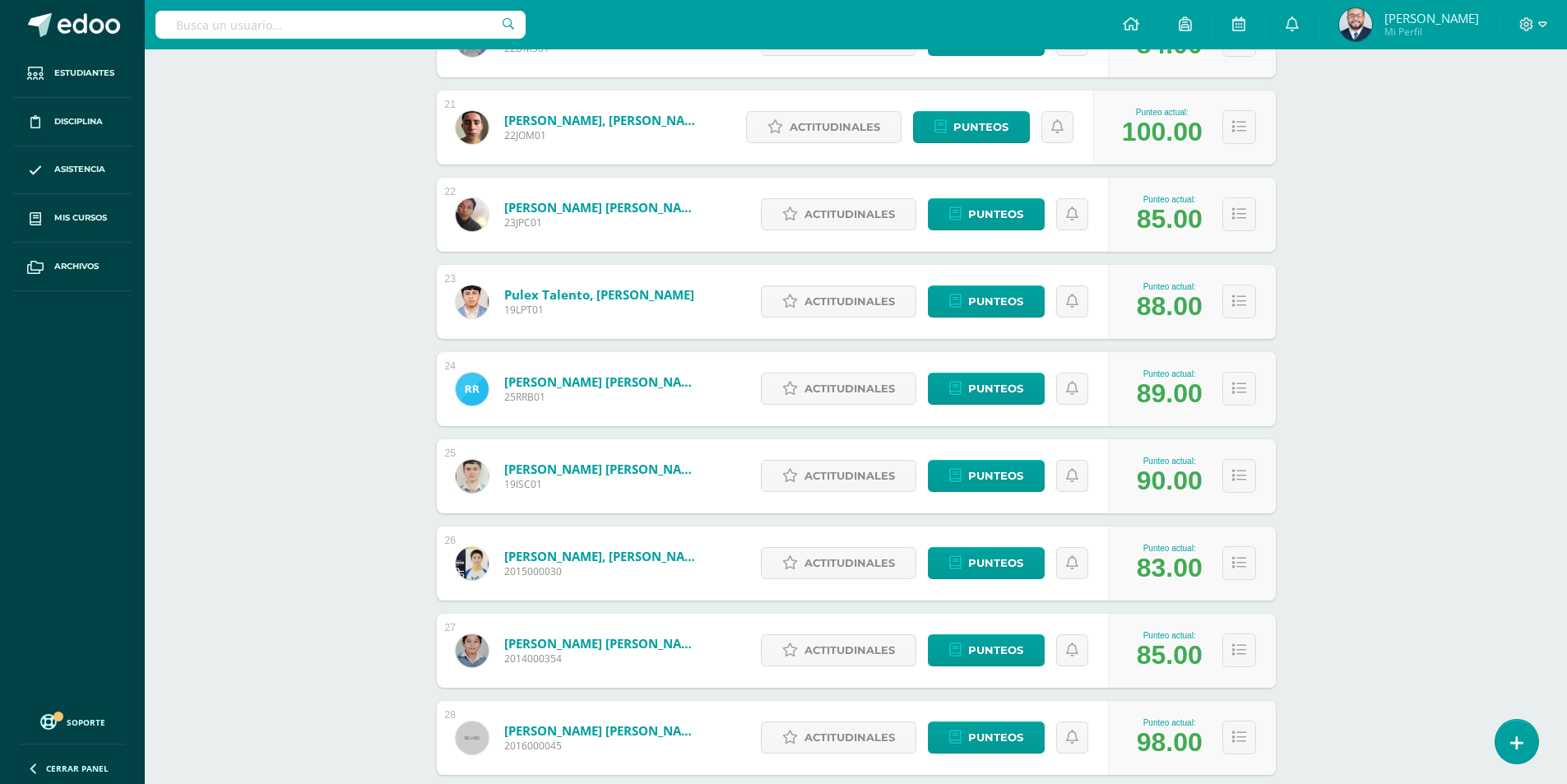
scroll to position [2198, 0]
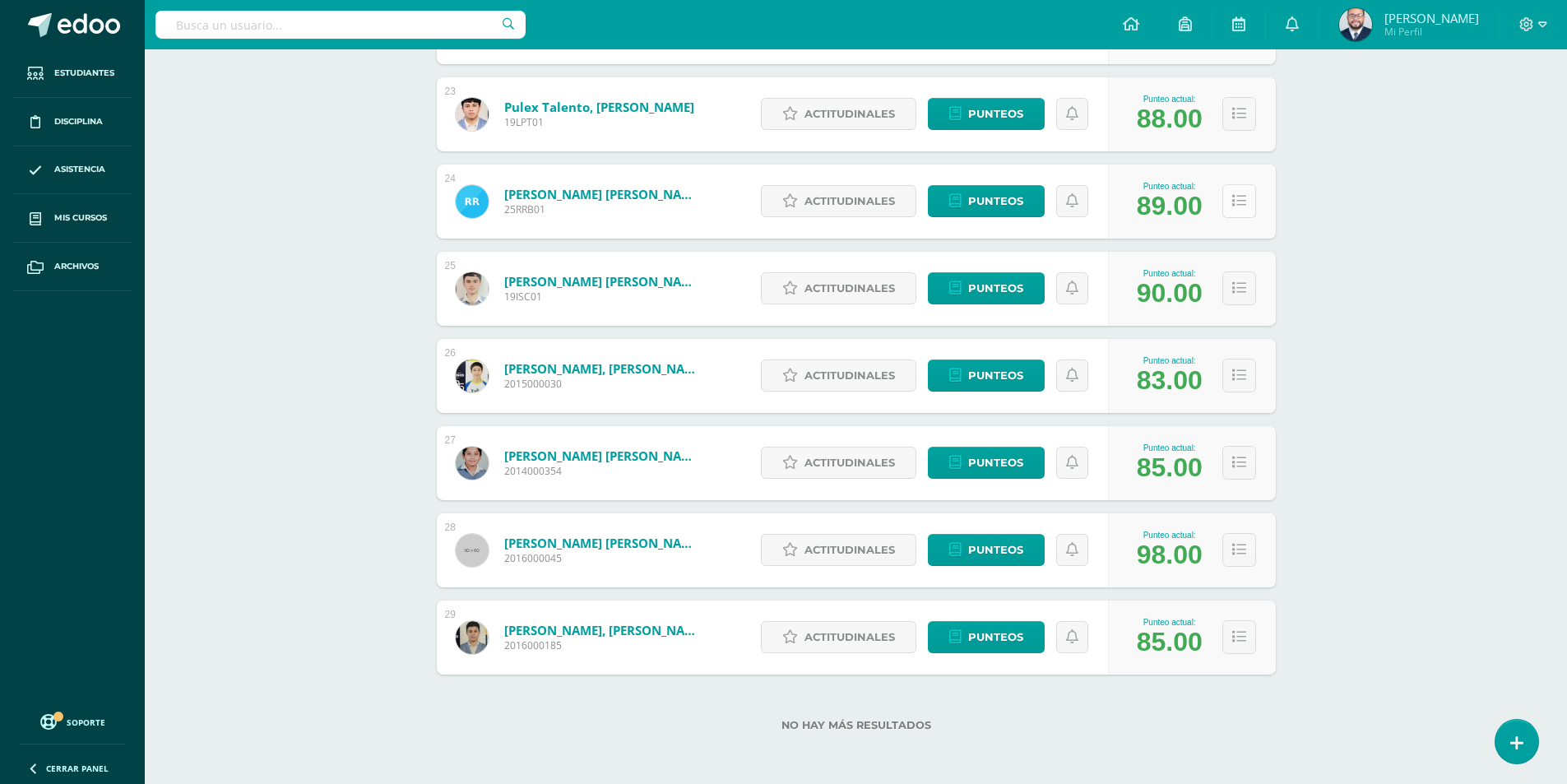
click at [1249, 211] on button at bounding box center [1239, 200] width 33 height 33
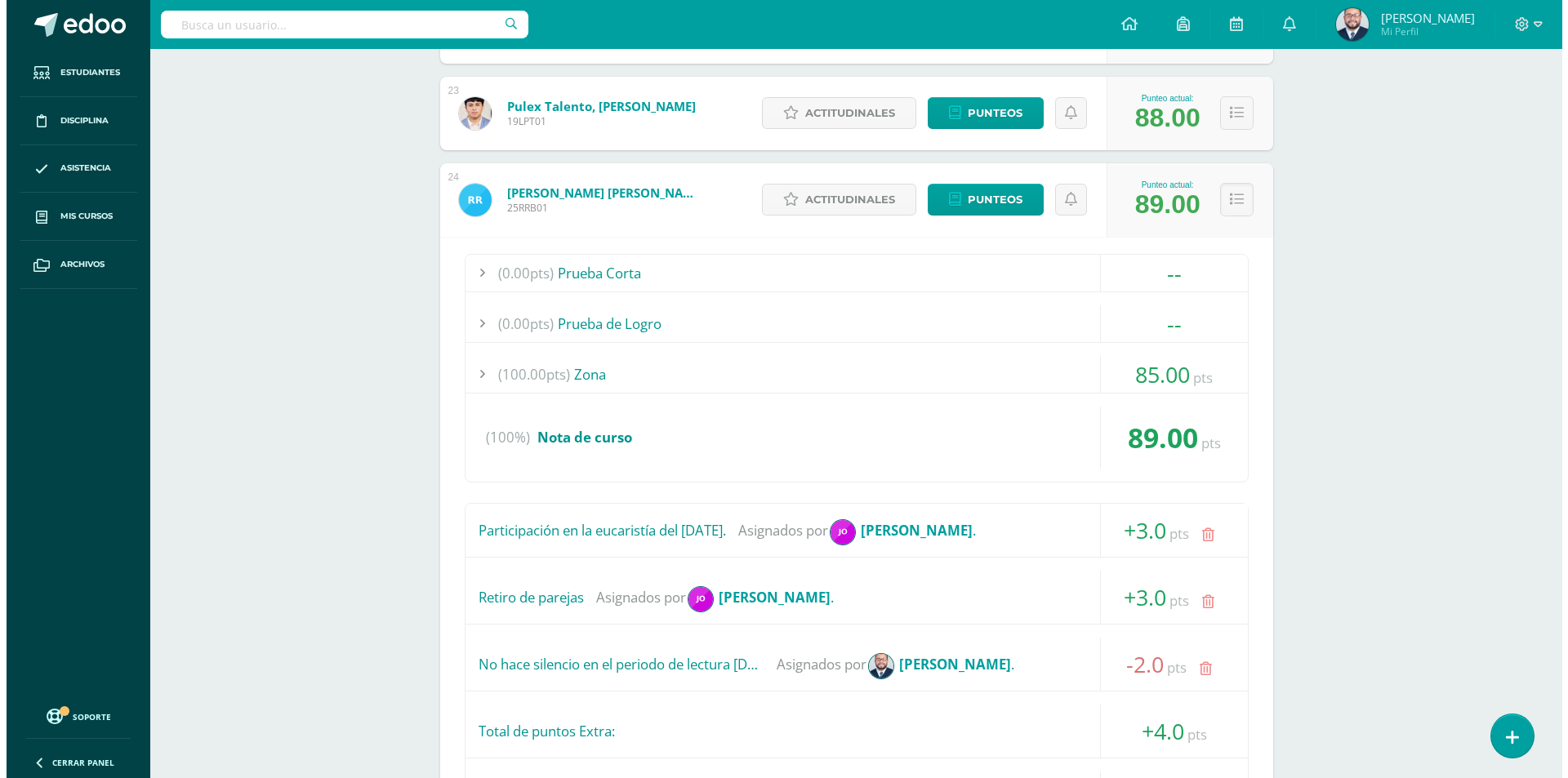
scroll to position [2481, 0]
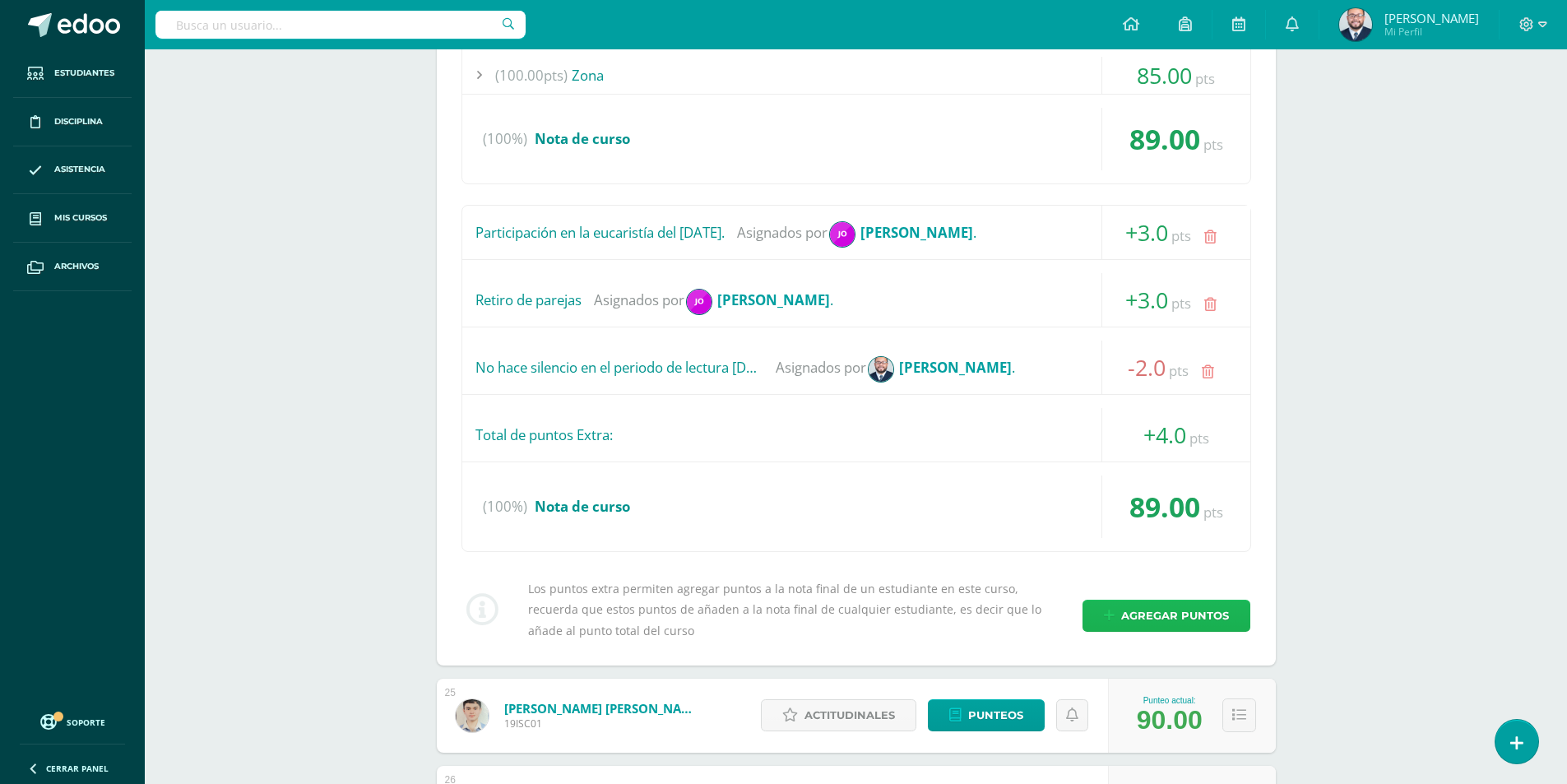
click at [1193, 607] on span "Agregar puntos" at bounding box center [1175, 616] width 108 height 31
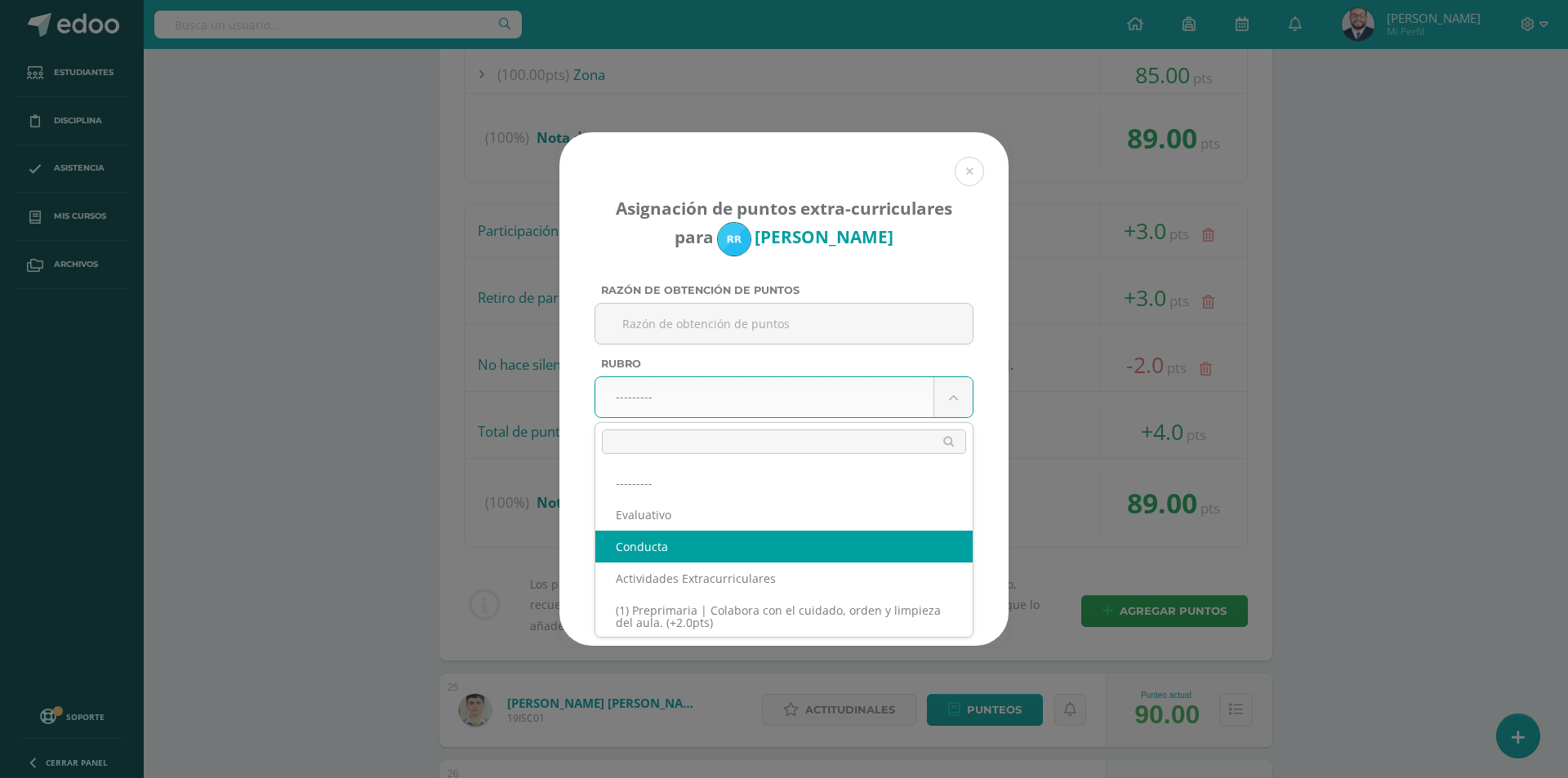
select select "2"
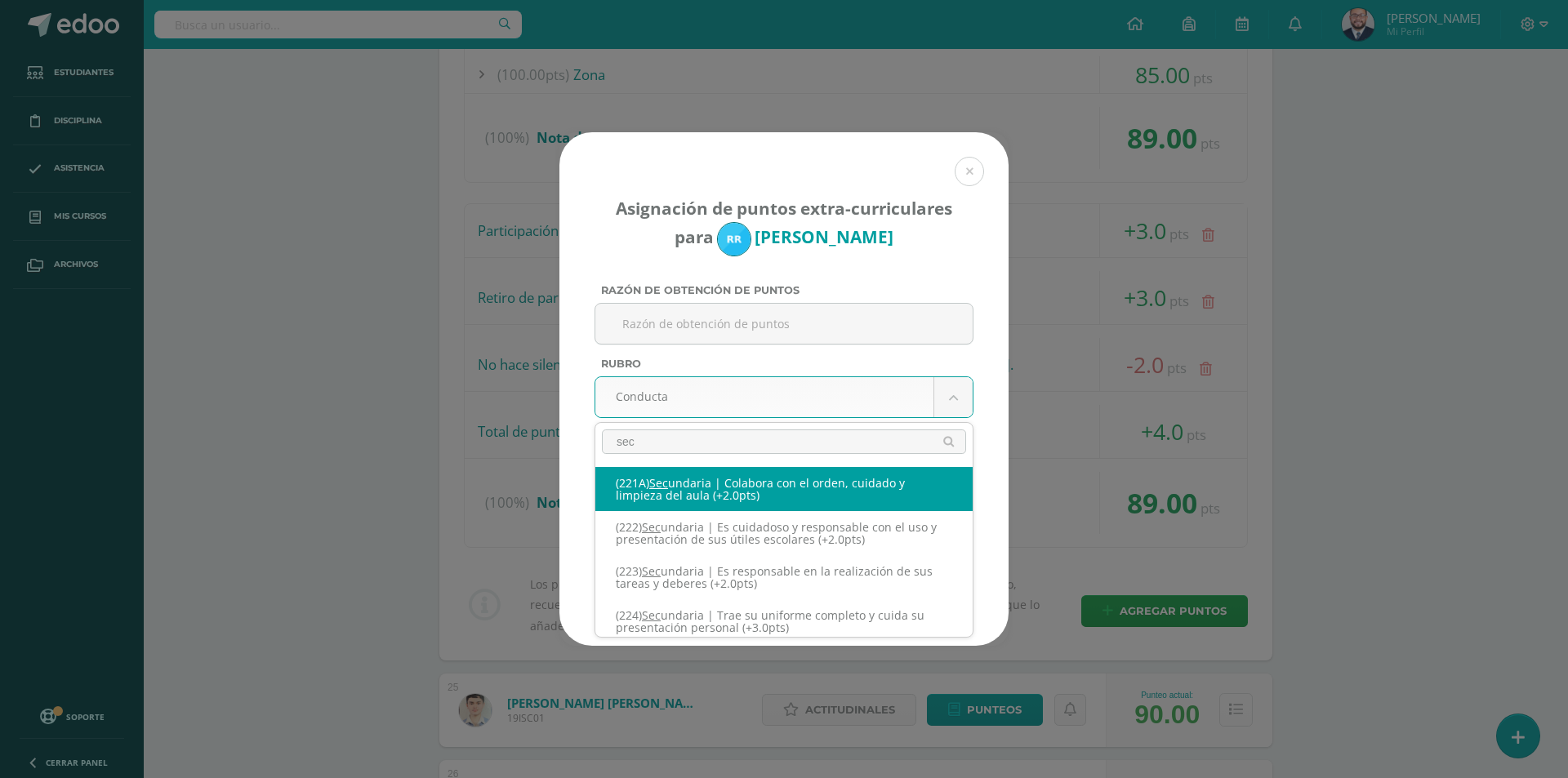
type input "sec"
select select "252"
type input "2"
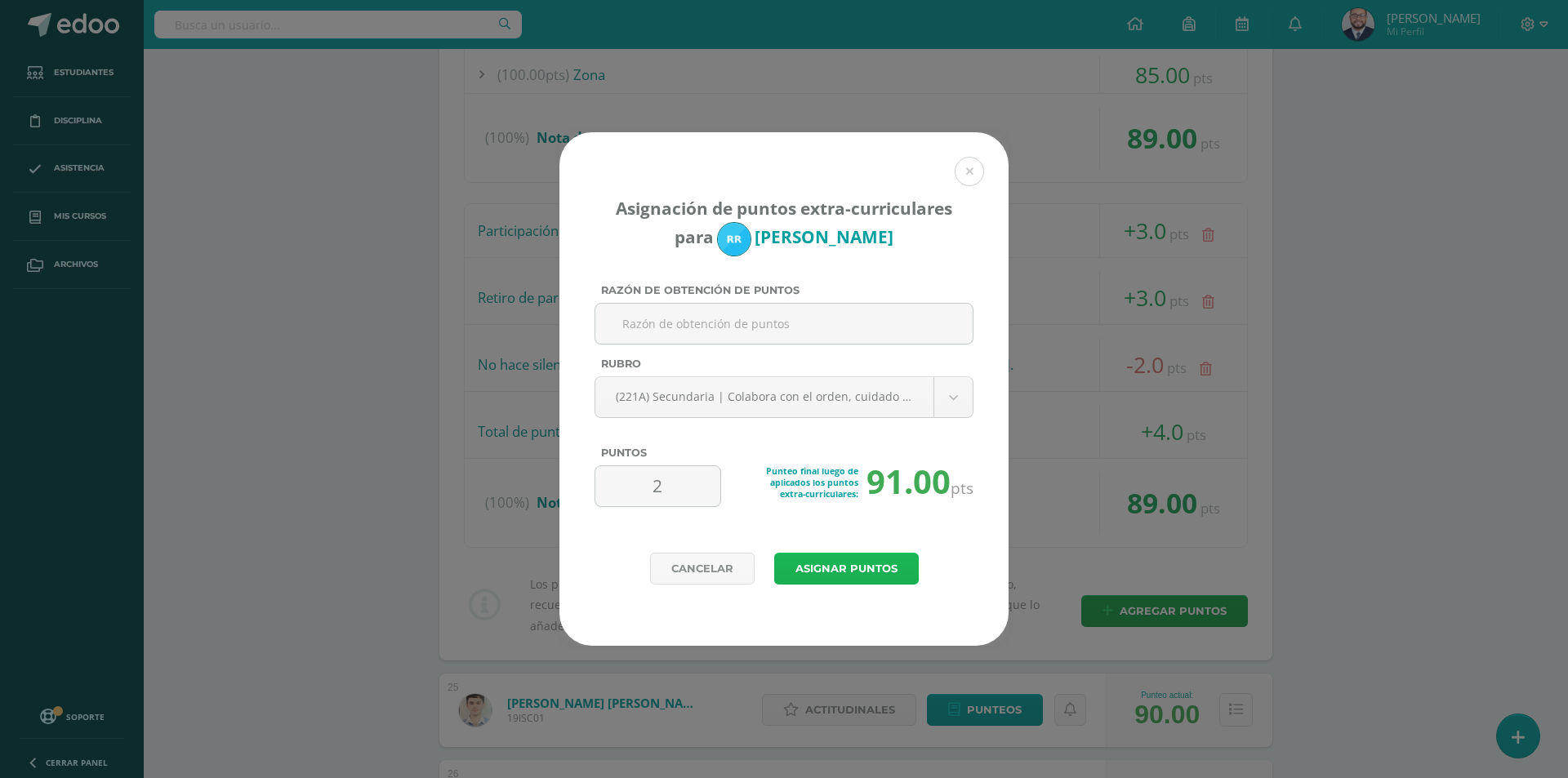
click at [847, 568] on button "Asignar puntos" at bounding box center [846, 568] width 144 height 32
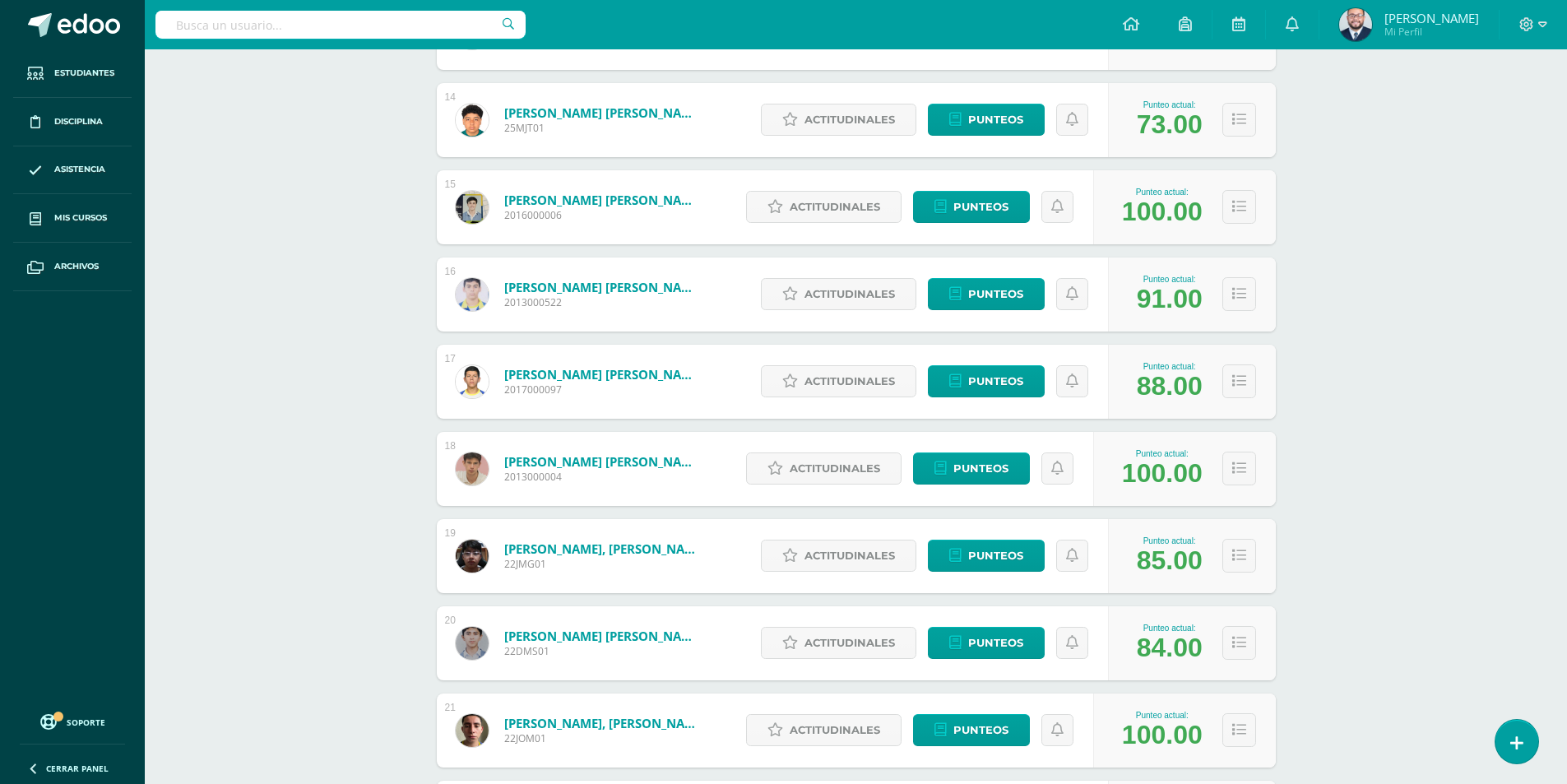
scroll to position [2198, 0]
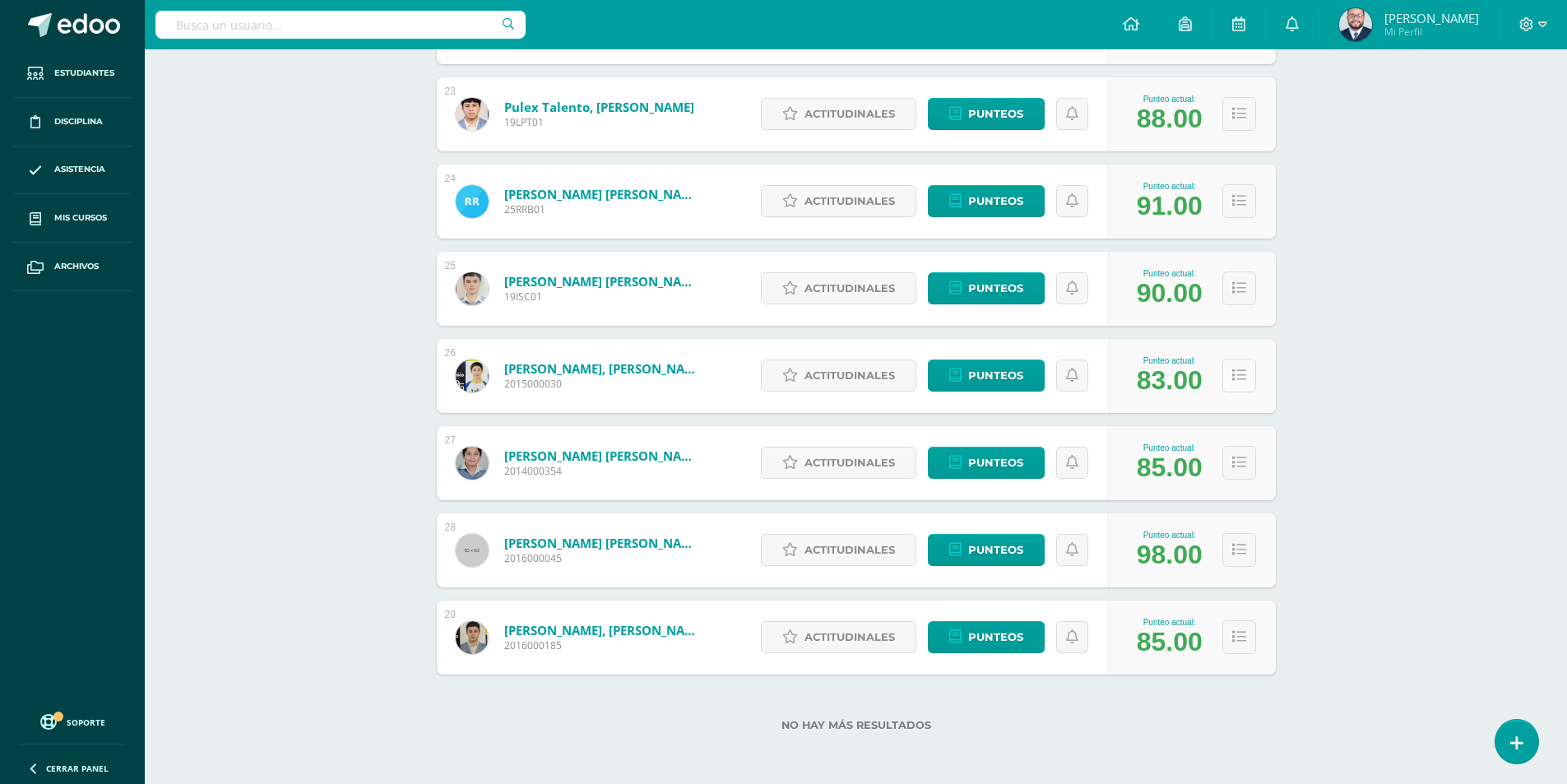
click at [1237, 374] on icon at bounding box center [1239, 375] width 14 height 14
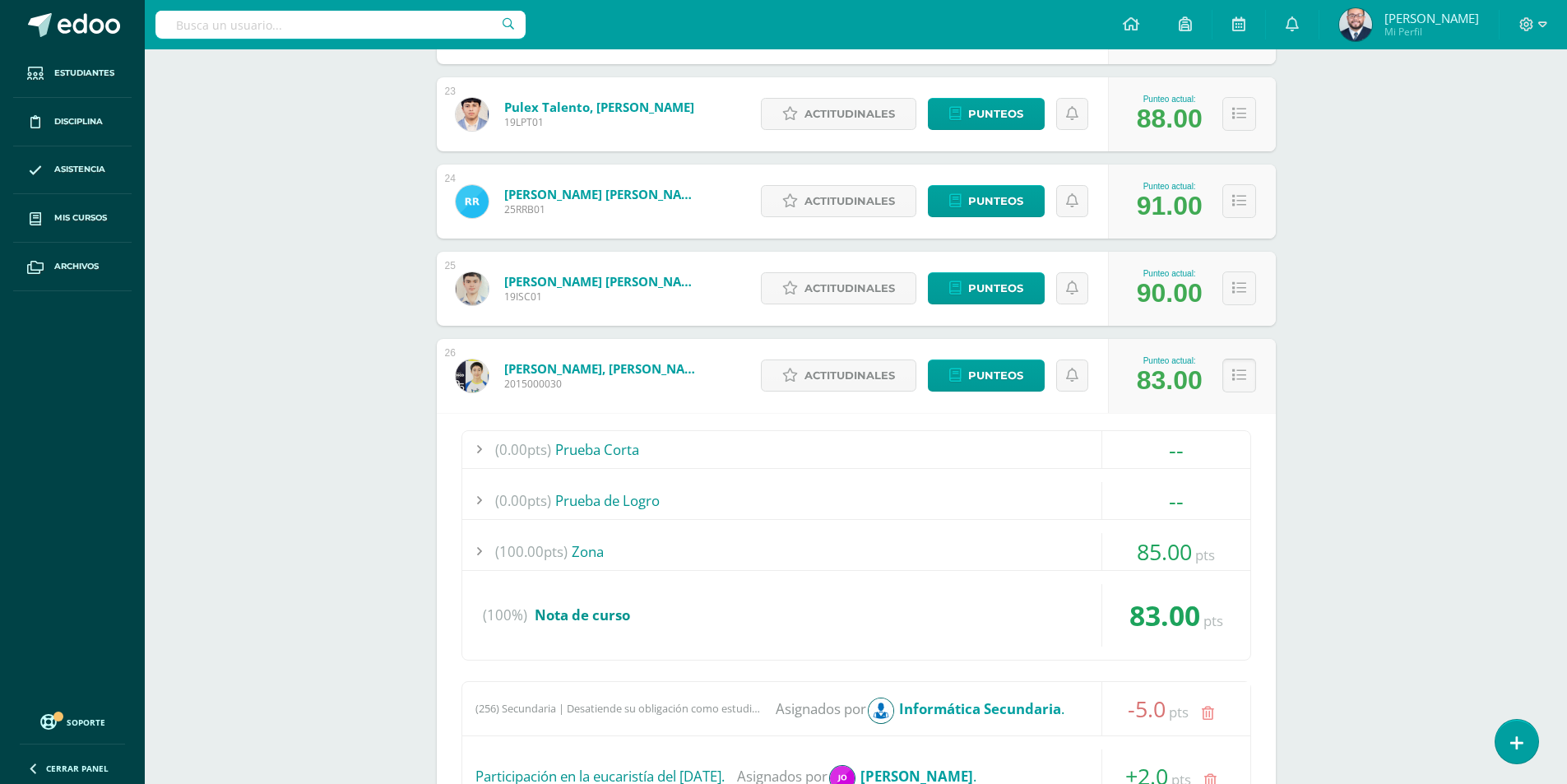
click at [1237, 380] on icon at bounding box center [1239, 375] width 14 height 14
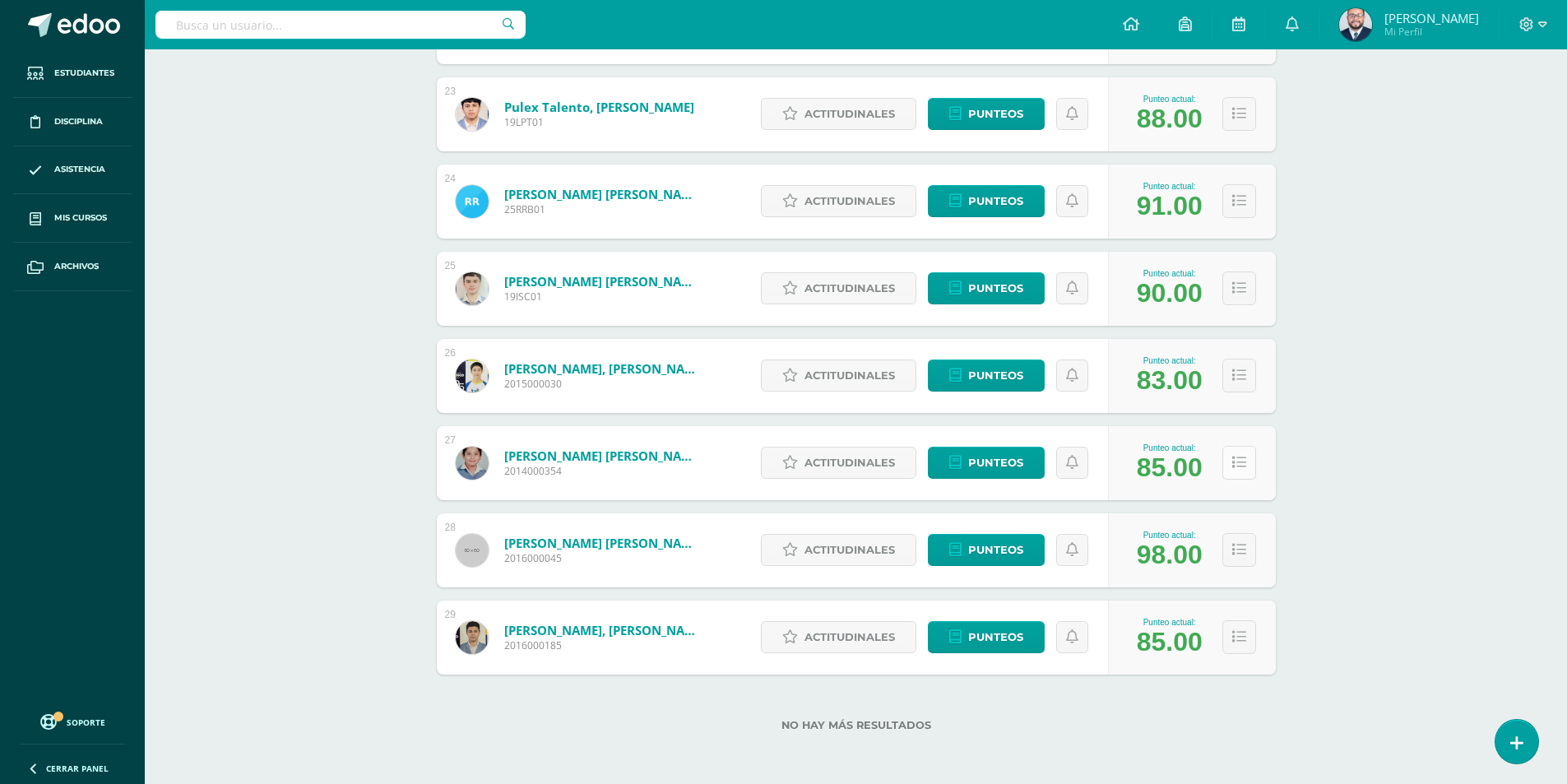
click at [1239, 458] on icon at bounding box center [1239, 463] width 14 height 14
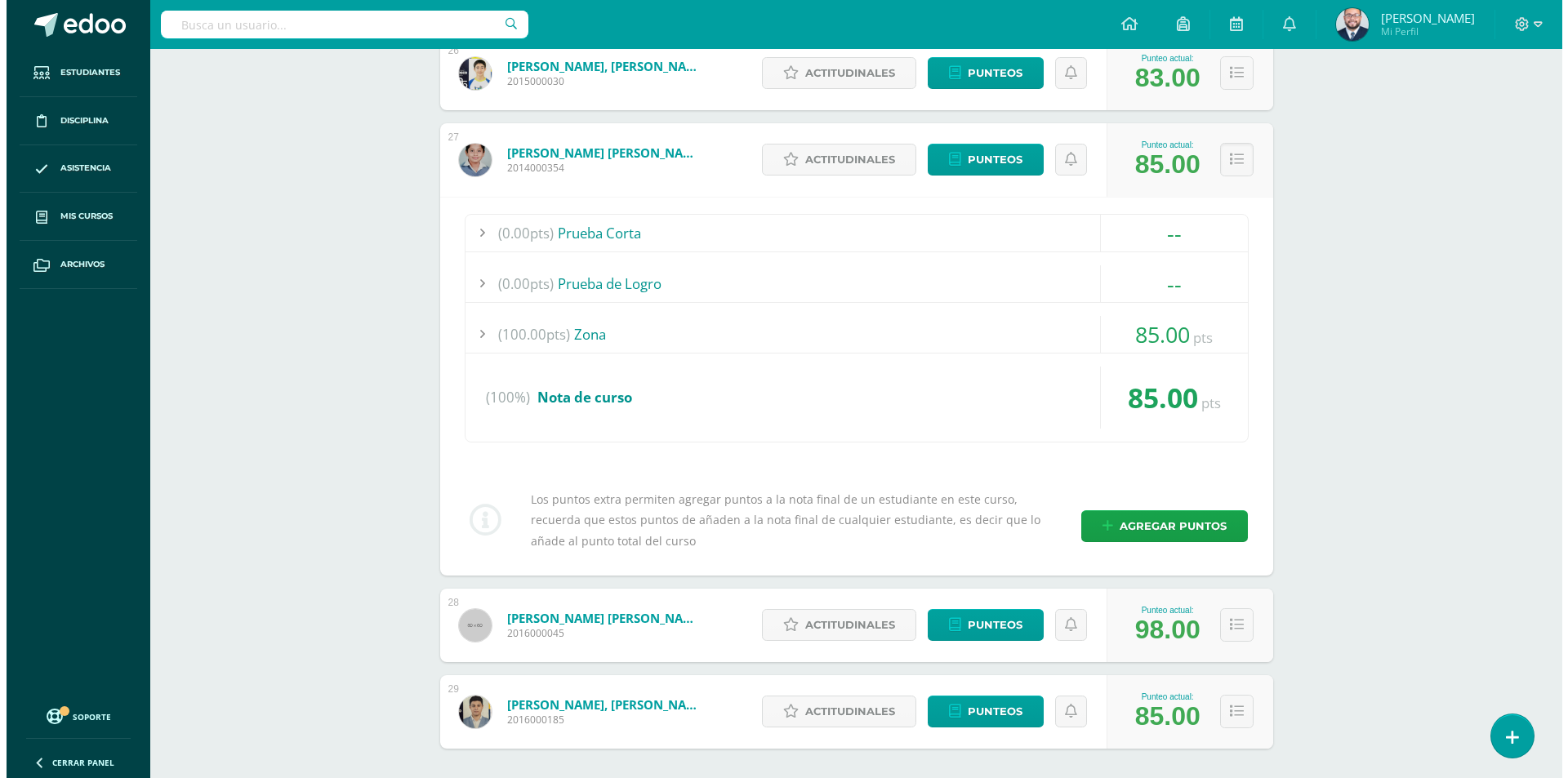
scroll to position [2560, 0]
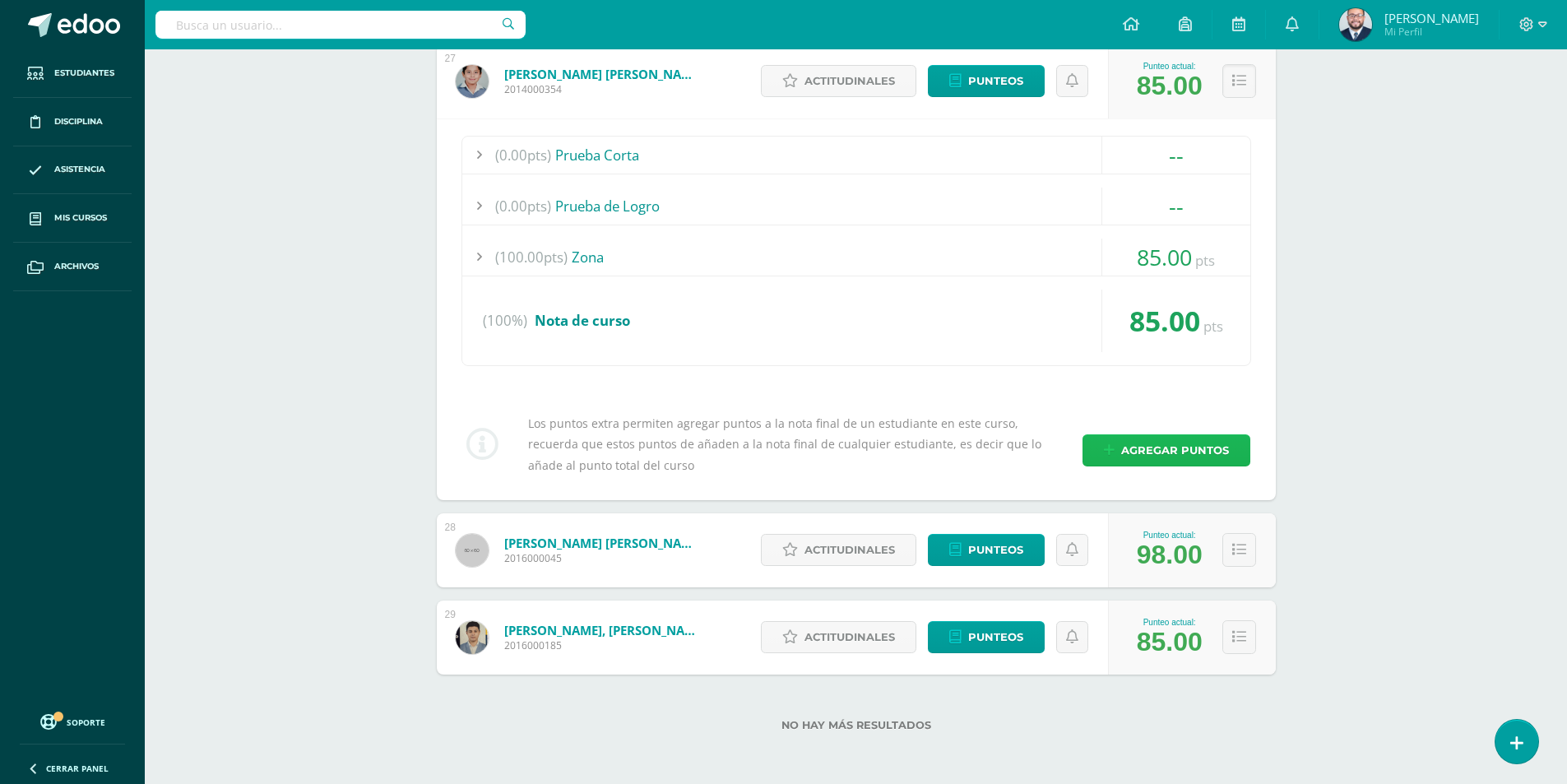
click at [1158, 441] on span "Agregar puntos" at bounding box center [1175, 451] width 108 height 31
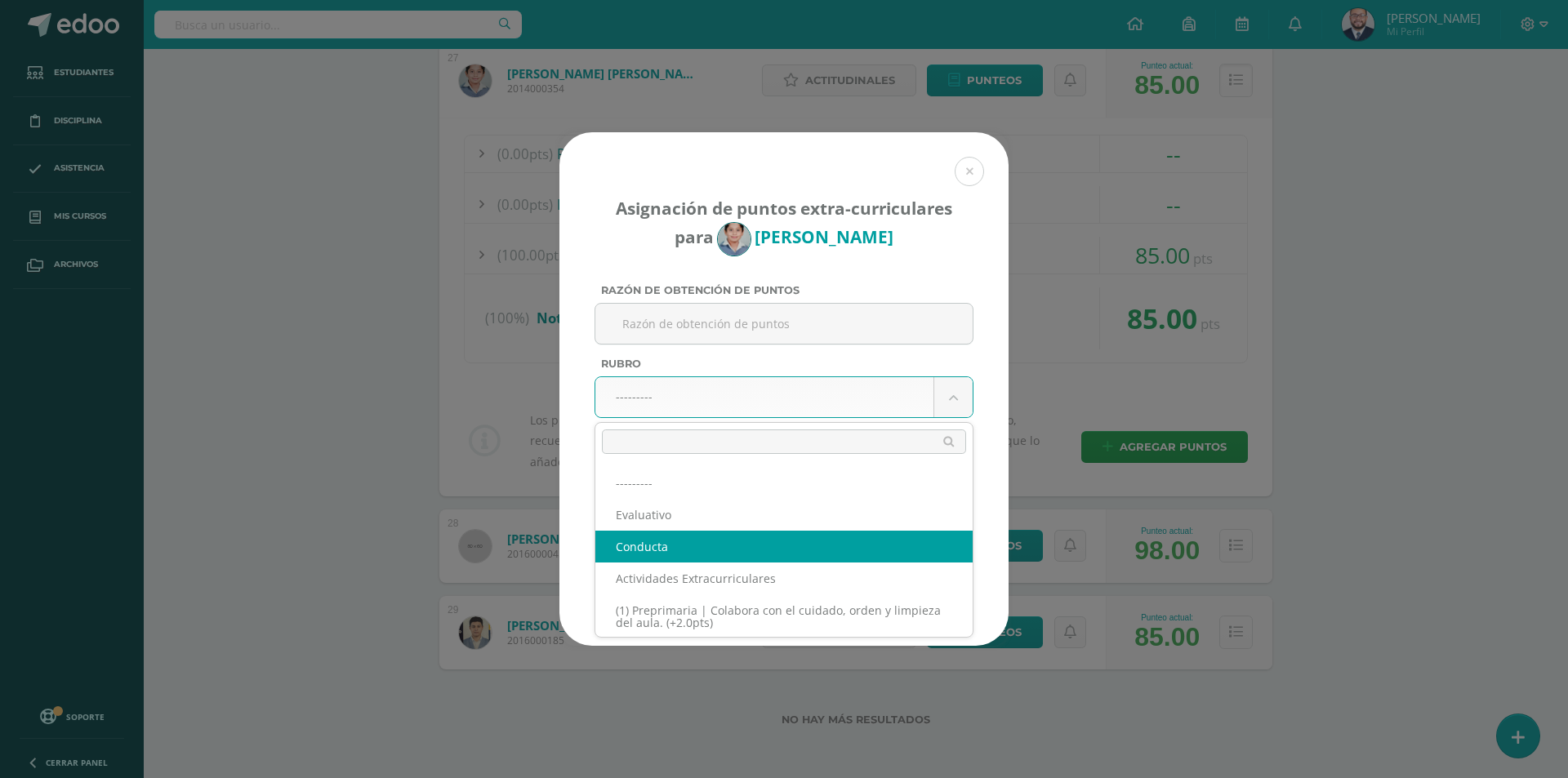
select select "2"
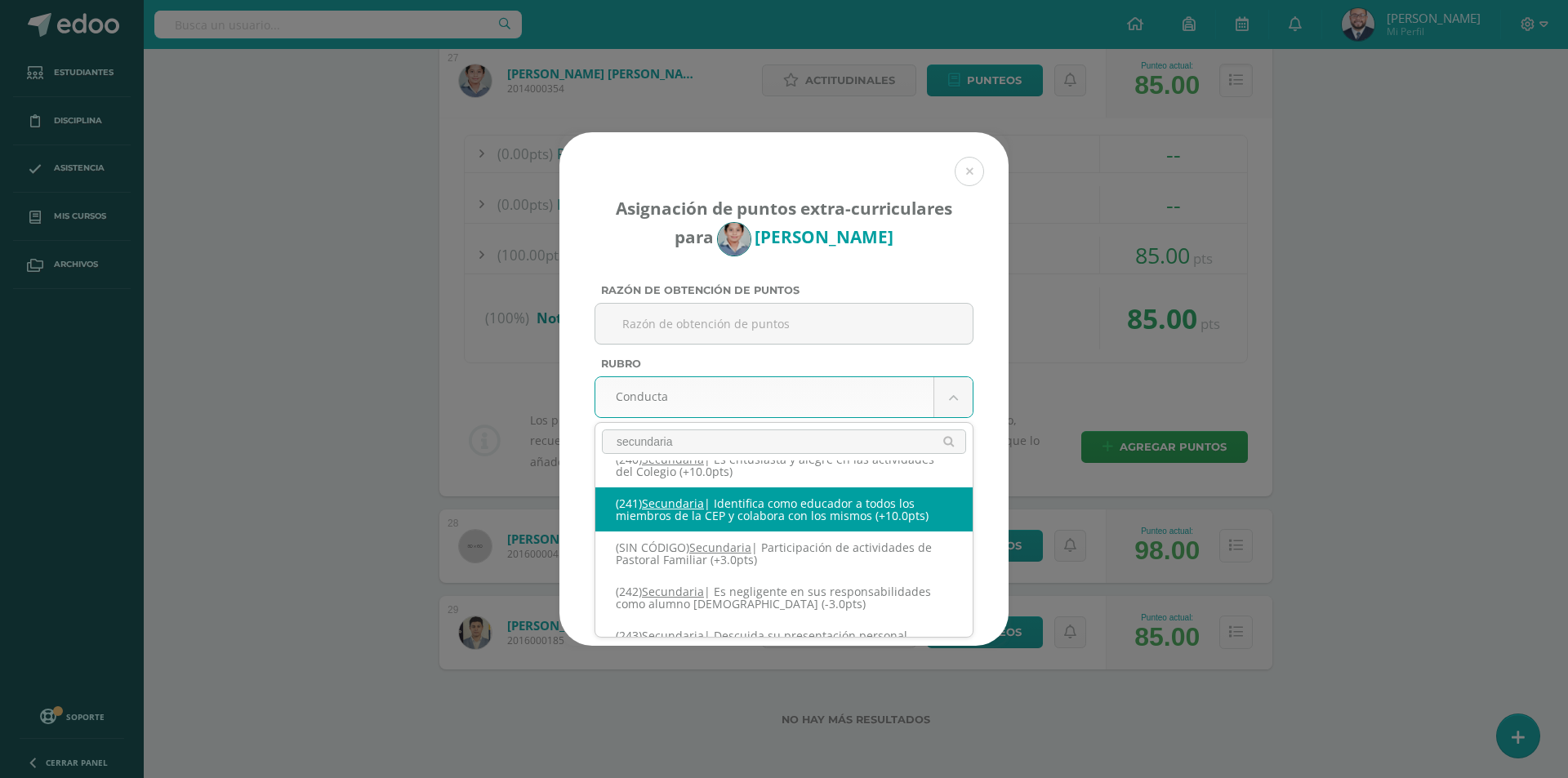
scroll to position [598, 0]
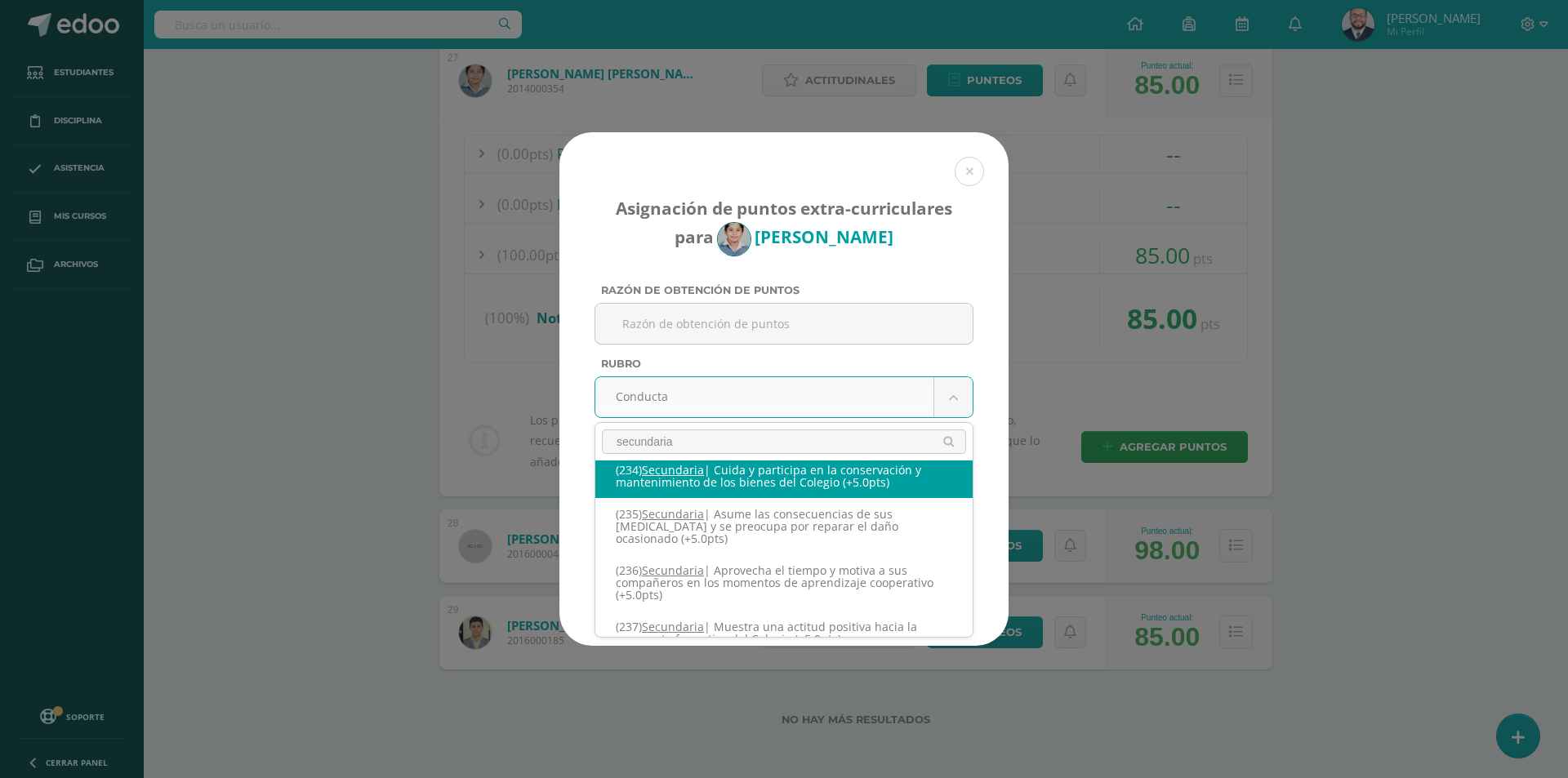
type input "secundaria"
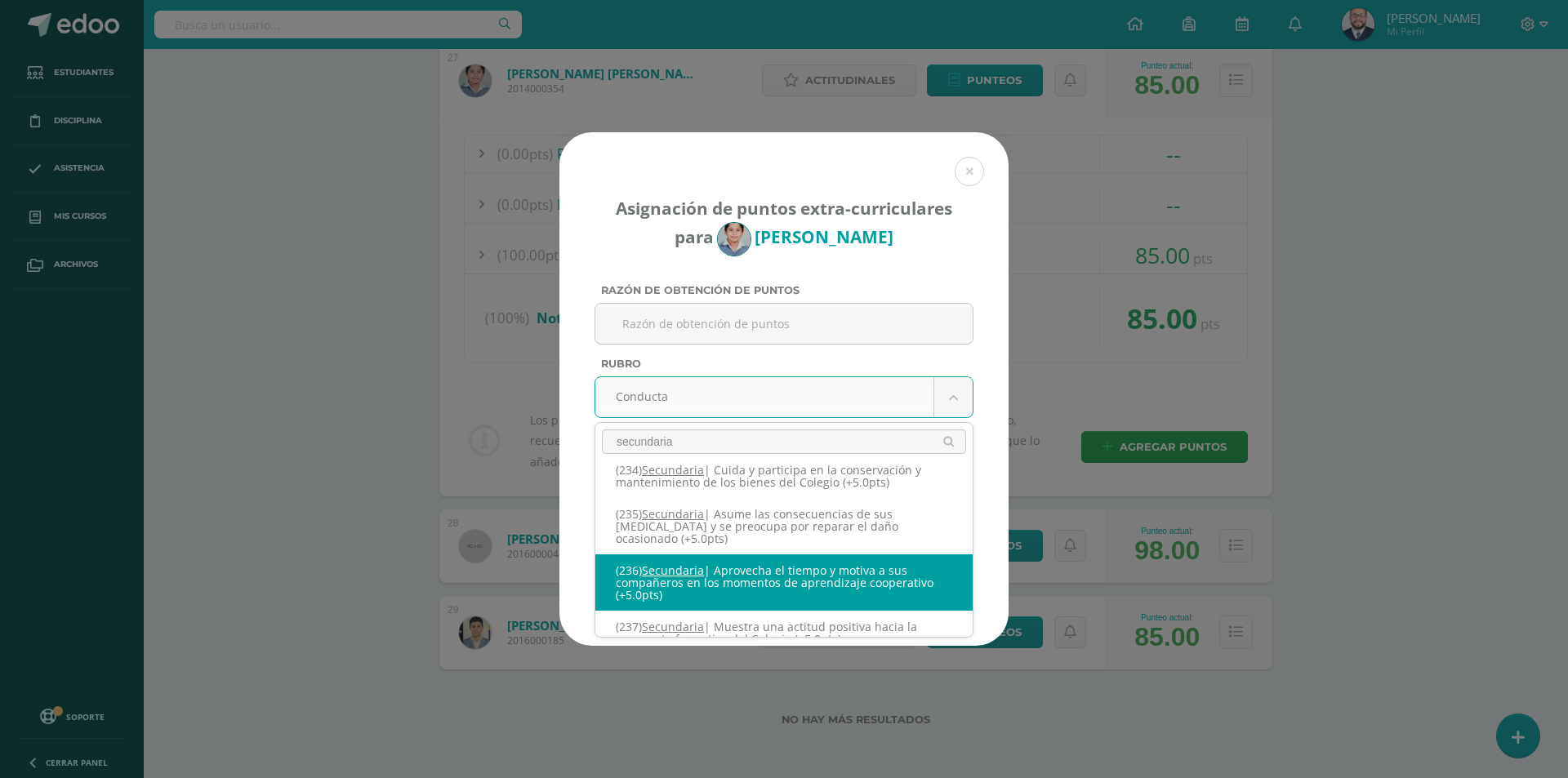
drag, startPoint x: 891, startPoint y: 490, endPoint x: 887, endPoint y: 564, distance: 74.1
select select "267"
type input "5"
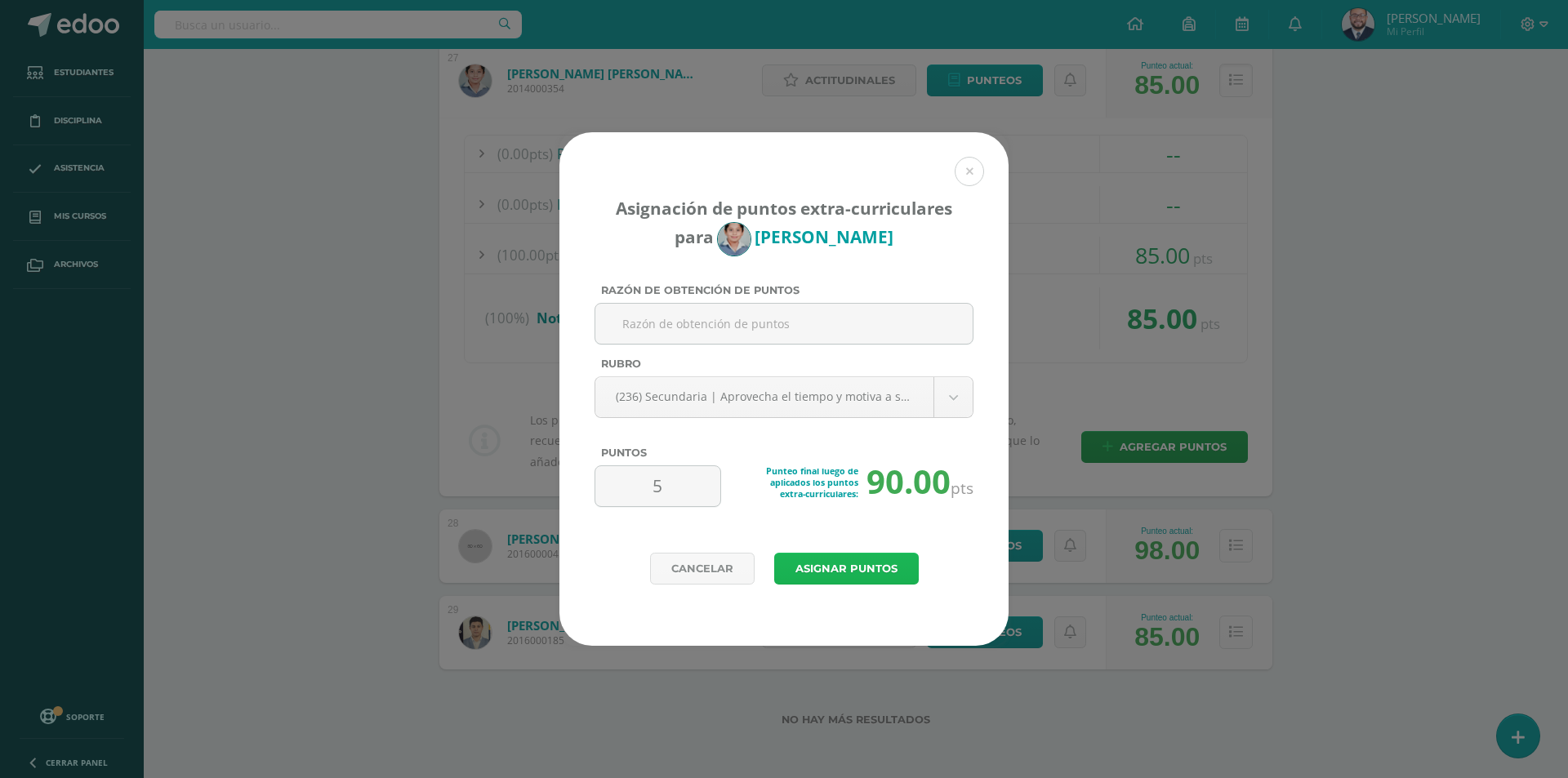
click at [851, 561] on button "Asignar puntos" at bounding box center [846, 568] width 144 height 32
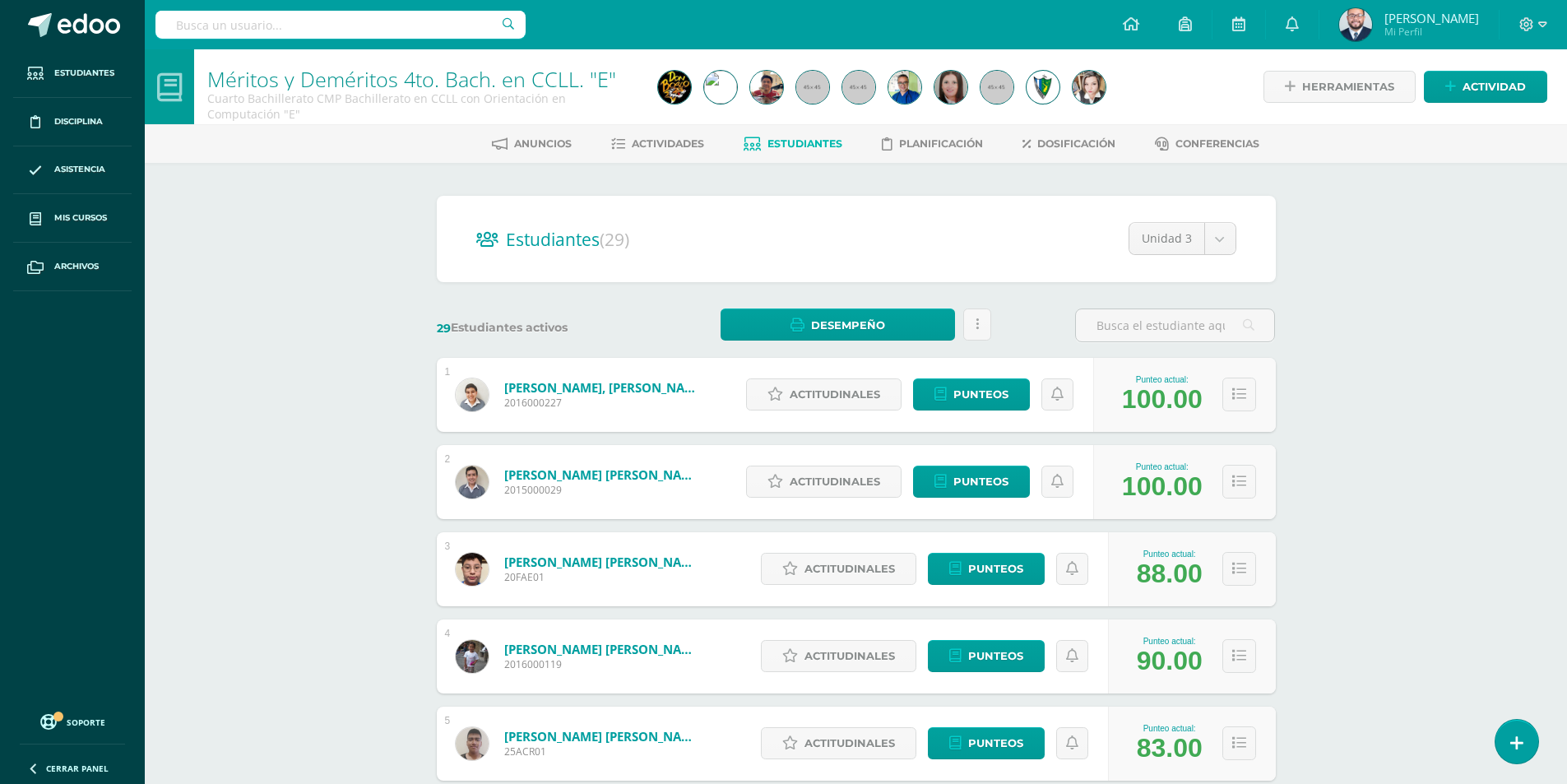
scroll to position [536, 0]
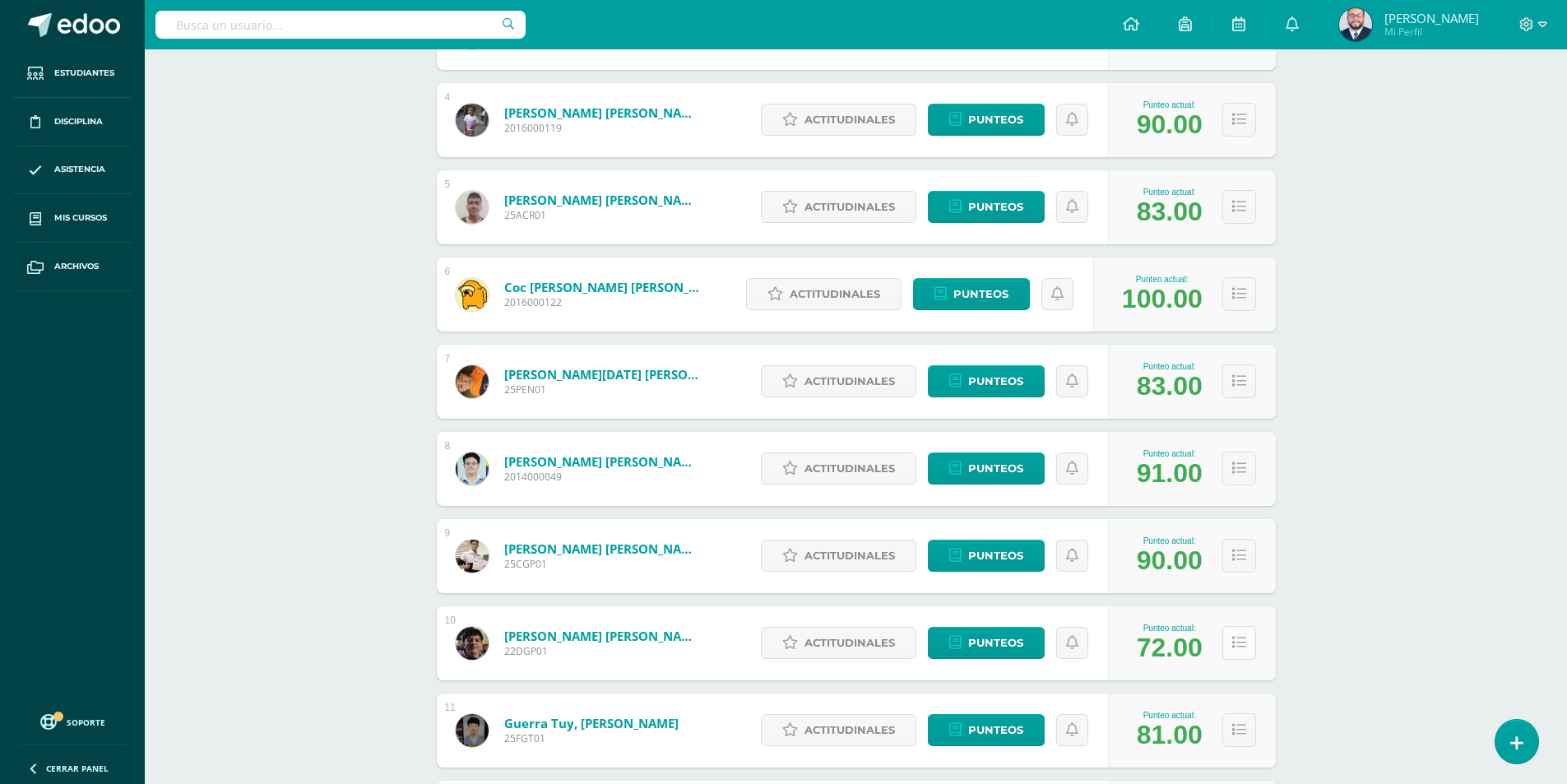
click at [1233, 635] on icon at bounding box center [1239, 642] width 14 height 14
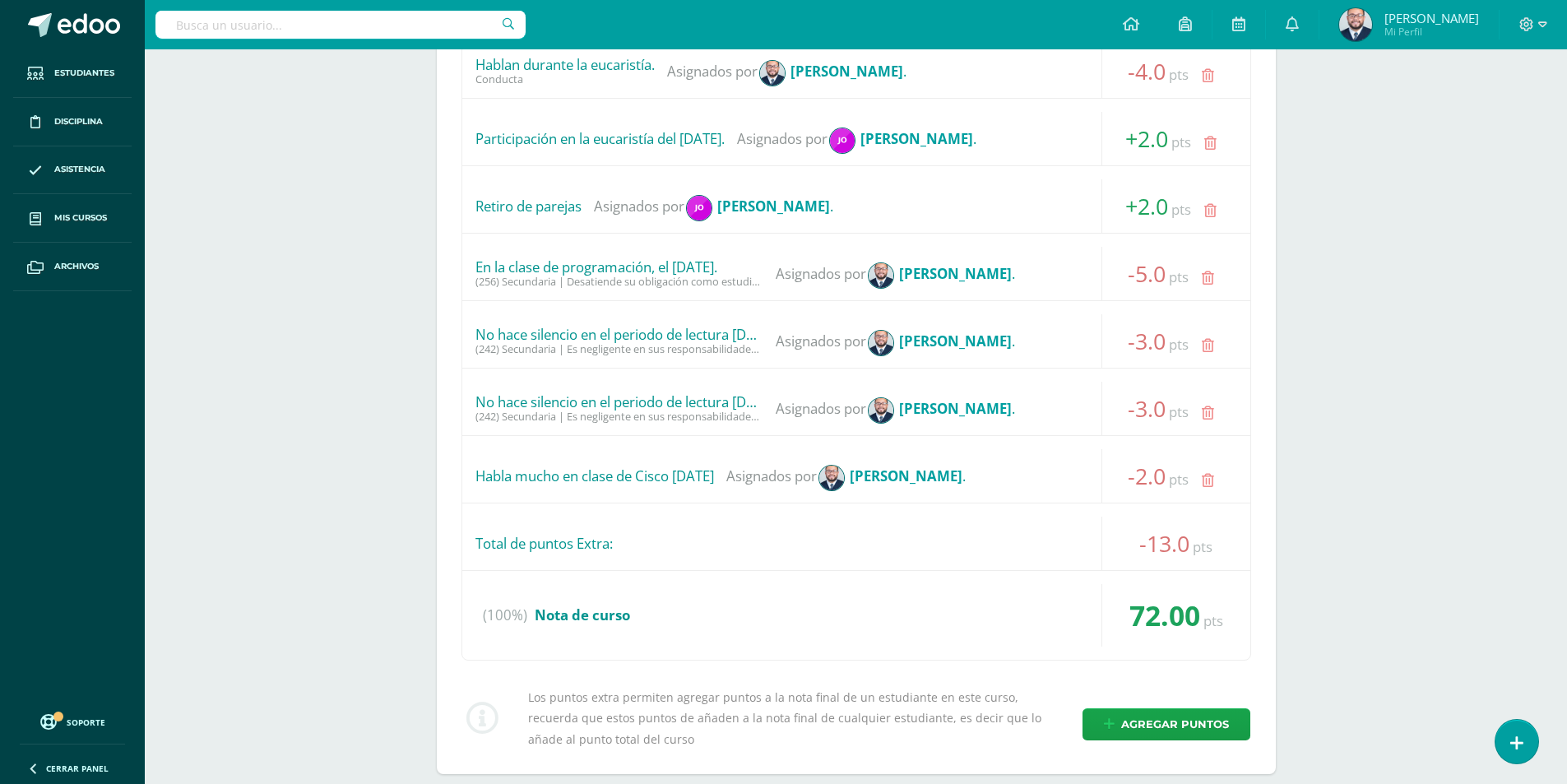
scroll to position [838, 0]
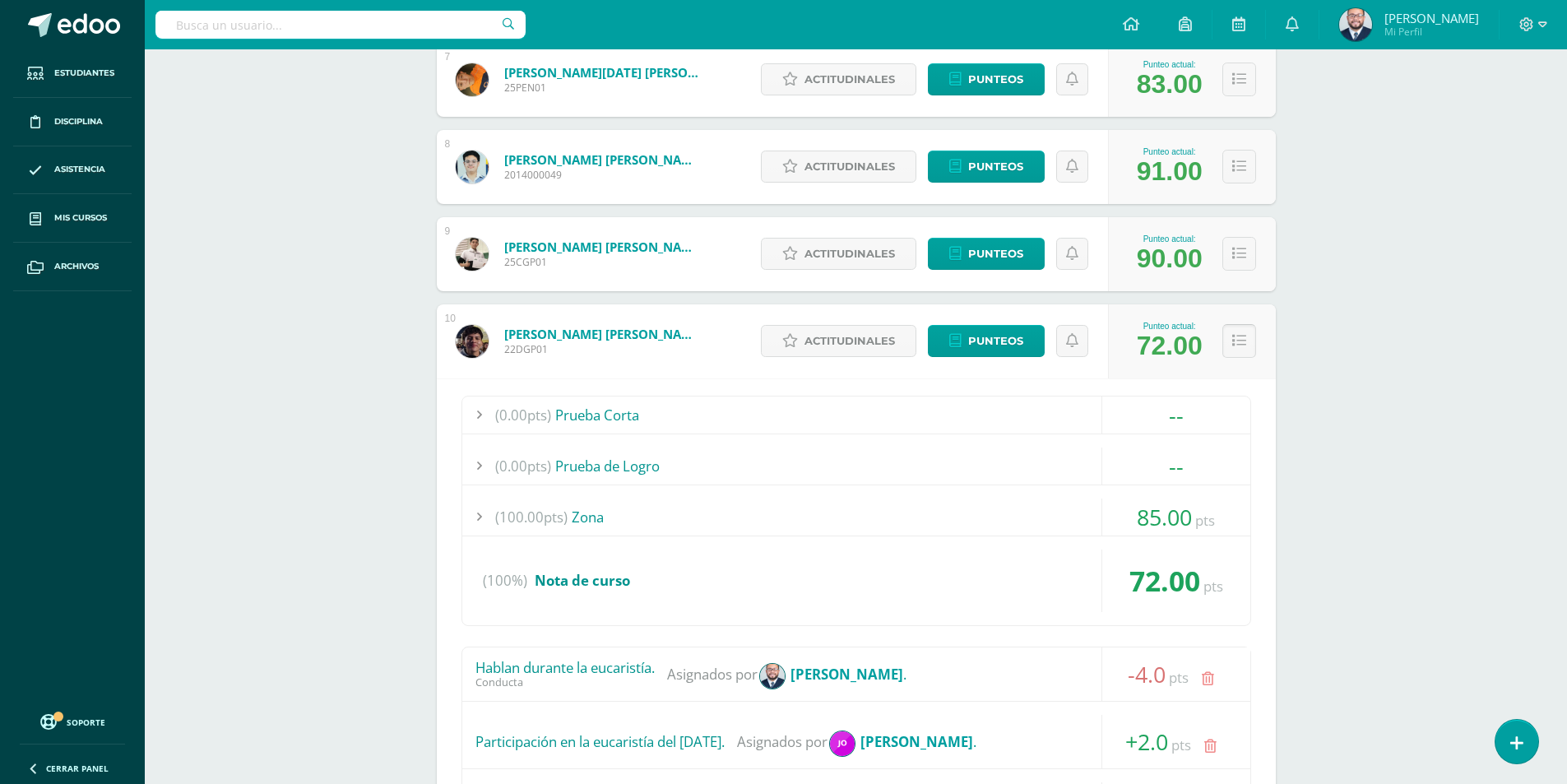
click at [1241, 341] on icon at bounding box center [1239, 340] width 14 height 14
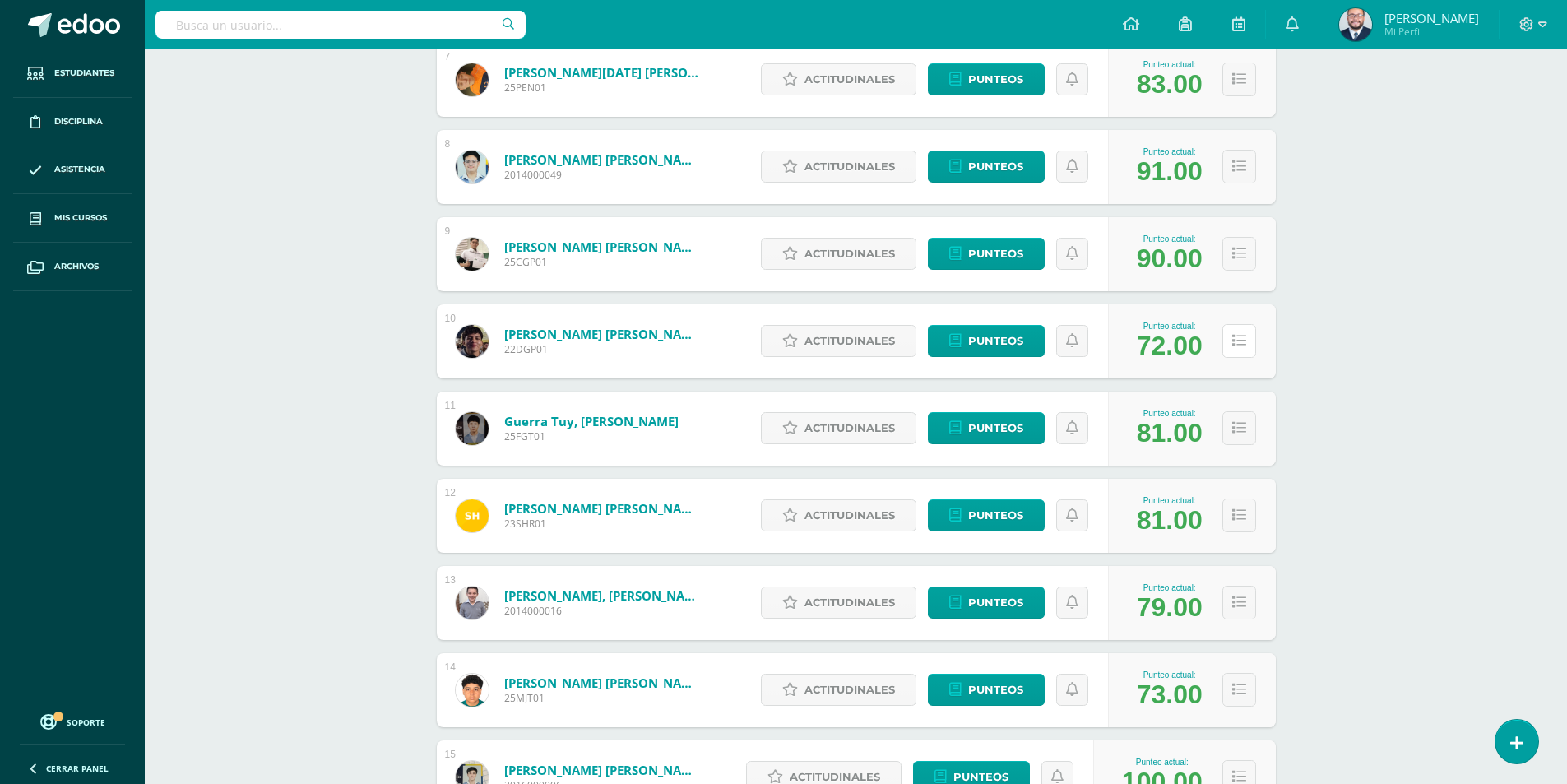
scroll to position [536, 0]
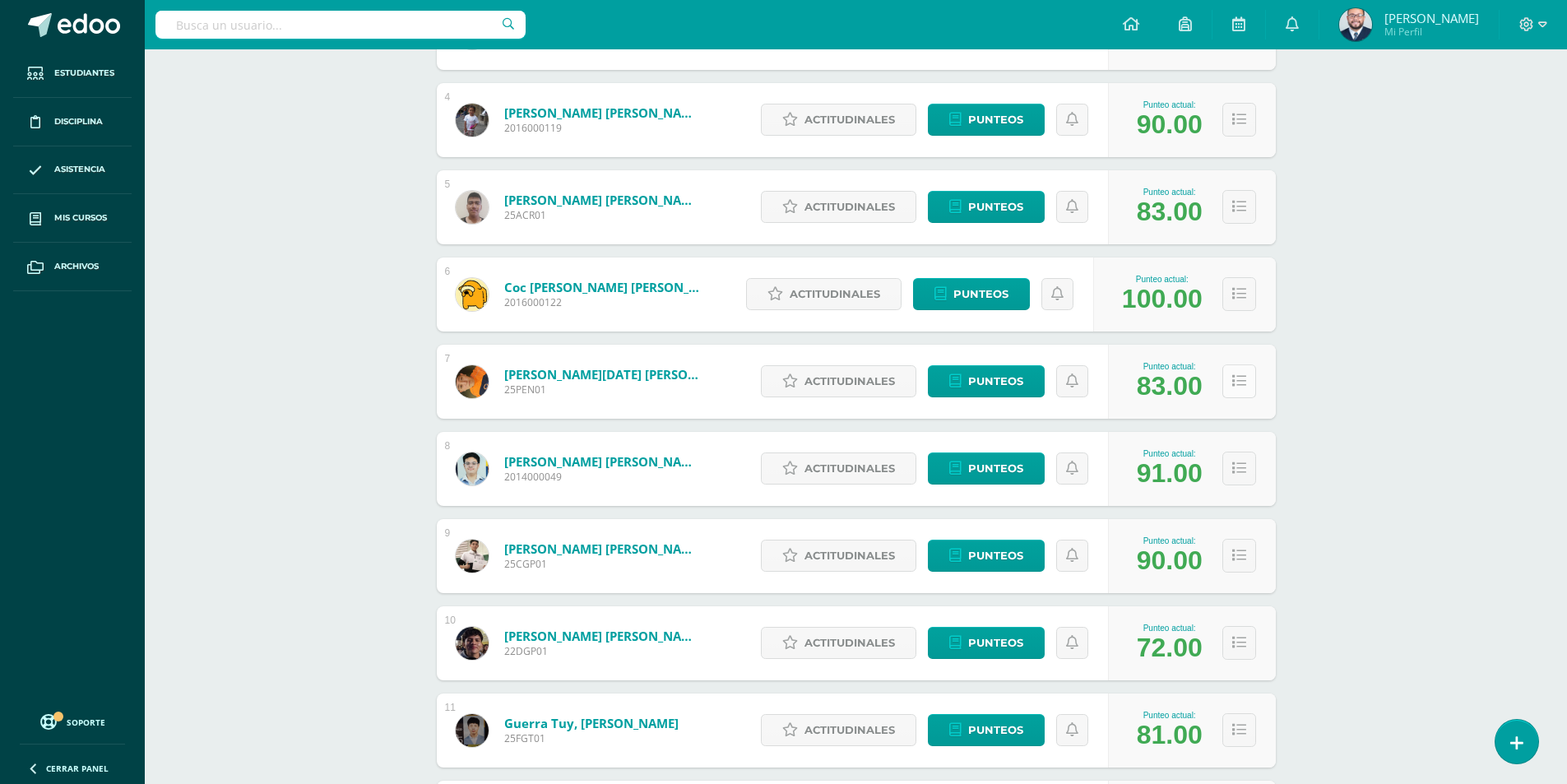
click at [1233, 377] on icon at bounding box center [1239, 381] width 14 height 14
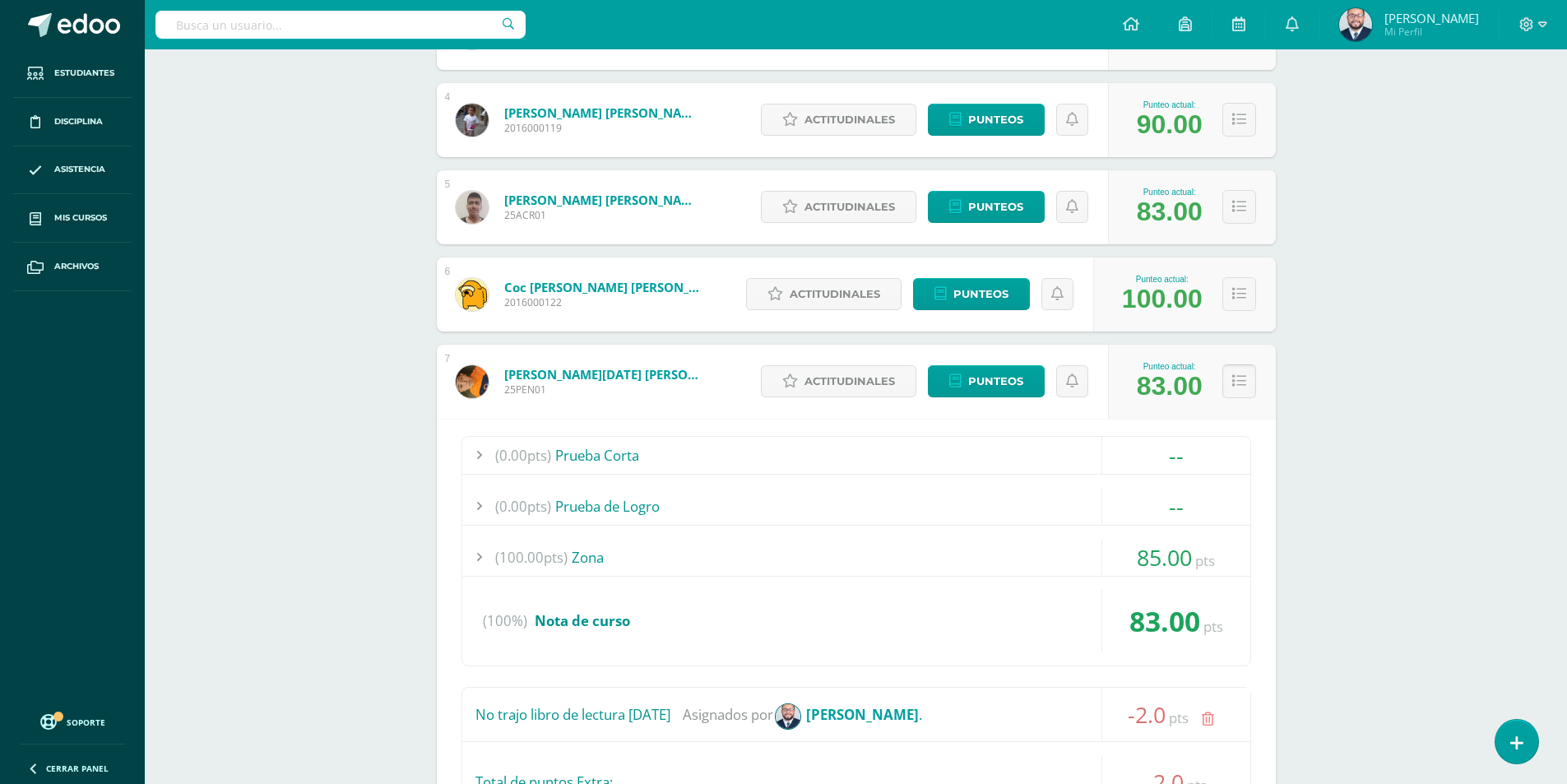
click at [1247, 382] on button at bounding box center [1239, 380] width 33 height 33
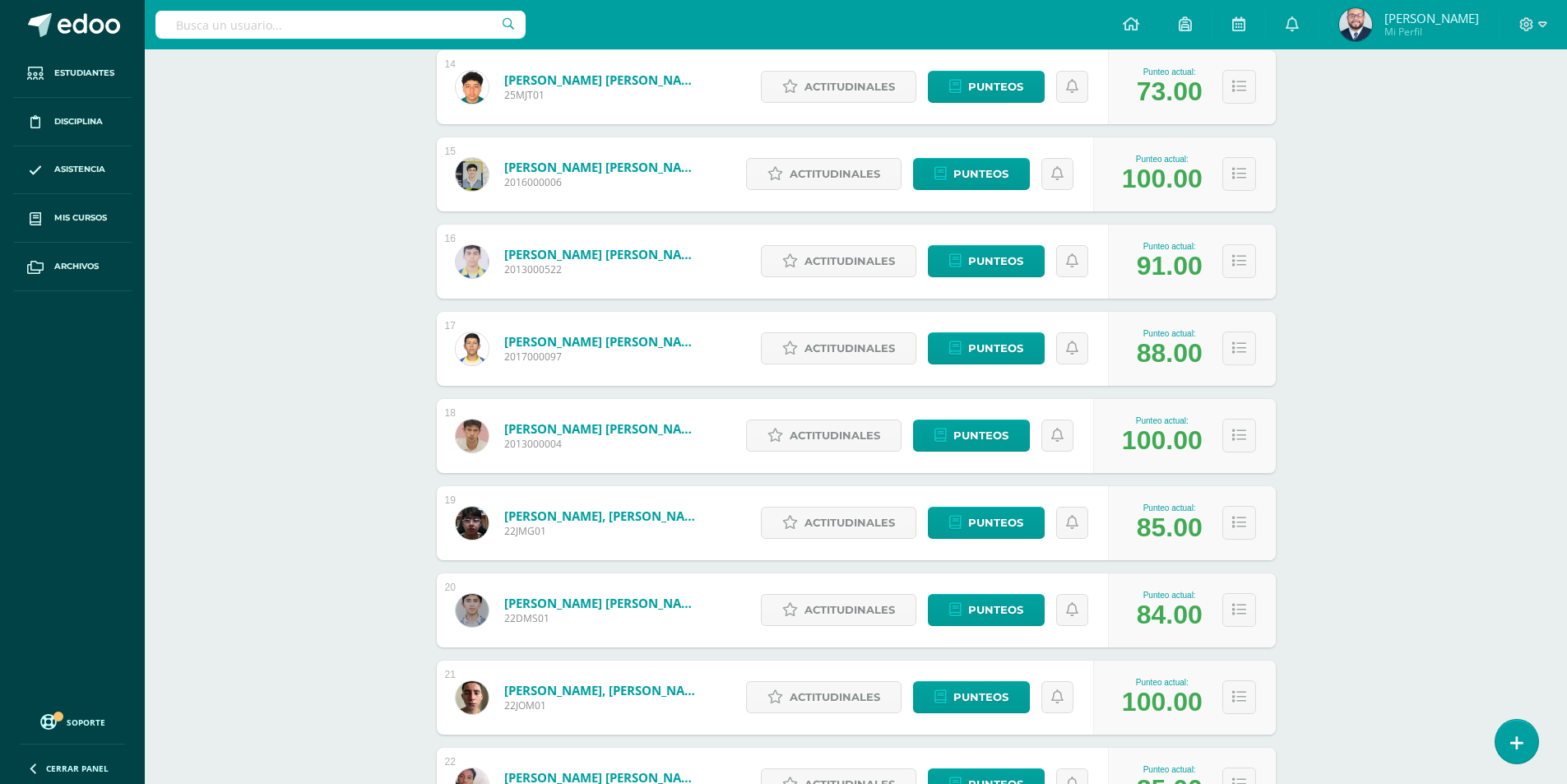
scroll to position [1139, 0]
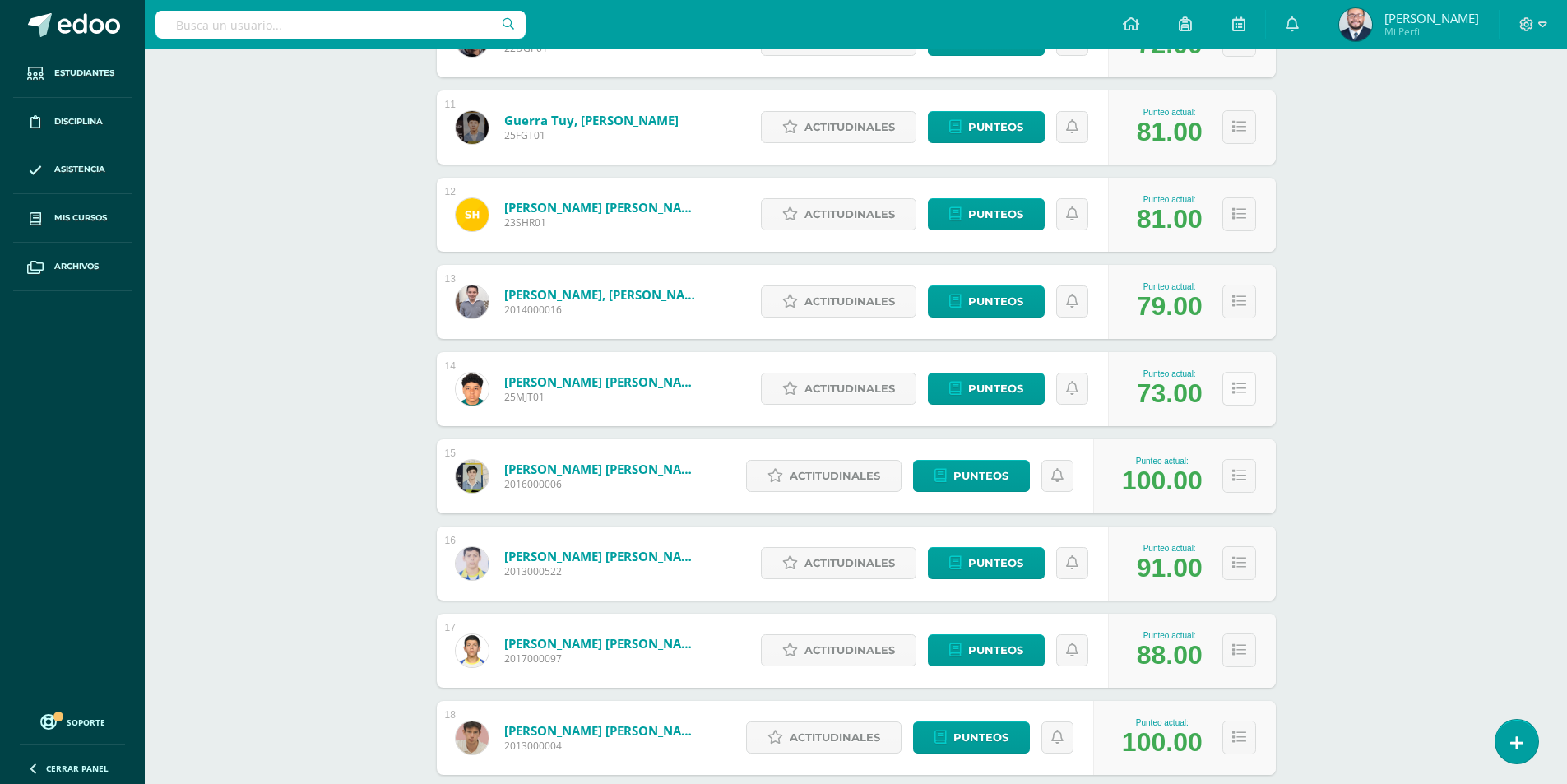
click at [1248, 393] on button at bounding box center [1239, 388] width 33 height 33
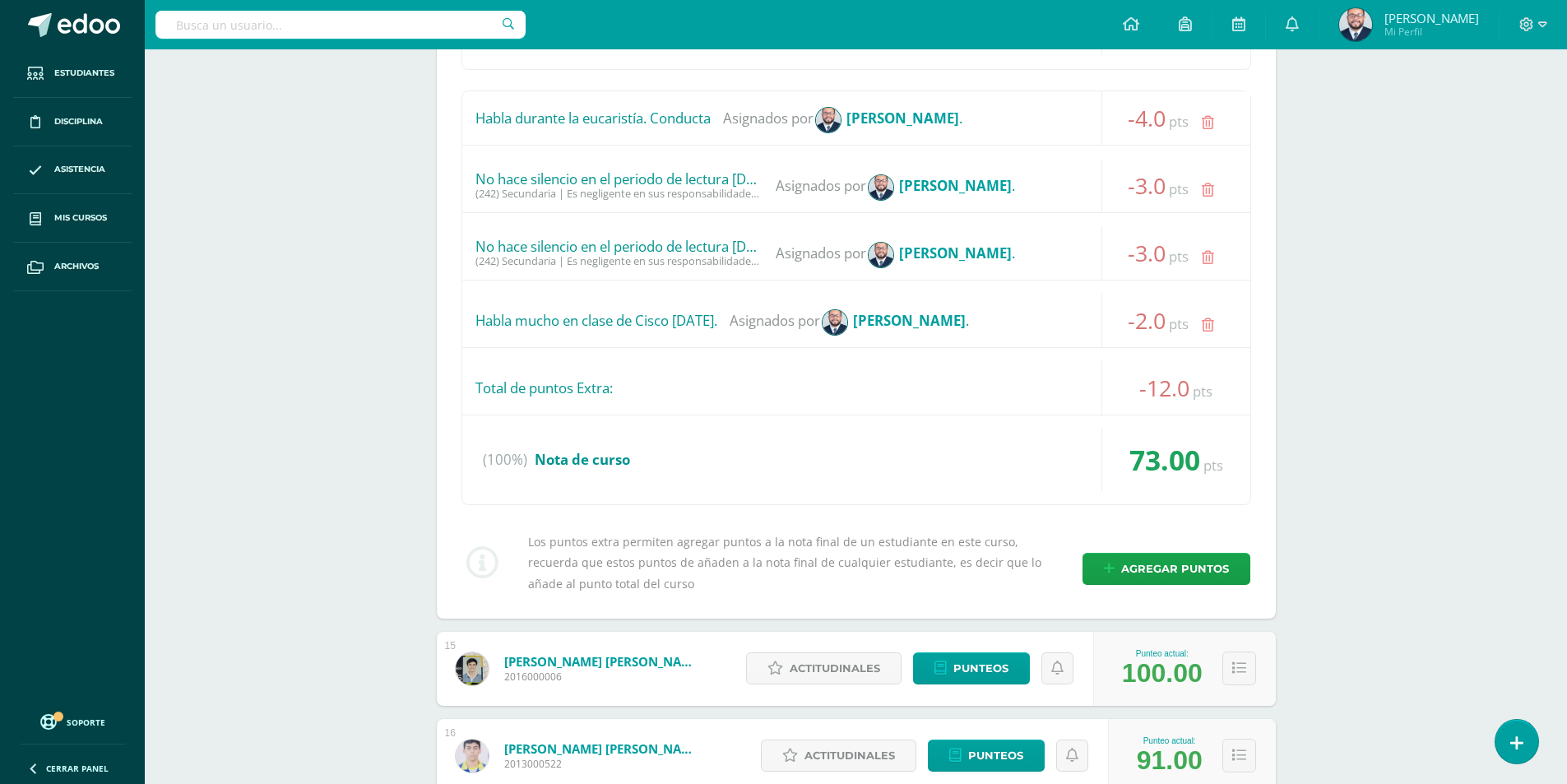
scroll to position [1441, 0]
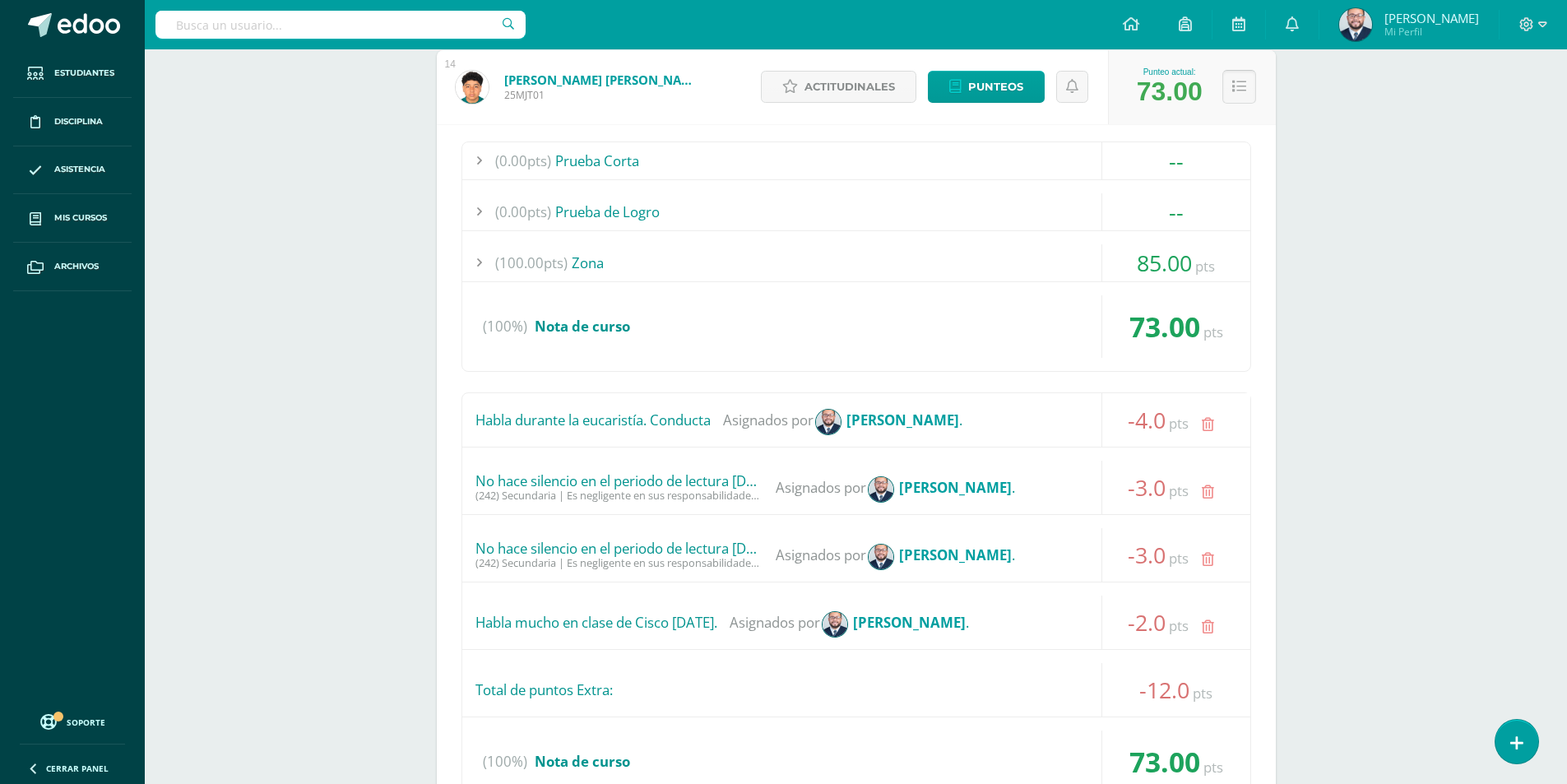
click at [1238, 90] on icon at bounding box center [1239, 86] width 14 height 14
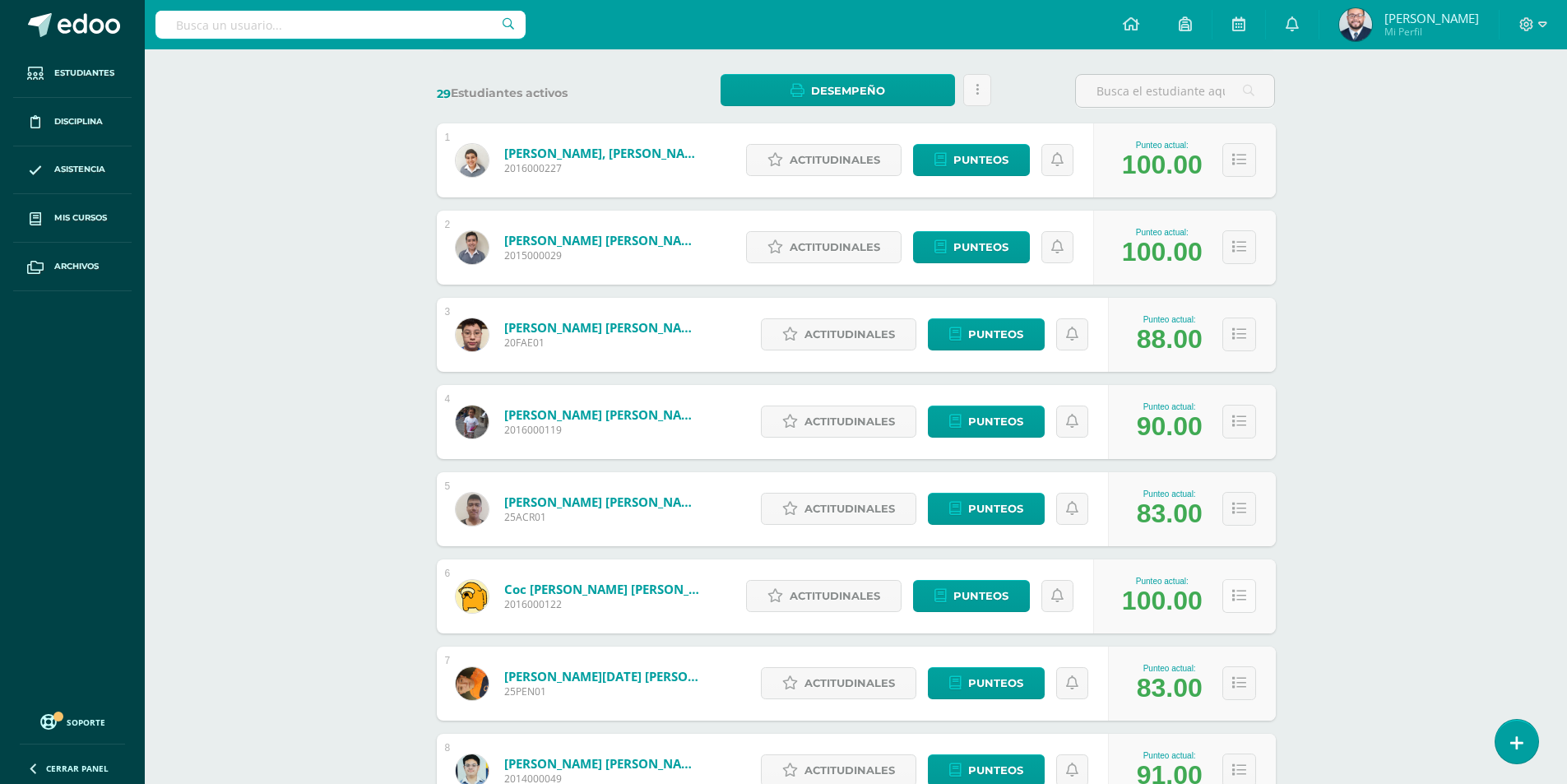
scroll to position [0, 0]
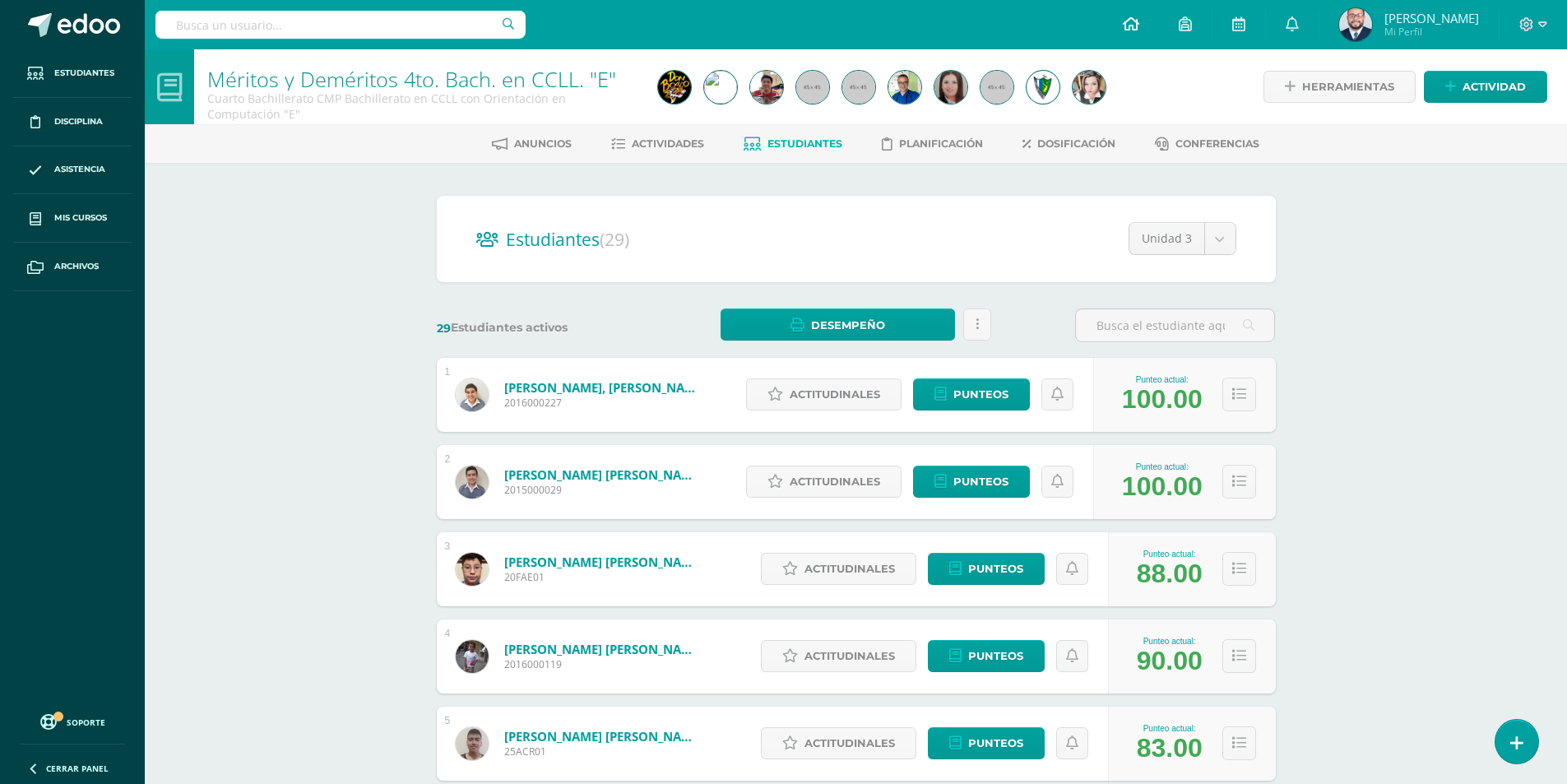
click at [1143, 18] on link at bounding box center [1131, 25] width 56 height 50
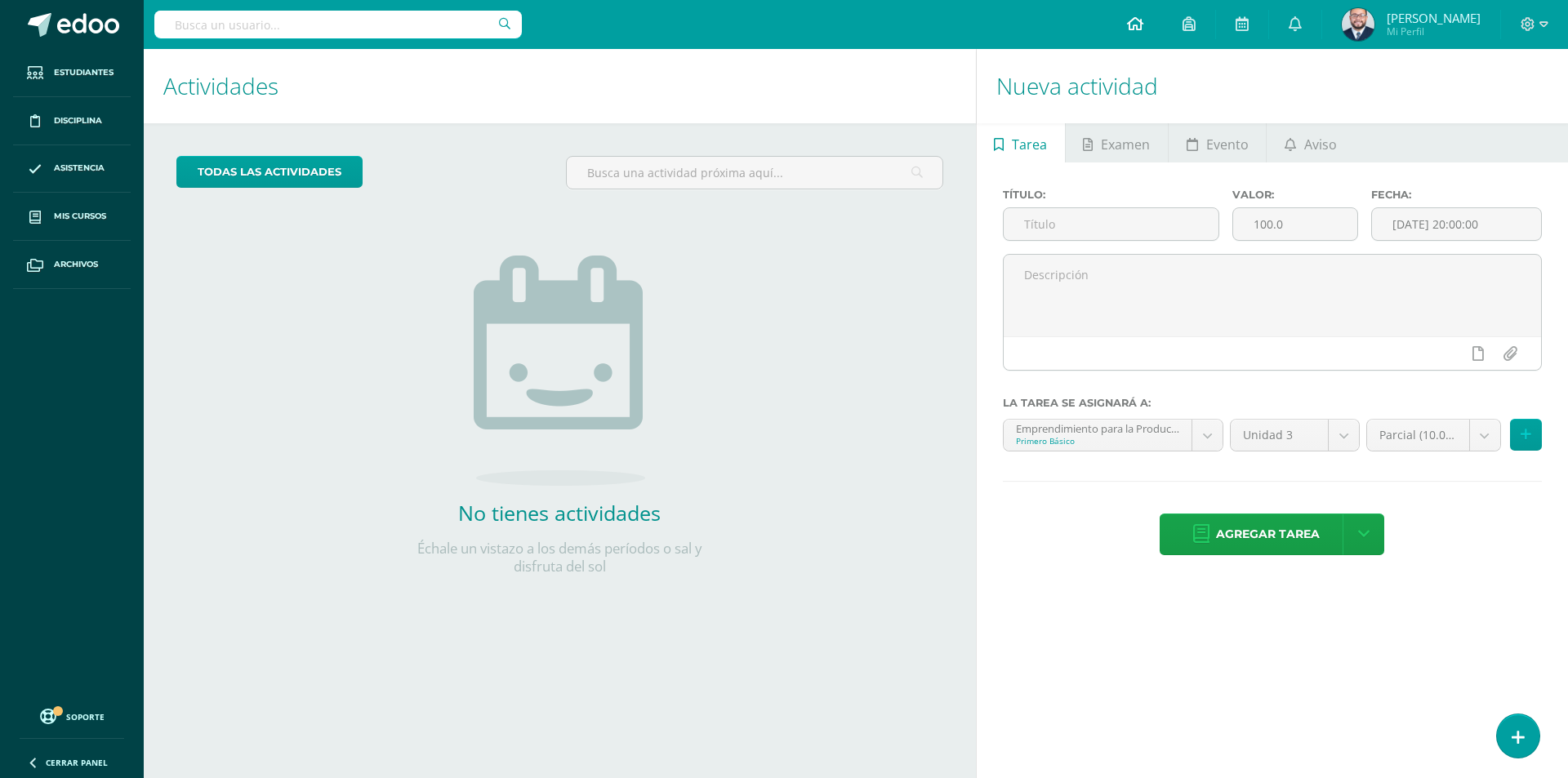
click at [1127, 32] on span at bounding box center [1134, 24] width 16 height 18
click at [1538, 36] on div at bounding box center [1534, 25] width 67 height 49
click at [1543, 23] on icon at bounding box center [1543, 24] width 9 height 14
click at [1500, 116] on span "Cerrar sesión" at bounding box center [1492, 111] width 74 height 15
